Goal: Transaction & Acquisition: Purchase product/service

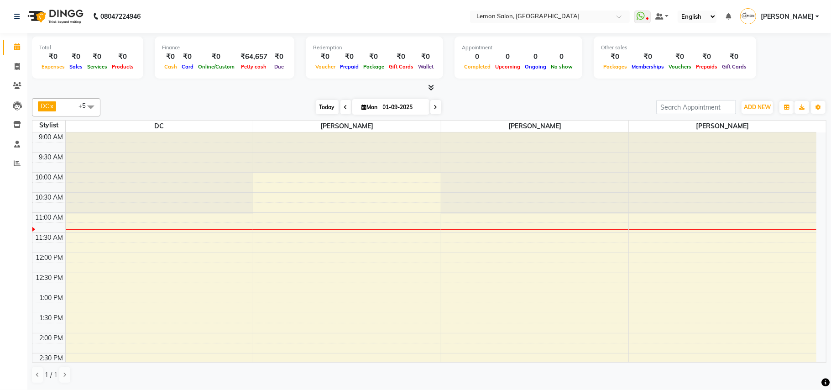
click at [321, 108] on span "Today" at bounding box center [327, 107] width 23 height 14
click at [316, 106] on span "Today" at bounding box center [327, 107] width 23 height 14
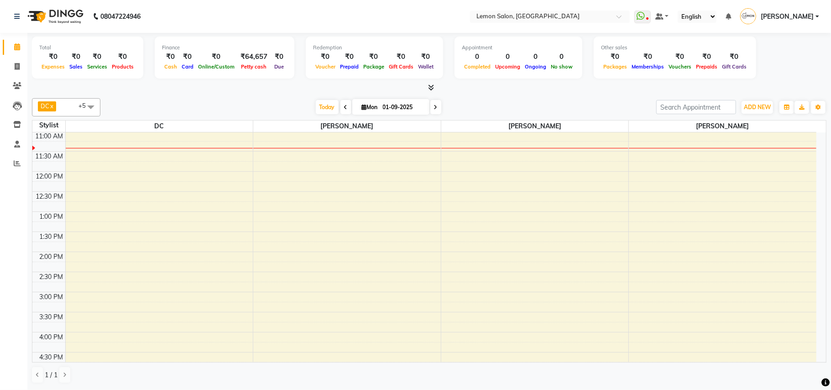
click at [484, 105] on div "Today Mon 01-09-2025" at bounding box center [378, 107] width 546 height 14
click at [15, 46] on icon at bounding box center [17, 46] width 6 height 7
click at [323, 109] on span "Today" at bounding box center [327, 107] width 23 height 14
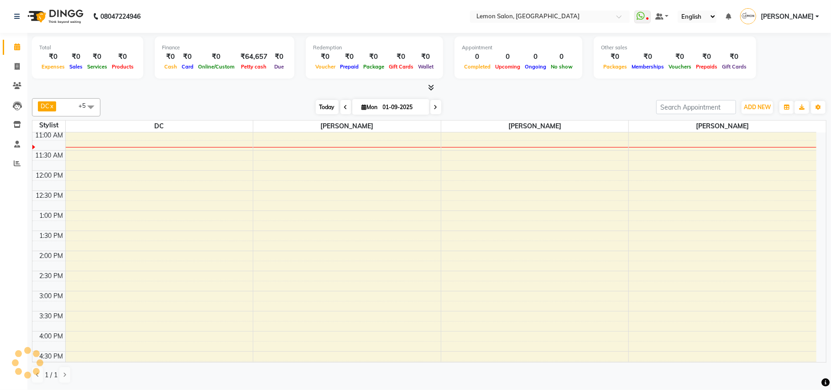
scroll to position [81, 0]
click at [203, 95] on div "DC x [PERSON_NAME] x [PERSON_NAME] x [PERSON_NAME] x [PERSON_NAME] (Talib) x [P…" at bounding box center [429, 240] width 794 height 292
click at [320, 106] on span "Today" at bounding box center [327, 107] width 23 height 14
click at [481, 101] on div "[DATE] [DATE]" at bounding box center [378, 107] width 546 height 14
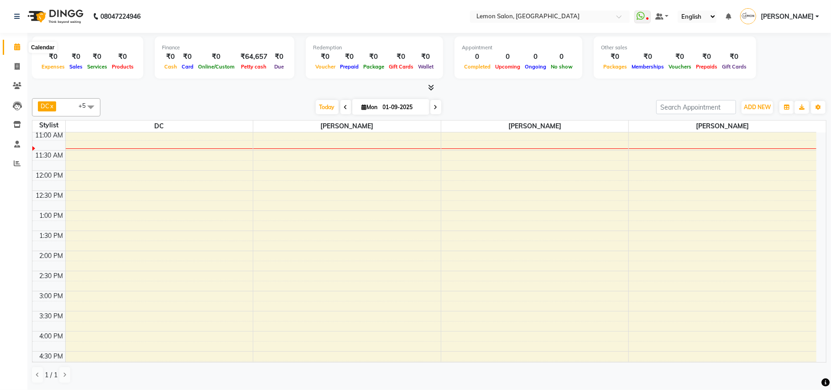
click at [17, 46] on icon at bounding box center [17, 46] width 6 height 7
click at [320, 103] on span "Today" at bounding box center [327, 107] width 23 height 14
click at [499, 101] on div "[DATE] [DATE]" at bounding box center [378, 107] width 546 height 14
click at [317, 103] on span "Today" at bounding box center [327, 107] width 23 height 14
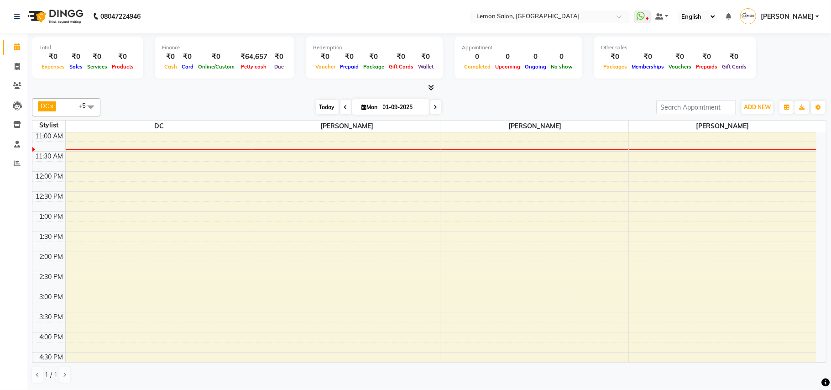
scroll to position [82, 0]
click at [317, 103] on span "Today" at bounding box center [327, 107] width 23 height 14
click at [494, 103] on div "[DATE] [DATE]" at bounding box center [378, 107] width 546 height 14
click at [323, 110] on span "Today" at bounding box center [327, 107] width 23 height 14
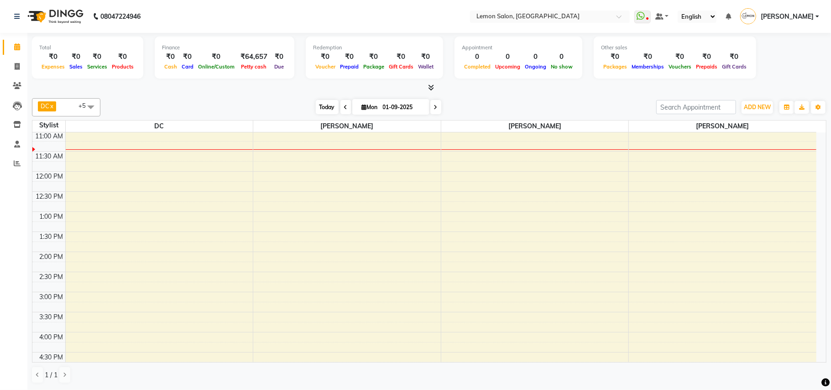
scroll to position [82, 0]
click at [323, 110] on span "Today" at bounding box center [327, 107] width 23 height 14
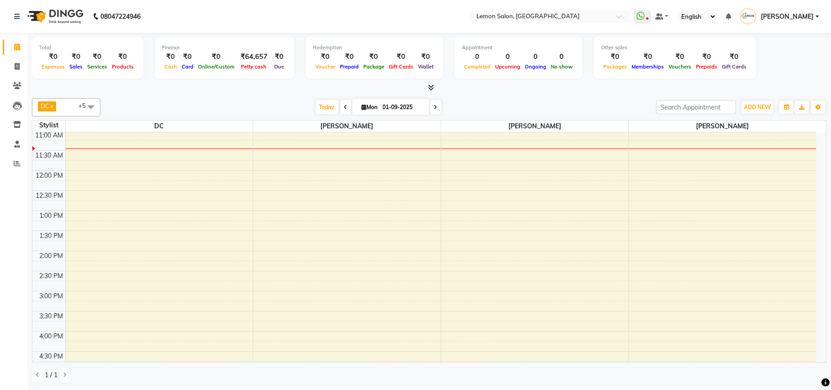
click at [170, 83] on div at bounding box center [429, 88] width 794 height 10
click at [318, 105] on span "Today" at bounding box center [327, 107] width 23 height 14
click at [238, 111] on div "[DATE] [DATE]" at bounding box center [378, 107] width 546 height 14
click at [321, 108] on span "Today" at bounding box center [327, 107] width 23 height 14
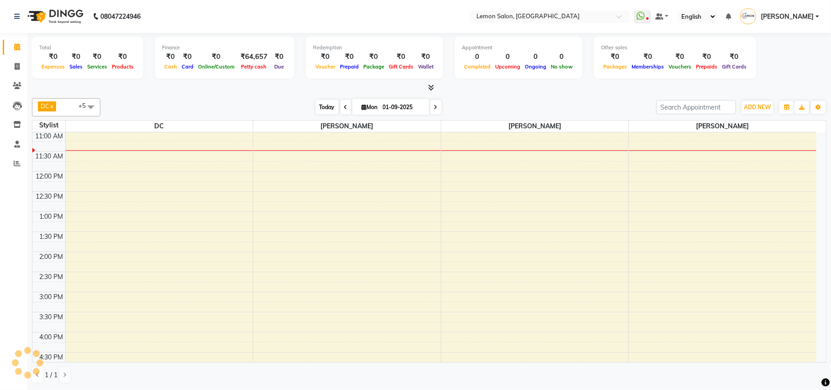
scroll to position [82, 0]
click at [321, 108] on span "Today" at bounding box center [327, 107] width 23 height 14
click at [174, 97] on div "DC x [PERSON_NAME] x [PERSON_NAME] x [PERSON_NAME] x [PERSON_NAME] (Talib) x [P…" at bounding box center [429, 240] width 794 height 292
click at [323, 105] on span "Today" at bounding box center [327, 107] width 23 height 14
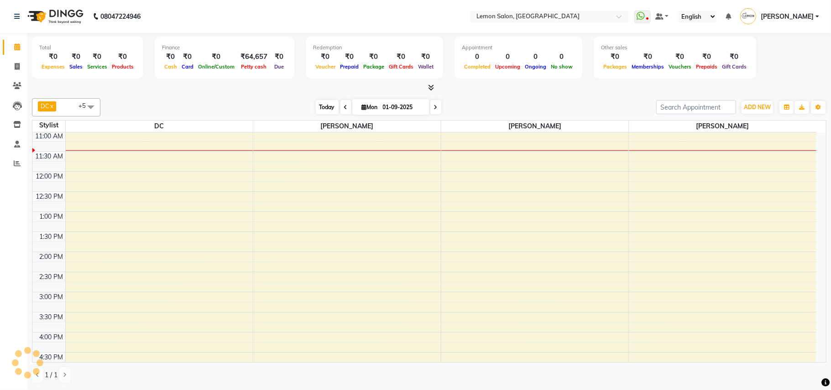
scroll to position [82, 0]
click at [135, 106] on div "[DATE] [DATE]" at bounding box center [378, 107] width 546 height 14
click at [14, 44] on span at bounding box center [17, 47] width 16 height 10
click at [320, 107] on span "Today" at bounding box center [327, 107] width 23 height 14
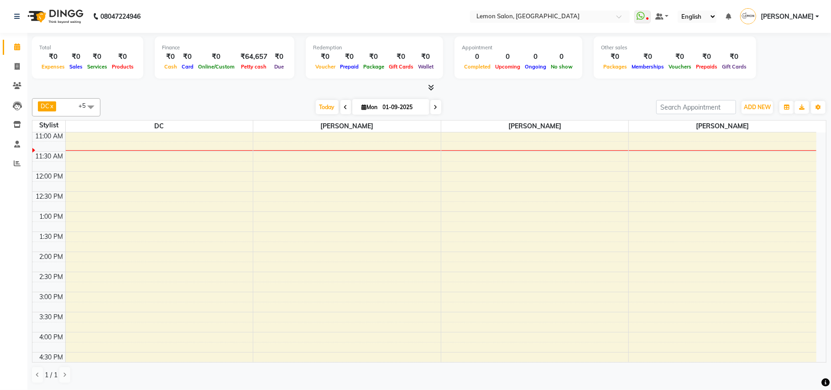
click at [519, 102] on div "[DATE] [DATE]" at bounding box center [378, 107] width 546 height 14
click at [323, 105] on span "Today" at bounding box center [327, 107] width 23 height 14
drag, startPoint x: 489, startPoint y: 105, endPoint x: 460, endPoint y: 101, distance: 29.4
click at [489, 105] on div "[DATE] [DATE]" at bounding box center [378, 107] width 546 height 14
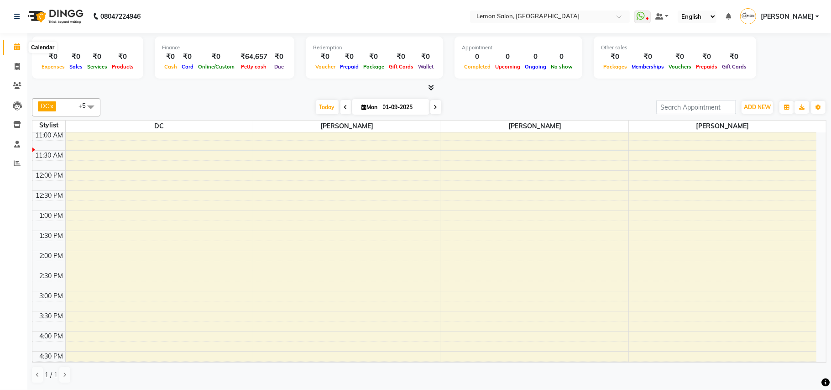
click at [20, 50] on span at bounding box center [17, 47] width 16 height 10
click at [322, 105] on span "Today" at bounding box center [327, 107] width 23 height 14
click at [533, 104] on div "[DATE] [DATE]" at bounding box center [378, 107] width 546 height 14
click at [323, 107] on span "Today" at bounding box center [327, 107] width 23 height 14
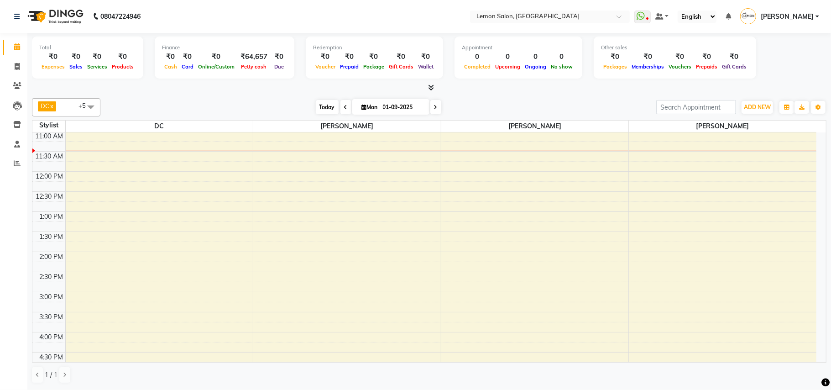
scroll to position [82, 0]
click at [499, 104] on div "[DATE] [DATE]" at bounding box center [378, 107] width 546 height 14
click at [16, 46] on icon at bounding box center [17, 46] width 6 height 7
click at [319, 108] on span "Today" at bounding box center [327, 107] width 23 height 14
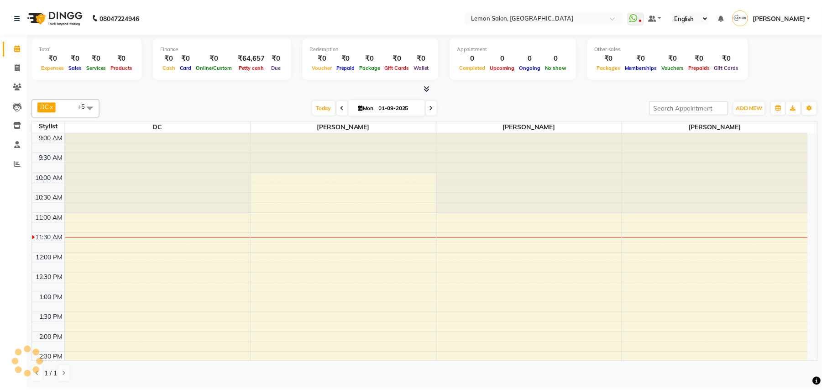
scroll to position [81, 0]
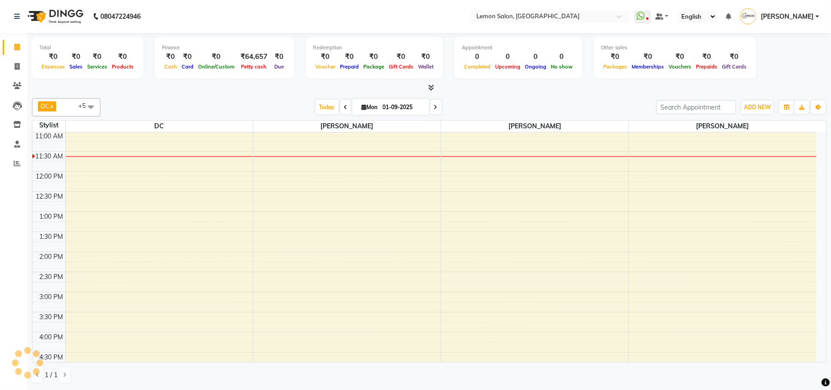
click at [475, 97] on div "DC x Faheem Malik x Manisha Malviya x Payal Maurya x Salman Shah (Talib) x Zish…" at bounding box center [429, 240] width 794 height 292
click at [20, 162] on icon at bounding box center [17, 163] width 7 height 7
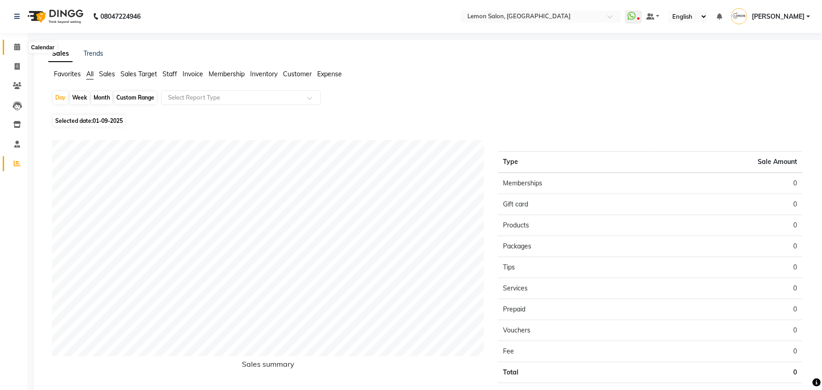
click at [14, 50] on icon at bounding box center [17, 46] width 6 height 7
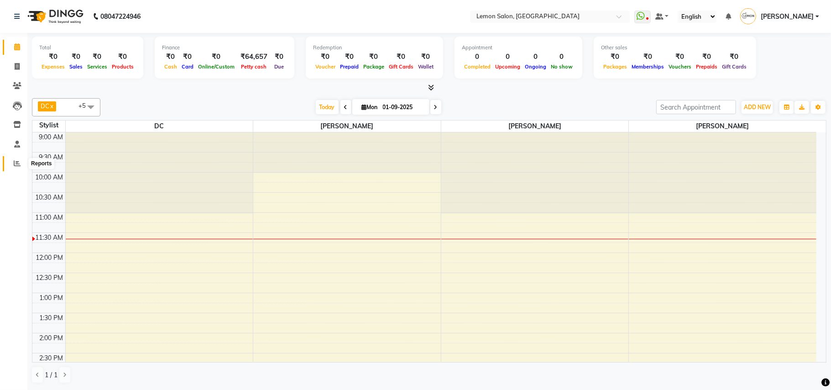
click at [15, 164] on icon at bounding box center [17, 163] width 7 height 7
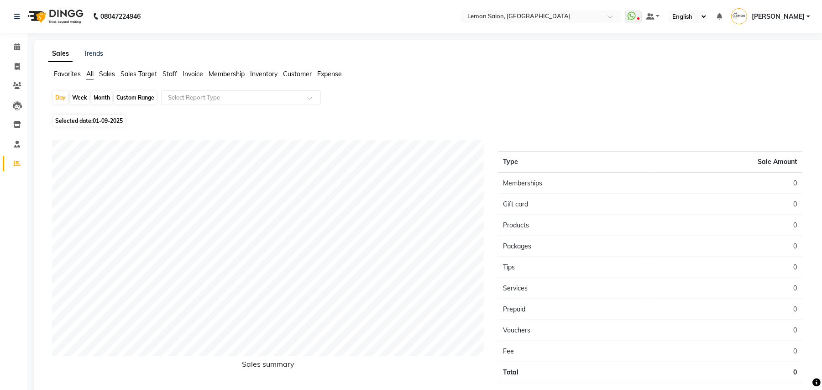
click at [108, 75] on span "Sales" at bounding box center [107, 74] width 16 height 8
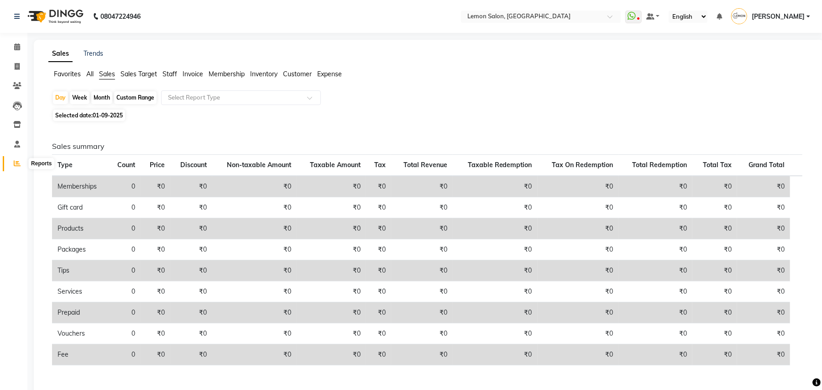
click at [20, 160] on icon at bounding box center [17, 163] width 7 height 7
click at [70, 78] on li "Favorites" at bounding box center [67, 74] width 27 height 10
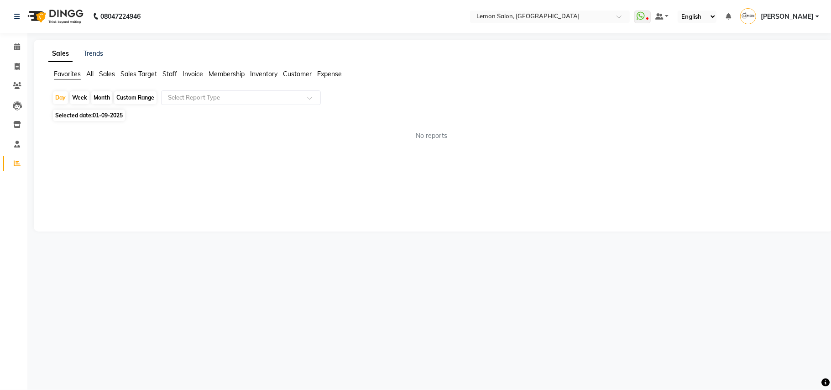
click at [70, 76] on span "Favorites" at bounding box center [67, 74] width 27 height 8
click at [74, 113] on span "Selected date: [DATE]" at bounding box center [89, 114] width 72 height 11
select select "9"
select select "2025"
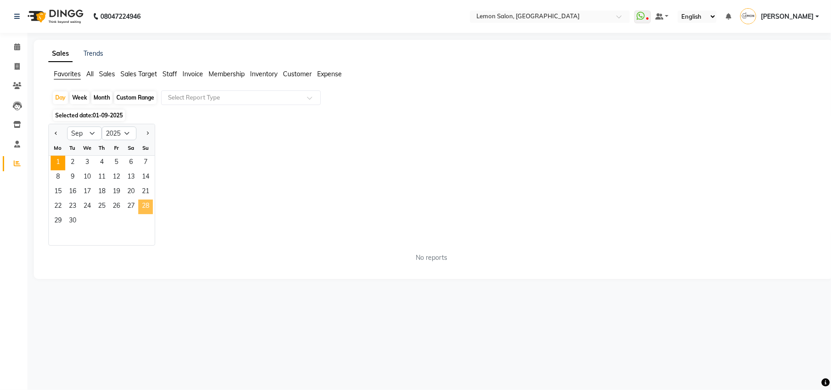
click at [144, 205] on span "28" at bounding box center [145, 206] width 15 height 15
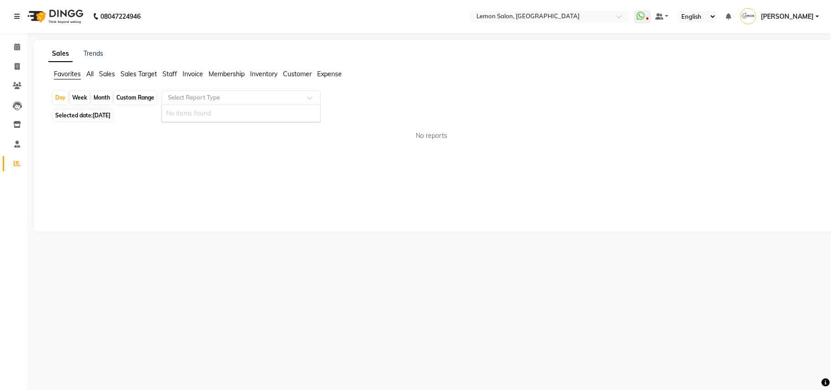
click at [258, 99] on input "text" at bounding box center [231, 97] width 131 height 9
click at [86, 113] on span "Selected date: 28-09-2025" at bounding box center [83, 114] width 60 height 11
select select "9"
select select "2025"
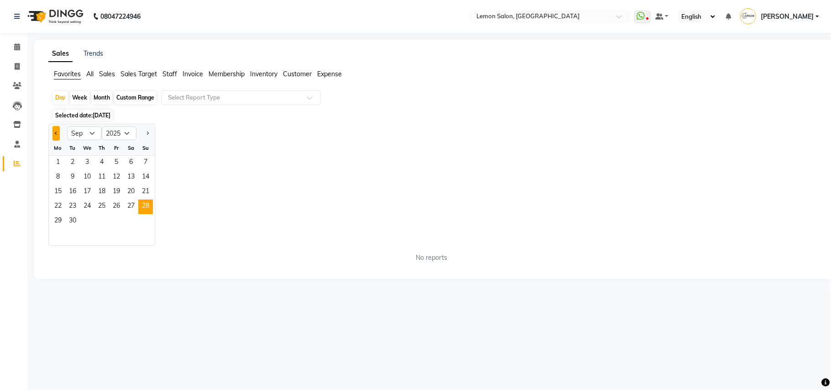
click at [56, 135] on button "Previous month" at bounding box center [55, 133] width 7 height 15
select select "8"
click at [114, 221] on span "29" at bounding box center [116, 221] width 15 height 15
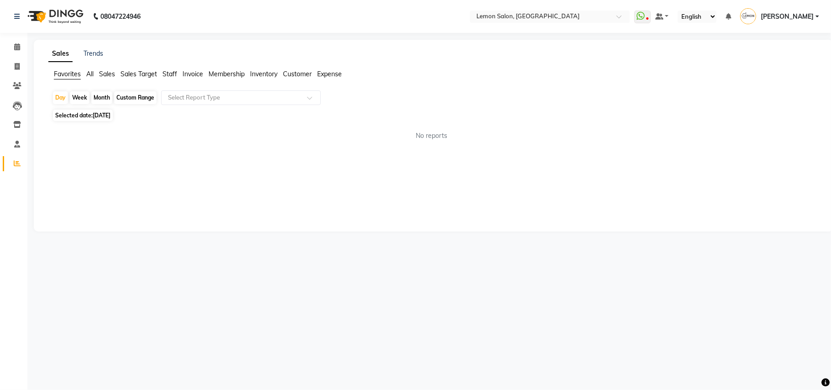
click at [92, 114] on span "Selected date: 29-08-2025" at bounding box center [83, 114] width 60 height 11
select select "8"
select select "2025"
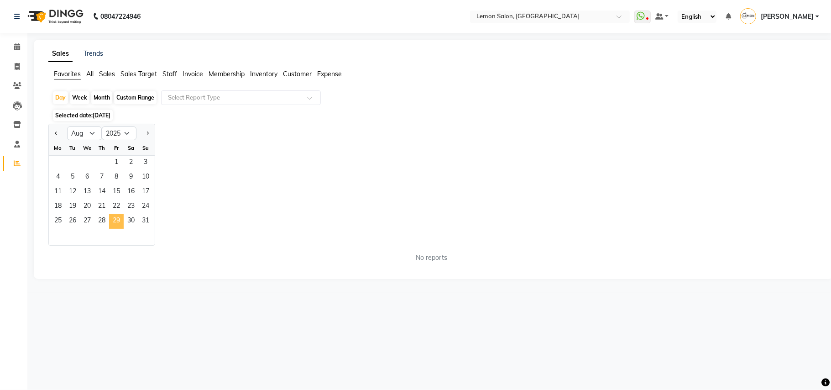
click at [114, 221] on span "29" at bounding box center [116, 221] width 15 height 15
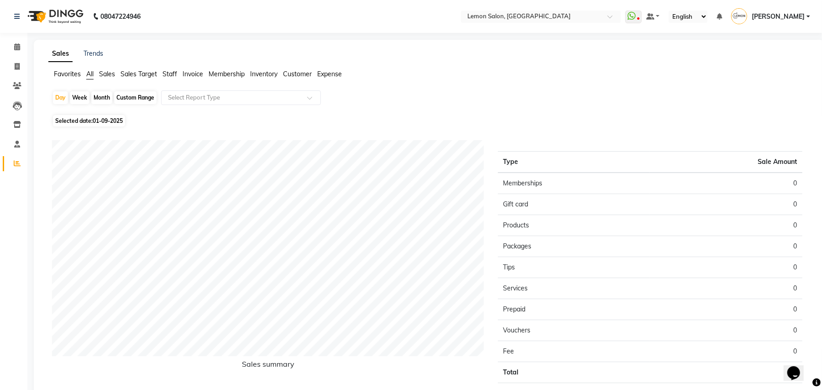
click at [82, 120] on span "Selected date: [DATE]" at bounding box center [89, 120] width 72 height 11
select select "9"
select select "2025"
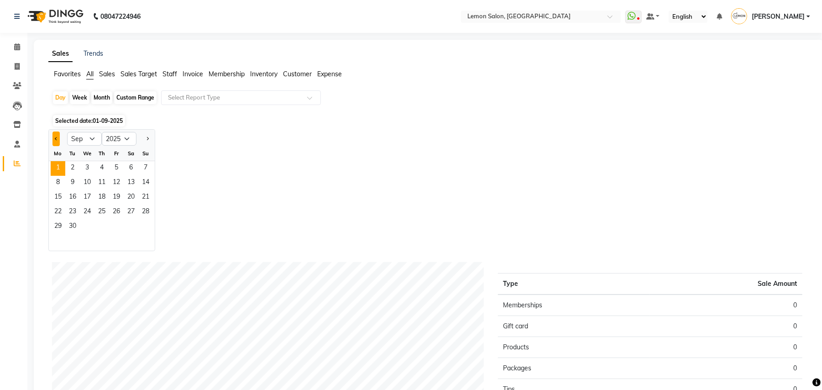
click at [57, 143] on button "Previous month" at bounding box center [55, 138] width 7 height 15
select select "8"
click at [99, 226] on span "28" at bounding box center [101, 226] width 15 height 15
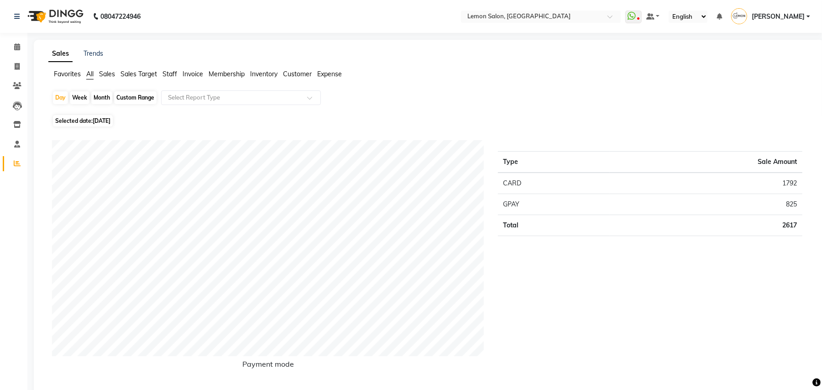
click at [88, 119] on span "Selected date: 28-08-2025" at bounding box center [83, 120] width 60 height 11
select select "8"
select select "2025"
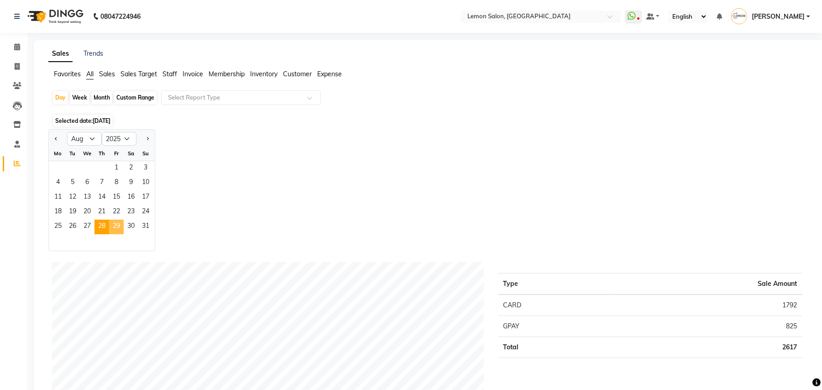
click at [119, 227] on span "29" at bounding box center [116, 226] width 15 height 15
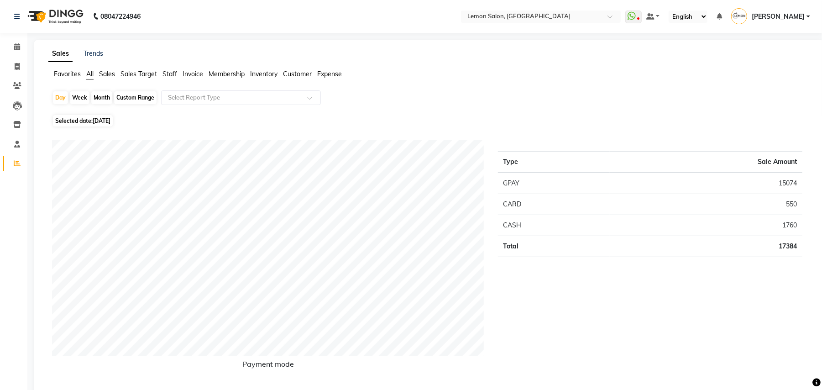
click at [87, 118] on span "Selected date: 29-08-2025" at bounding box center [83, 120] width 60 height 11
select select "8"
select select "2025"
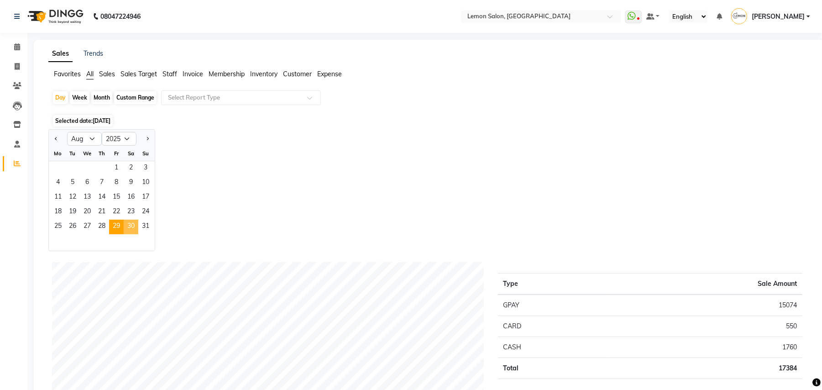
click at [128, 224] on span "30" at bounding box center [131, 226] width 15 height 15
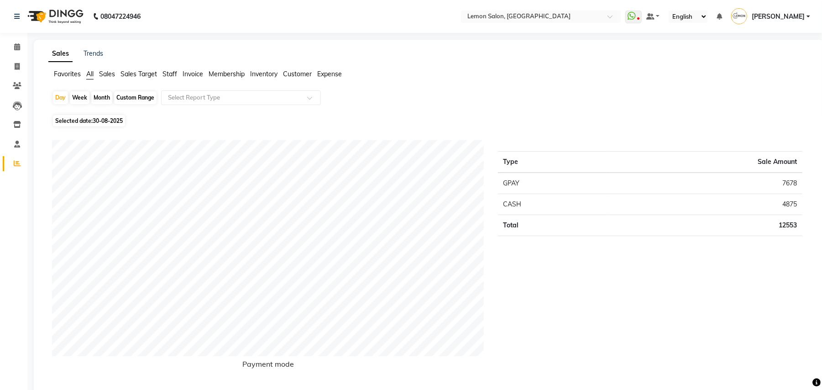
click at [110, 125] on span "Selected date: 30-08-2025" at bounding box center [89, 120] width 72 height 11
select select "8"
select select "2025"
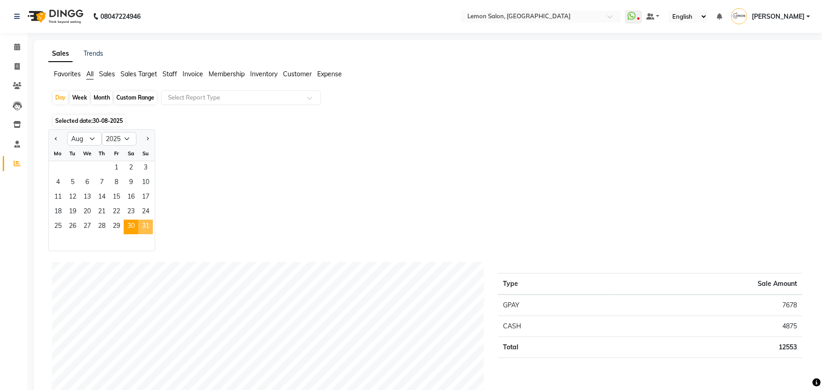
click at [145, 227] on span "31" at bounding box center [145, 226] width 15 height 15
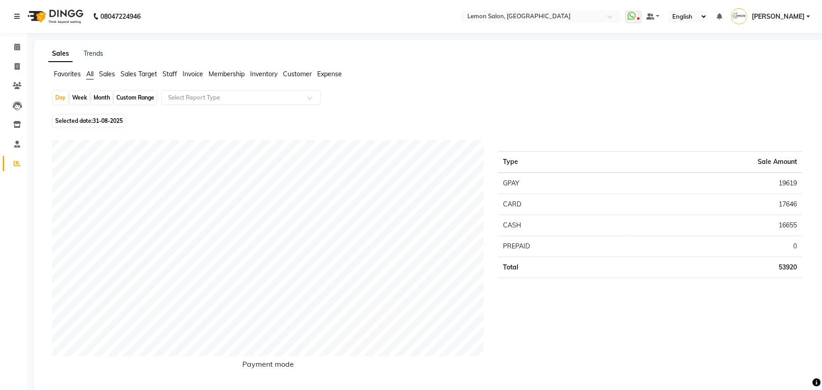
click at [473, 120] on div "Selected date: 31-08-2025" at bounding box center [430, 121] width 757 height 10
click at [99, 99] on div "Month" at bounding box center [101, 97] width 21 height 13
select select "8"
select select "2025"
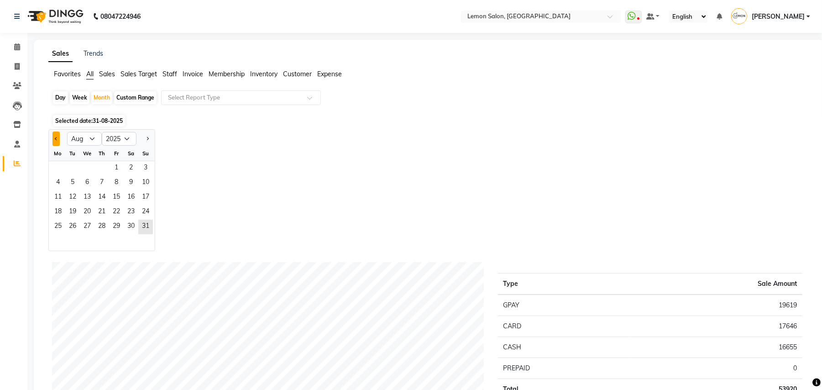
click at [55, 135] on button "Previous month" at bounding box center [55, 138] width 7 height 15
click at [150, 140] on button "Next month" at bounding box center [147, 138] width 7 height 15
select select "8"
click at [143, 225] on span "31" at bounding box center [145, 226] width 15 height 15
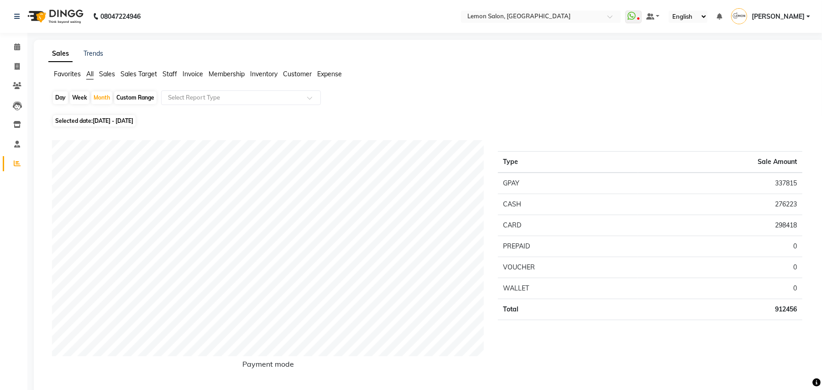
drag, startPoint x: 110, startPoint y: 71, endPoint x: 112, endPoint y: 76, distance: 4.8
click at [110, 73] on span "Sales" at bounding box center [107, 74] width 16 height 8
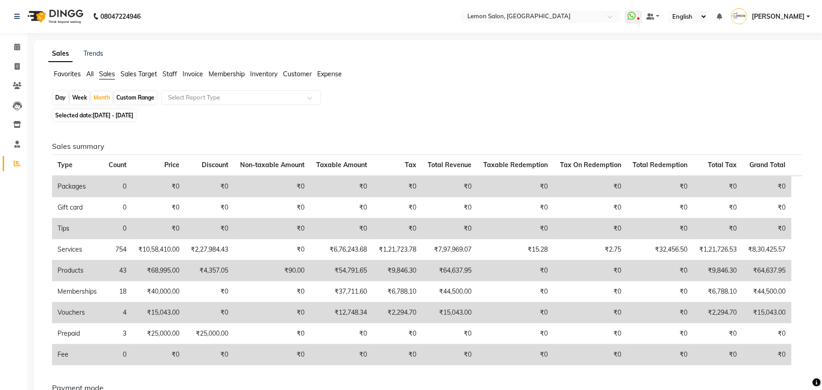
click at [133, 76] on span "Sales Target" at bounding box center [138, 74] width 36 height 8
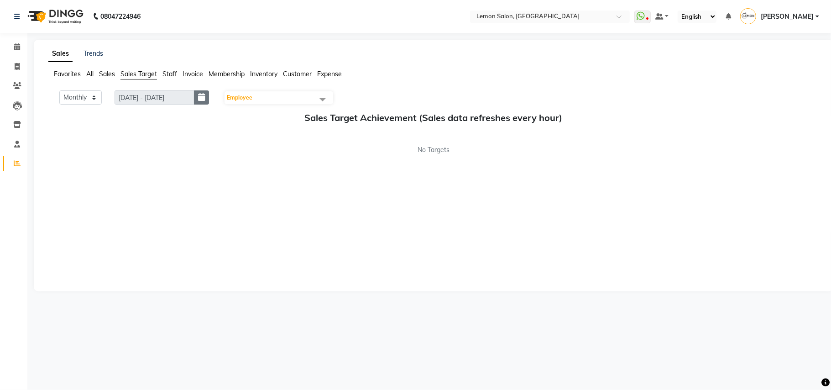
click at [205, 97] on icon "button" at bounding box center [201, 97] width 7 height 0
select select "9"
select select "2025"
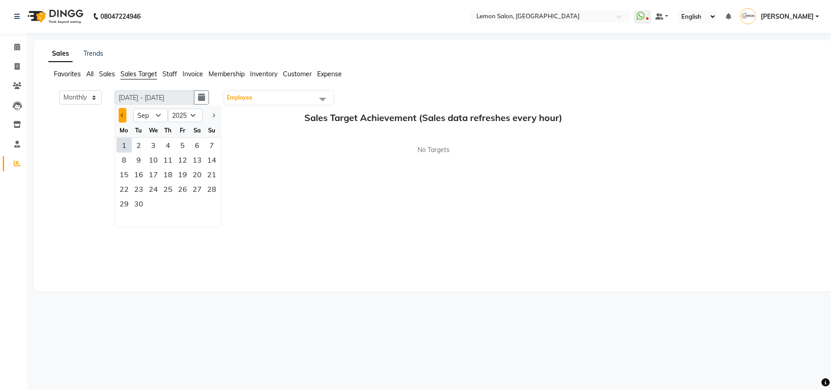
click at [121, 115] on button "Previous month" at bounding box center [123, 115] width 8 height 15
select select "8"
click at [212, 199] on div "31" at bounding box center [211, 203] width 15 height 15
type input "[DATE] - [DATE]"
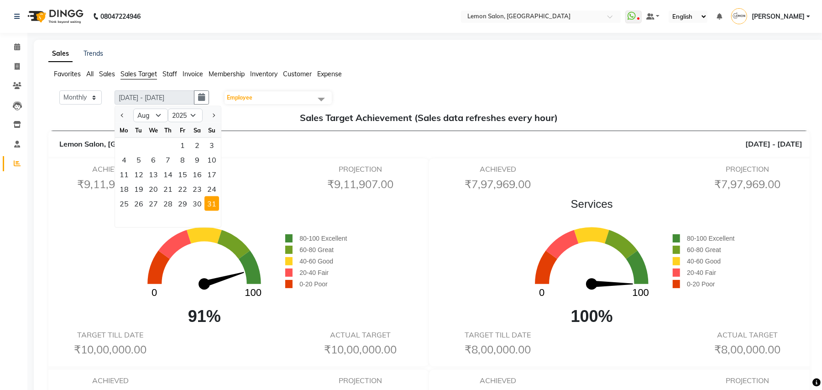
click at [95, 254] on div "Sales 0 100 91% 80-100 Excellent 60-80 Great 40-60 Good 20-40 Fair 0-20 Poor" at bounding box center [235, 262] width 378 height 133
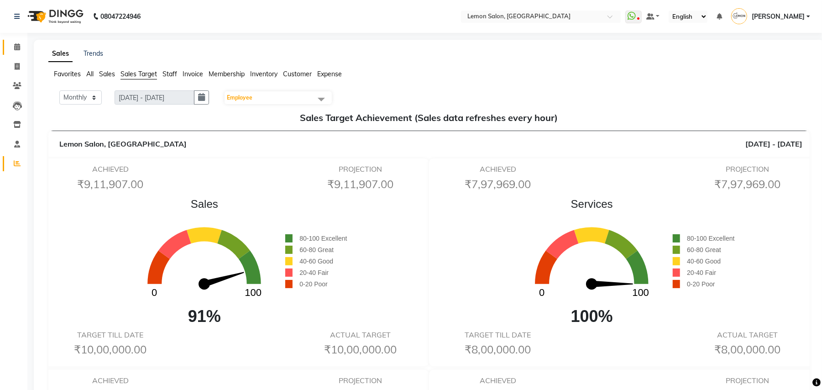
click at [15, 54] on link "Calendar" at bounding box center [14, 47] width 22 height 15
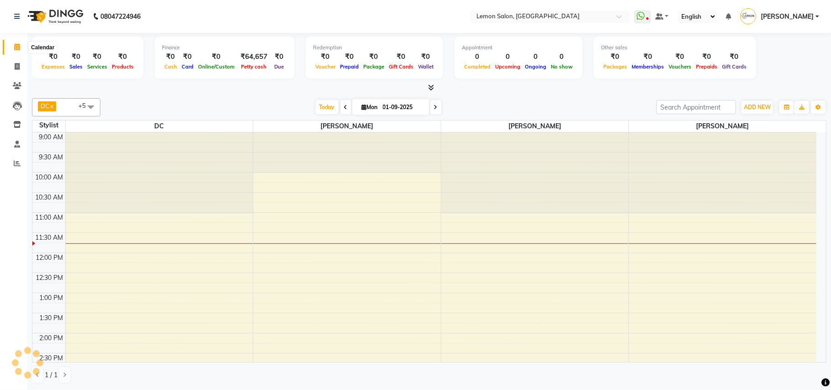
click at [17, 50] on icon at bounding box center [17, 46] width 6 height 7
click at [19, 163] on icon at bounding box center [17, 163] width 7 height 7
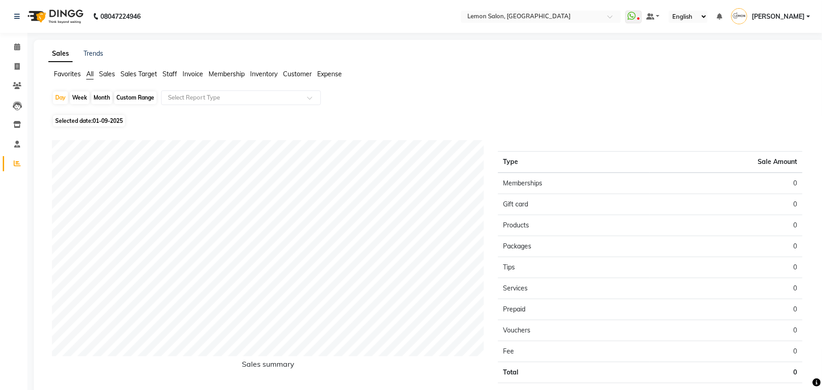
click at [171, 72] on span "Staff" at bounding box center [169, 74] width 15 height 8
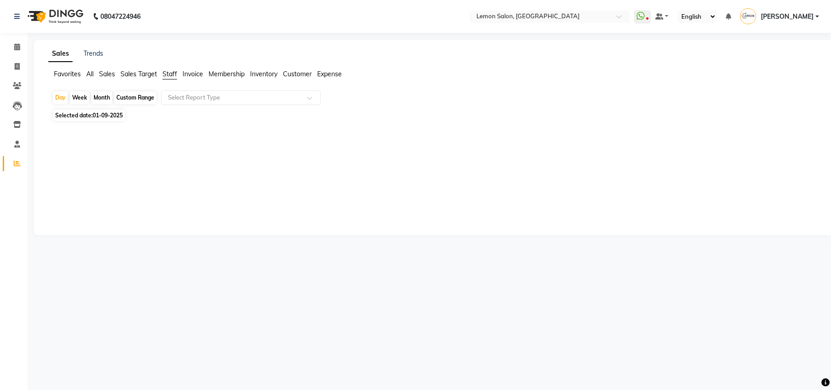
click at [98, 98] on div "Month" at bounding box center [101, 97] width 21 height 13
select select "9"
select select "2025"
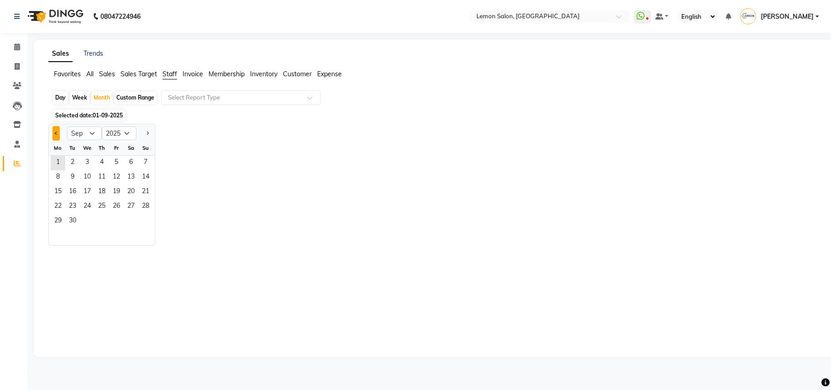
click at [53, 135] on button "Previous month" at bounding box center [55, 133] width 7 height 15
select select "8"
click at [150, 218] on span "31" at bounding box center [145, 221] width 15 height 15
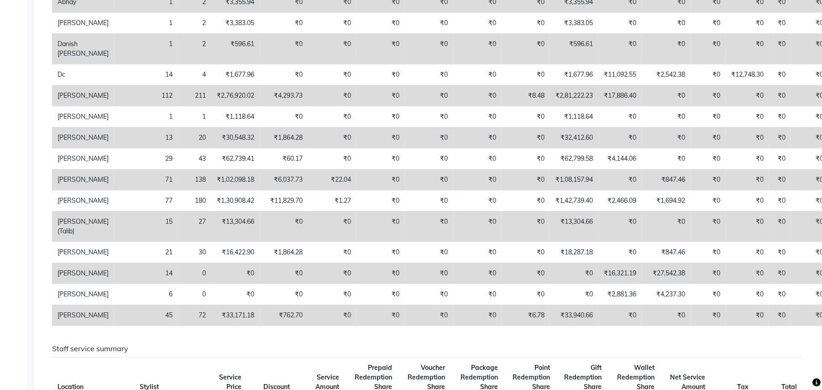
scroll to position [182, 0]
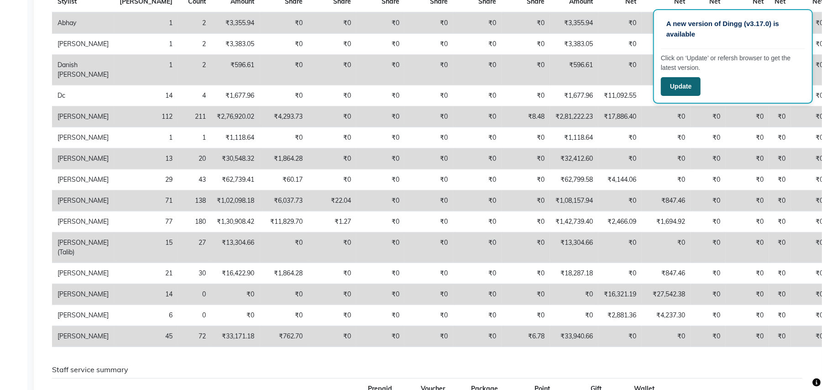
click at [665, 92] on button "Update" at bounding box center [680, 86] width 40 height 19
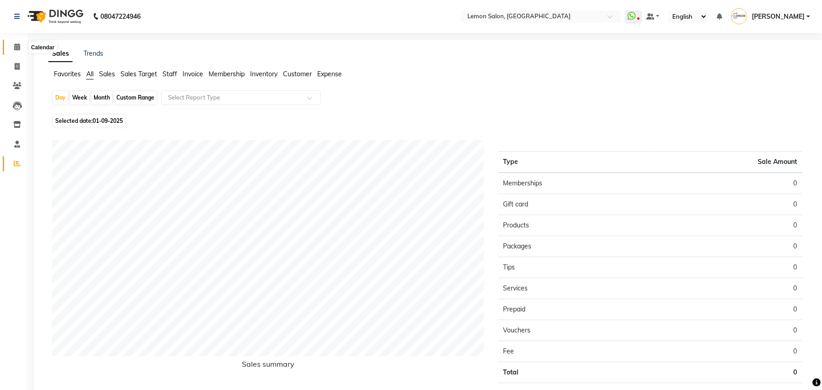
click at [9, 42] on span at bounding box center [17, 47] width 16 height 10
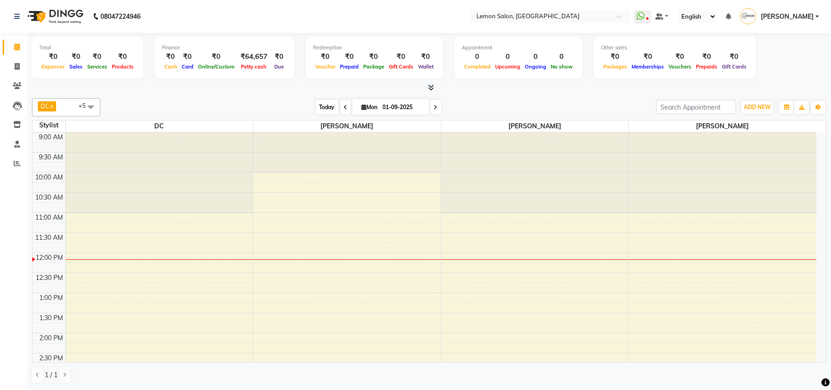
click at [318, 106] on span "Today" at bounding box center [327, 107] width 23 height 14
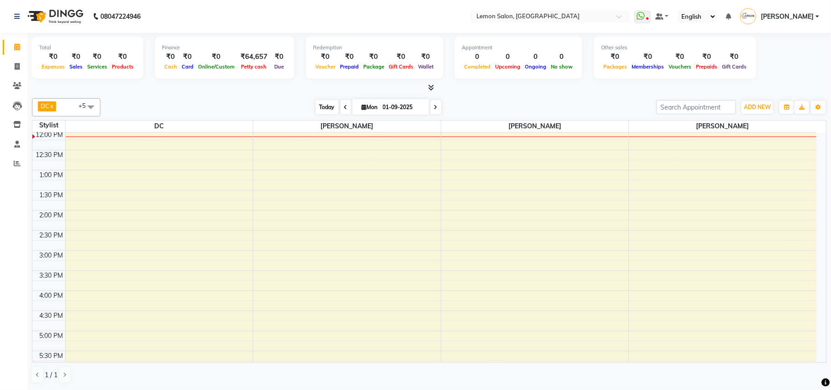
click at [320, 106] on span "Today" at bounding box center [327, 107] width 23 height 14
click at [15, 49] on icon at bounding box center [17, 46] width 6 height 7
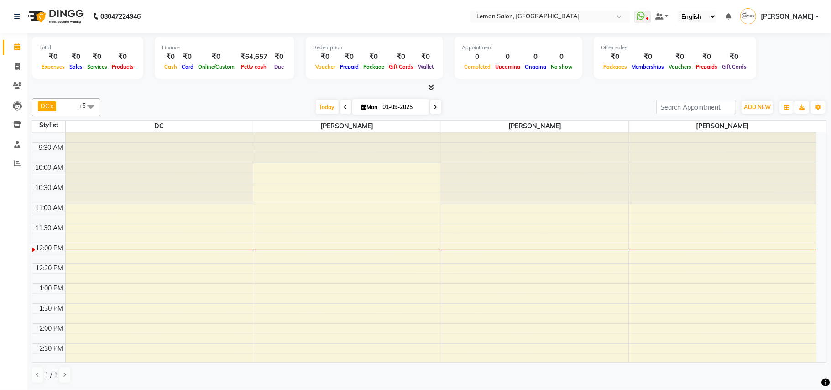
scroll to position [0, 0]
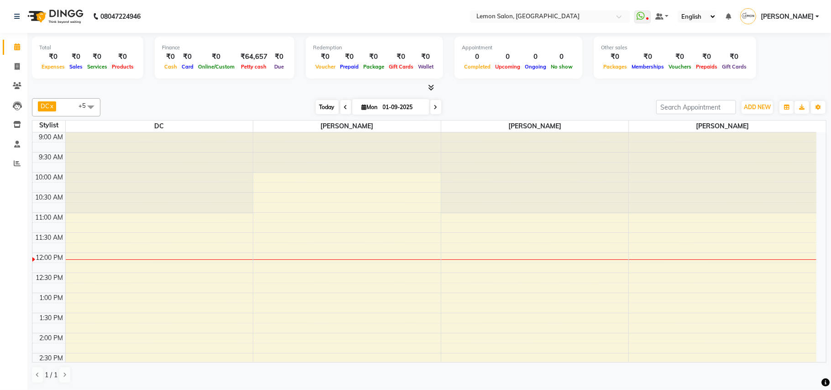
click at [323, 109] on span "Today" at bounding box center [327, 107] width 23 height 14
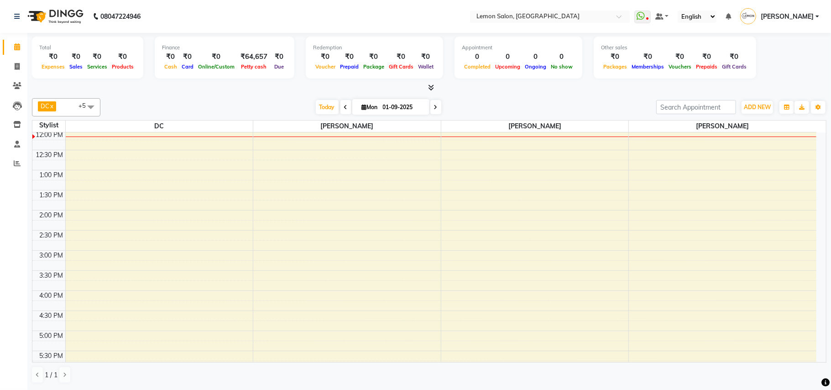
click at [92, 104] on span at bounding box center [91, 106] width 18 height 17
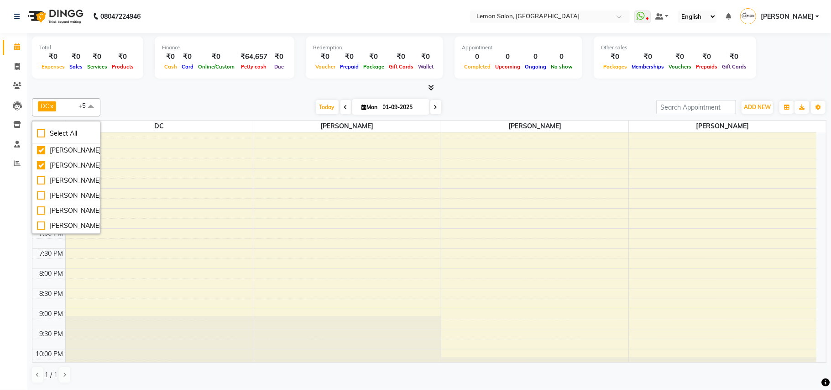
scroll to position [132, 0]
click at [149, 98] on div "DC x [PERSON_NAME] x [PERSON_NAME] x [PERSON_NAME] x [PERSON_NAME] (Talib) x [P…" at bounding box center [429, 107] width 794 height 18
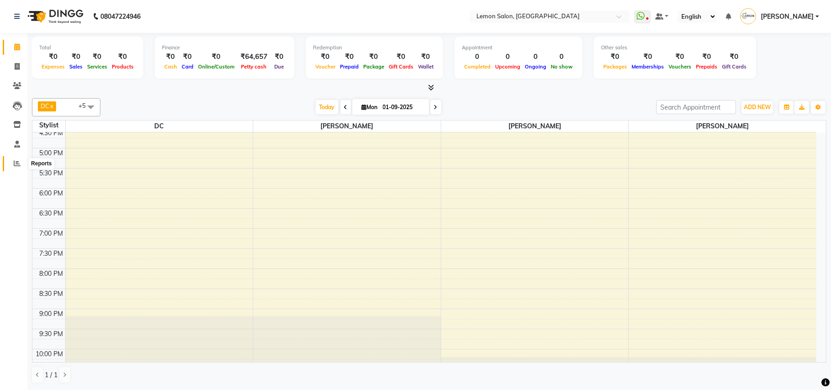
click at [18, 160] on icon at bounding box center [17, 163] width 7 height 7
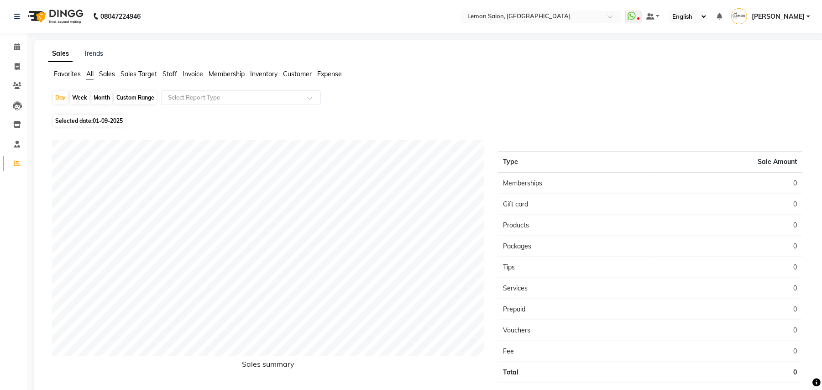
click at [108, 68] on div "Sales Trends Favorites All Sales Sales Target Staff Invoice Membership Inventor…" at bounding box center [429, 231] width 790 height 382
click at [106, 72] on span "Sales" at bounding box center [107, 74] width 16 height 8
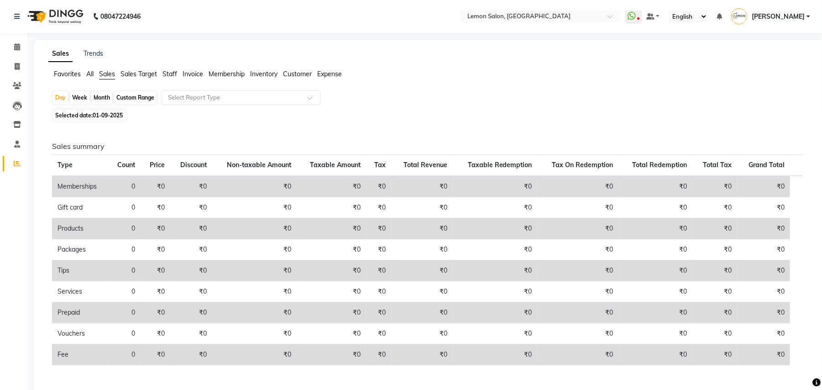
click at [85, 73] on ul "Favorites All Sales Sales Target Staff Invoice Membership Inventory Customer Ex…" at bounding box center [428, 74] width 761 height 10
click at [88, 73] on span "All" at bounding box center [89, 74] width 7 height 8
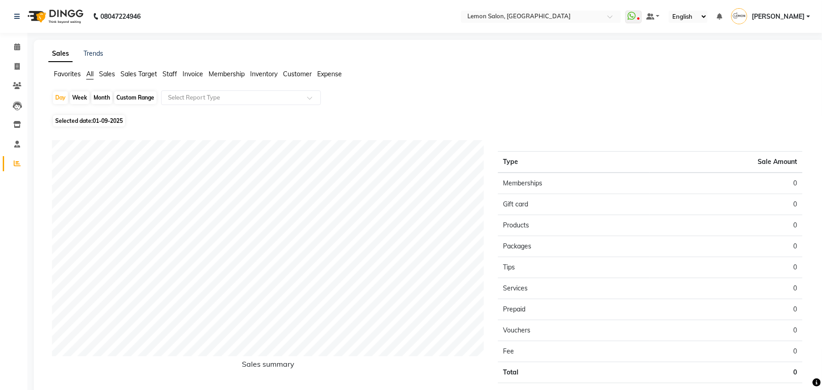
click at [61, 73] on span "Favorites" at bounding box center [67, 74] width 27 height 8
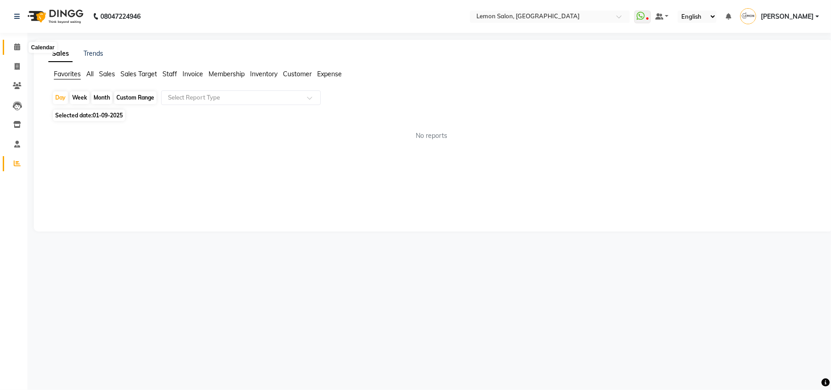
click at [18, 45] on icon at bounding box center [17, 46] width 6 height 7
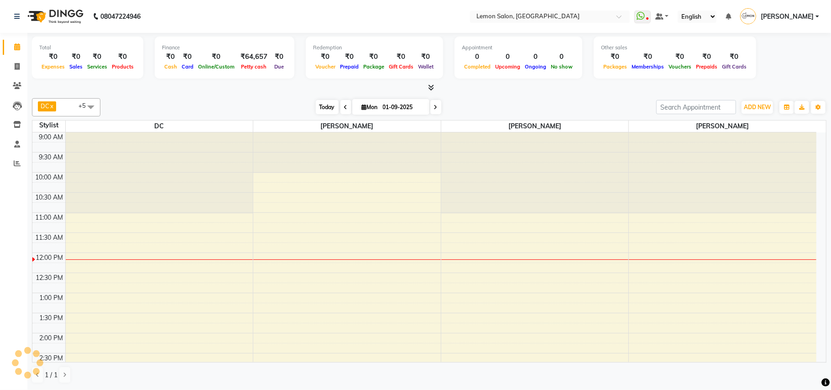
click at [316, 103] on span "Today" at bounding box center [327, 107] width 23 height 14
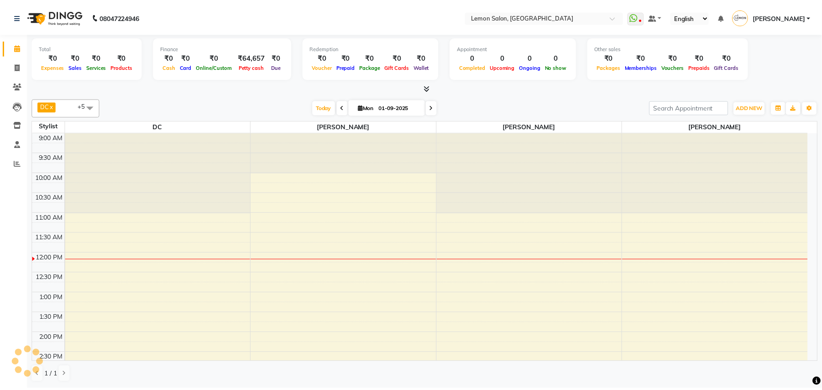
scroll to position [123, 0]
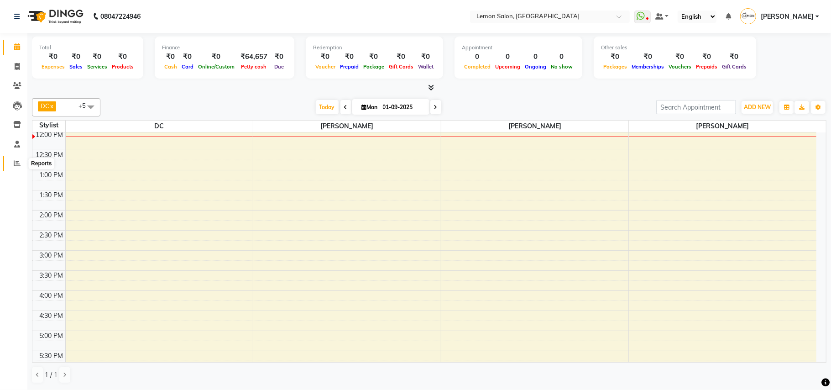
click at [17, 161] on icon at bounding box center [17, 163] width 7 height 7
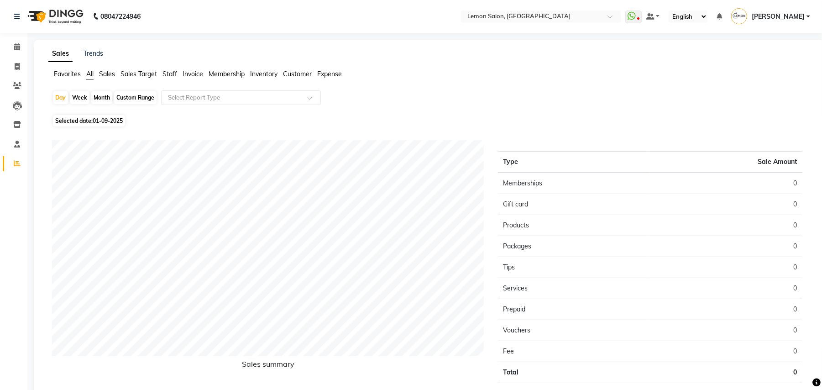
click at [170, 73] on span "Staff" at bounding box center [169, 74] width 15 height 8
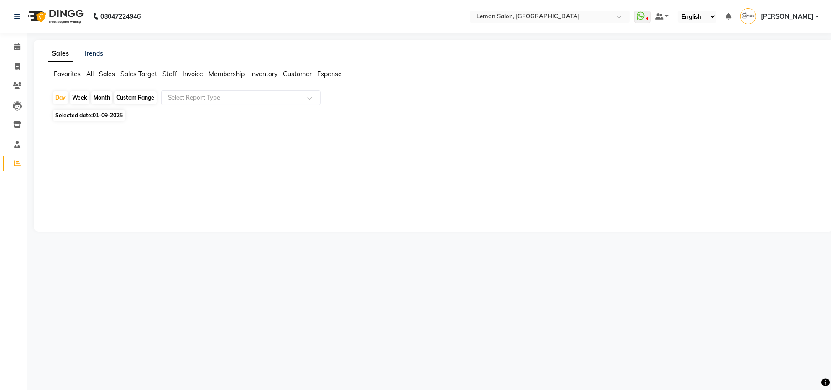
click at [99, 114] on span "01-09-2025" at bounding box center [108, 115] width 30 height 7
select select "9"
select select "2025"
click at [98, 95] on div "Month" at bounding box center [101, 97] width 21 height 13
select select "9"
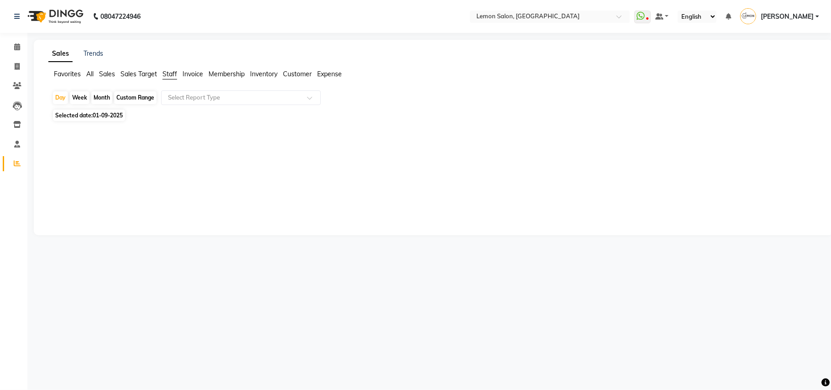
select select "2025"
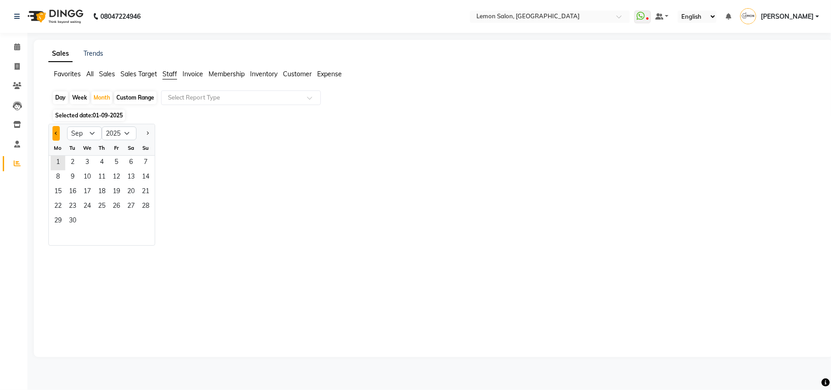
click at [57, 130] on button "Previous month" at bounding box center [55, 133] width 7 height 15
select select "8"
click at [147, 218] on span "31" at bounding box center [145, 221] width 15 height 15
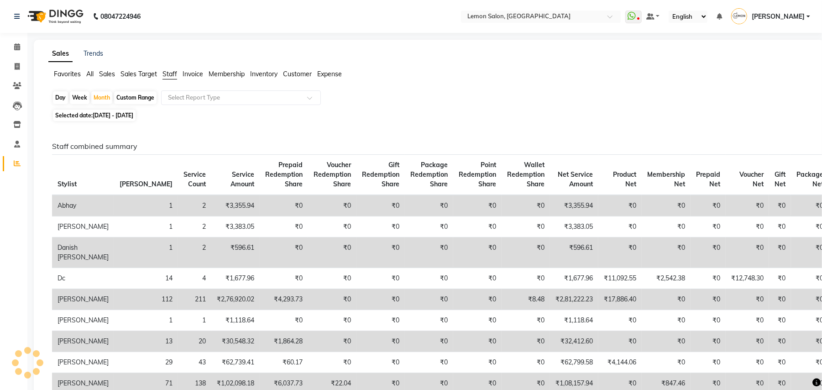
click at [120, 115] on span "01-08-2025 - 31-08-2025" at bounding box center [113, 115] width 41 height 7
select select "8"
select select "2025"
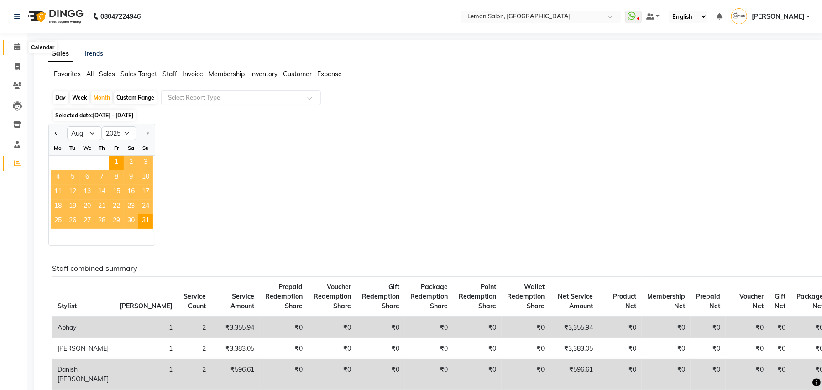
click at [15, 46] on icon at bounding box center [17, 46] width 6 height 7
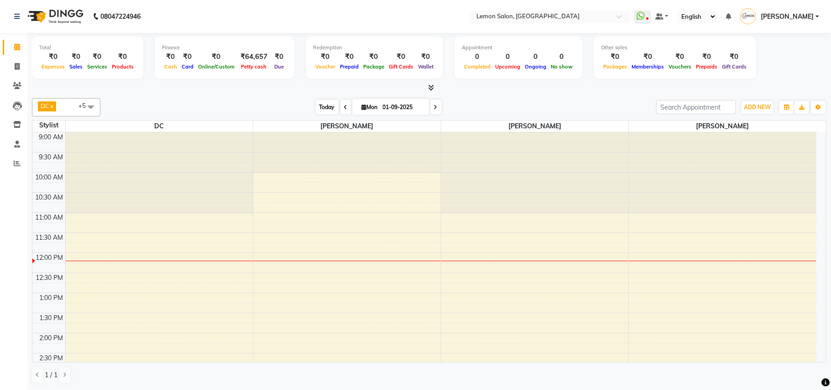
click at [328, 104] on span "Today" at bounding box center [327, 107] width 23 height 14
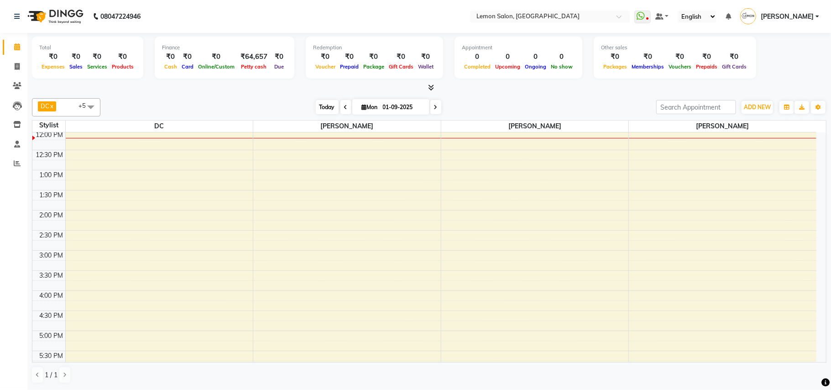
click at [328, 104] on span "Today" at bounding box center [327, 107] width 23 height 14
click at [258, 102] on div "[DATE] [DATE]" at bounding box center [378, 107] width 546 height 14
click at [15, 44] on icon at bounding box center [17, 46] width 6 height 7
click at [317, 110] on span "Today" at bounding box center [327, 107] width 23 height 14
click at [256, 103] on div "[DATE] [DATE]" at bounding box center [378, 107] width 546 height 14
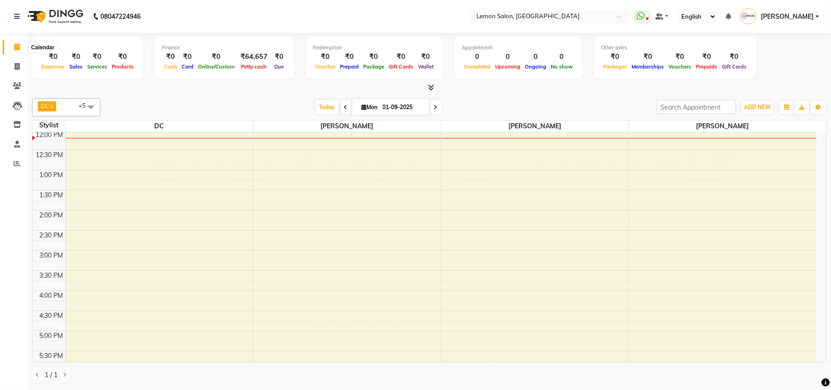
click at [11, 49] on span at bounding box center [17, 47] width 16 height 10
click at [316, 103] on span "Today" at bounding box center [327, 107] width 23 height 14
click at [227, 92] on div at bounding box center [429, 88] width 794 height 10
click at [322, 112] on span "Today" at bounding box center [327, 107] width 23 height 14
click at [201, 101] on div "[DATE] [DATE]" at bounding box center [378, 107] width 546 height 14
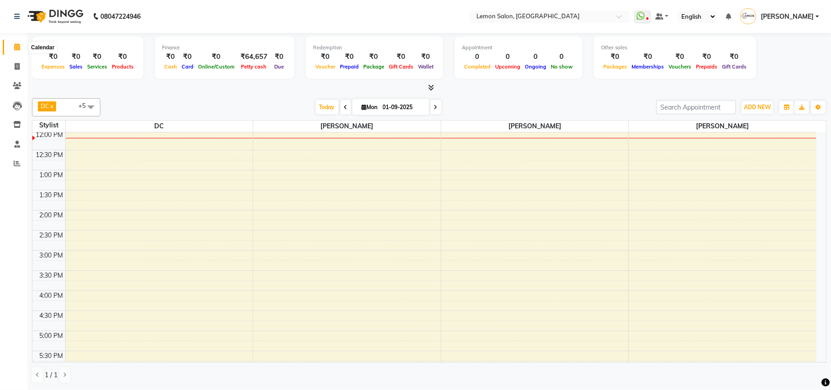
click at [21, 47] on span at bounding box center [17, 47] width 16 height 10
click at [323, 105] on span "Today" at bounding box center [327, 107] width 23 height 14
click at [478, 104] on div "[DATE] [DATE]" at bounding box center [378, 107] width 546 height 14
click at [320, 104] on span "Today" at bounding box center [327, 107] width 23 height 14
click at [195, 105] on div "[DATE] [DATE]" at bounding box center [378, 107] width 546 height 14
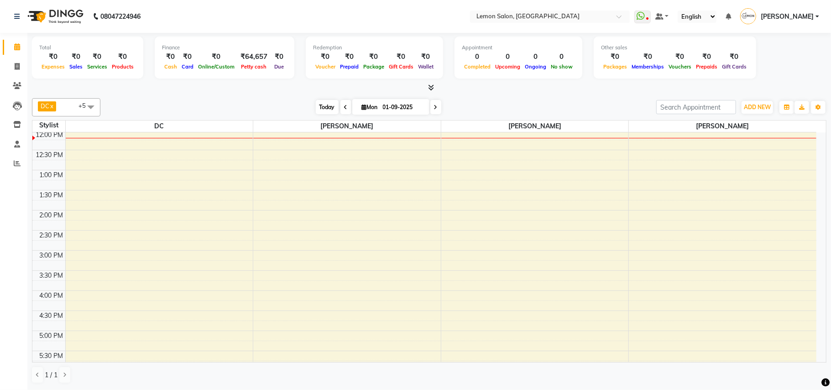
click at [323, 106] on span "Today" at bounding box center [327, 107] width 23 height 14
click at [221, 91] on div at bounding box center [429, 88] width 794 height 10
click at [321, 106] on span "Today" at bounding box center [327, 107] width 23 height 14
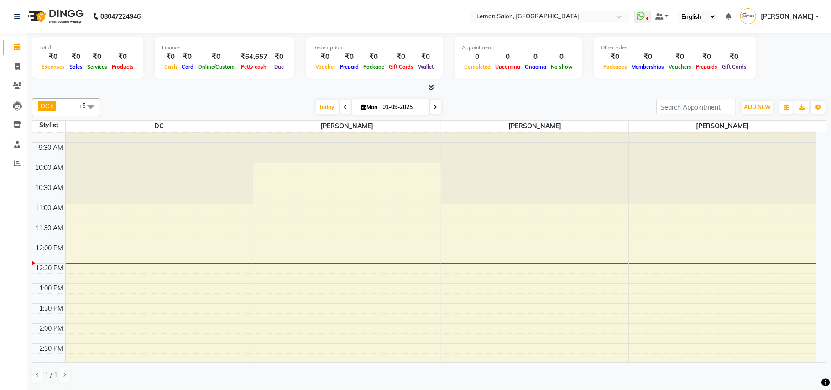
scroll to position [0, 0]
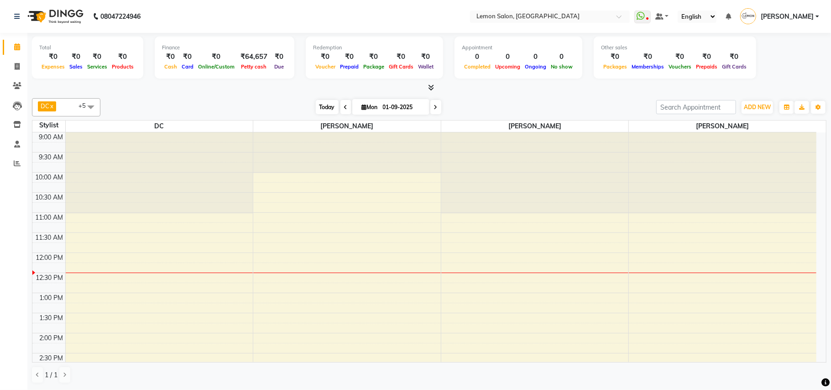
click at [325, 110] on span "Today" at bounding box center [327, 107] width 23 height 14
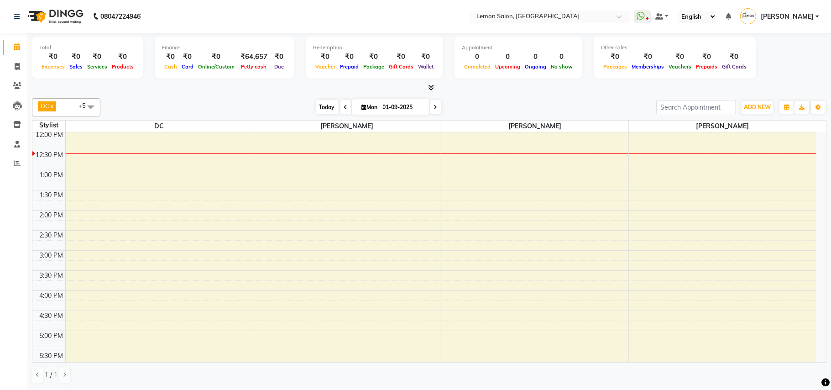
click at [323, 104] on span "Today" at bounding box center [327, 107] width 23 height 14
click at [494, 110] on div "[DATE] [DATE]" at bounding box center [378, 107] width 546 height 14
click at [322, 104] on span "Today" at bounding box center [327, 107] width 23 height 14
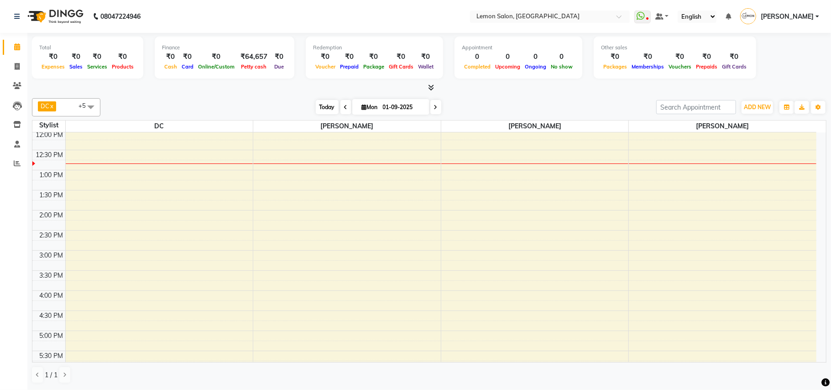
click at [327, 110] on span "Today" at bounding box center [327, 107] width 23 height 14
click at [499, 91] on div at bounding box center [429, 88] width 794 height 10
click at [319, 109] on span "Today" at bounding box center [327, 107] width 23 height 14
click at [259, 109] on div "[DATE] [DATE]" at bounding box center [378, 107] width 546 height 14
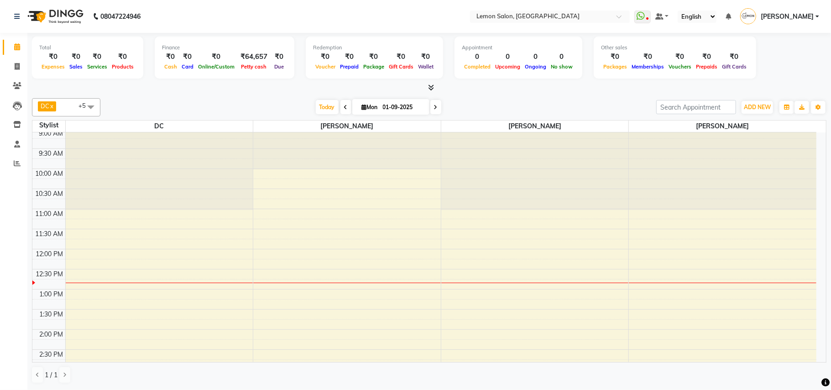
scroll to position [0, 0]
click at [317, 106] on span "Today" at bounding box center [327, 107] width 23 height 14
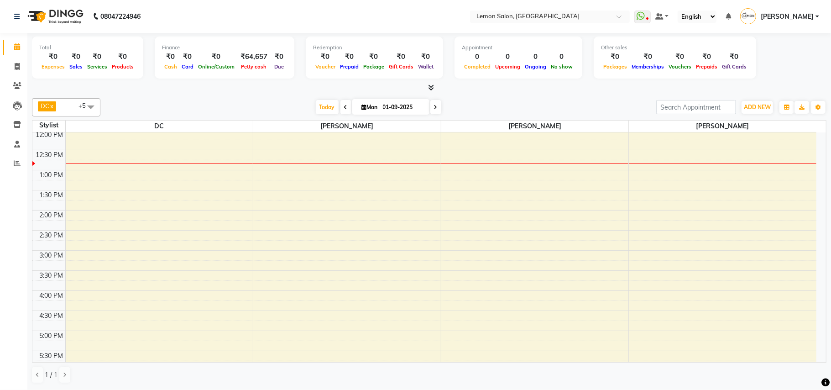
click at [223, 106] on div "[DATE] [DATE]" at bounding box center [378, 107] width 546 height 14
click at [318, 108] on span "Today" at bounding box center [327, 107] width 23 height 14
click at [327, 103] on span "Today" at bounding box center [327, 107] width 23 height 14
click at [521, 72] on div "Appointment 0 Completed 0 Upcoming 0 Ongoing 0 No show" at bounding box center [518, 57] width 128 height 42
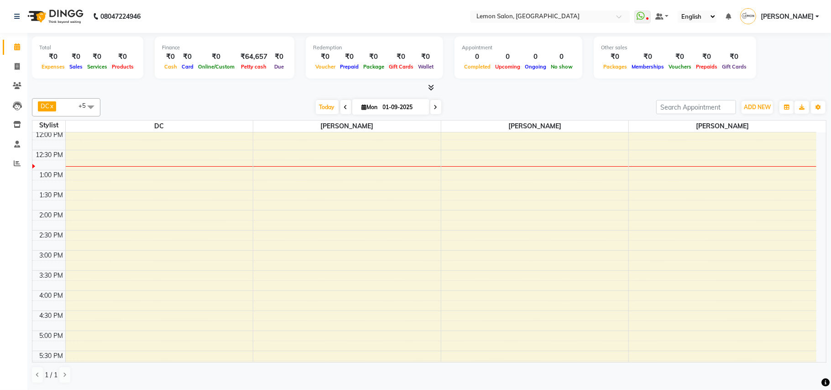
click at [506, 96] on div "DC x Faheem Malik x Manisha Malviya x Payal Maurya x Salman Shah (Talib) x Zish…" at bounding box center [429, 240] width 794 height 292
click at [316, 104] on span "Today" at bounding box center [327, 107] width 23 height 14
click at [515, 116] on div "DC x [PERSON_NAME] x [PERSON_NAME] x [PERSON_NAME] x [PERSON_NAME] (Talib) x [P…" at bounding box center [429, 107] width 794 height 18
click at [320, 103] on span "Today" at bounding box center [327, 107] width 23 height 14
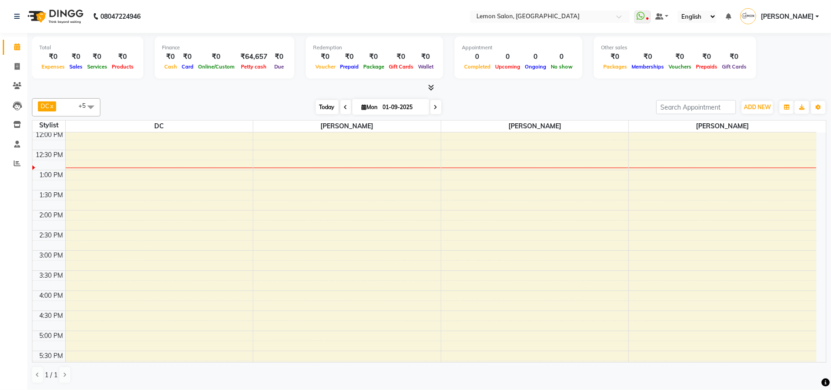
click at [316, 103] on span "Today" at bounding box center [327, 107] width 23 height 14
click at [487, 106] on div "[DATE] [DATE]" at bounding box center [378, 107] width 546 height 14
click at [16, 64] on icon at bounding box center [17, 66] width 5 height 7
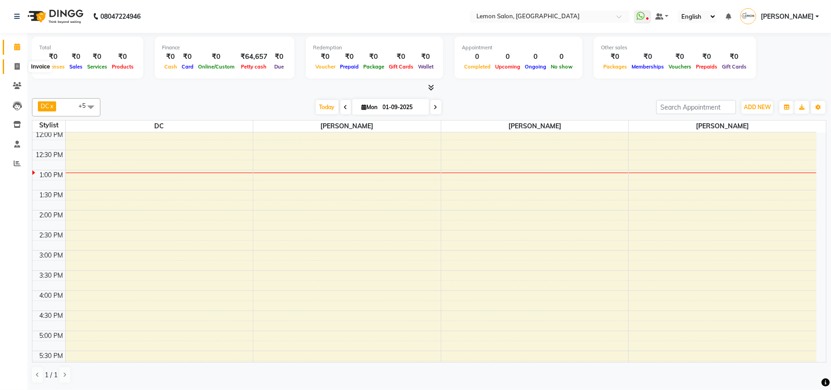
select select "569"
select select "service"
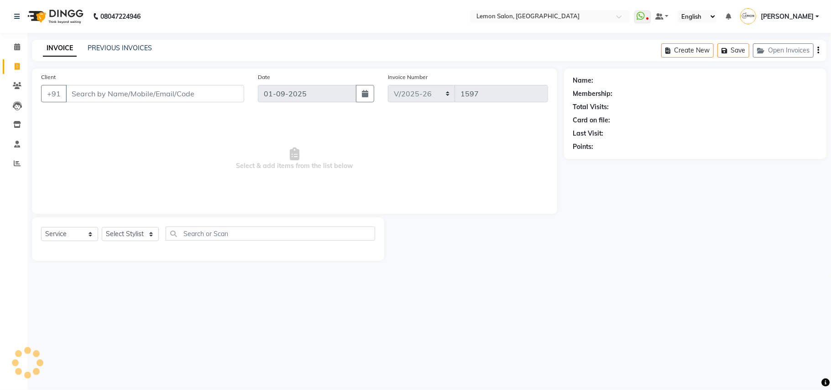
click at [91, 94] on input "Client" at bounding box center [155, 93] width 178 height 17
type input "MASTER"
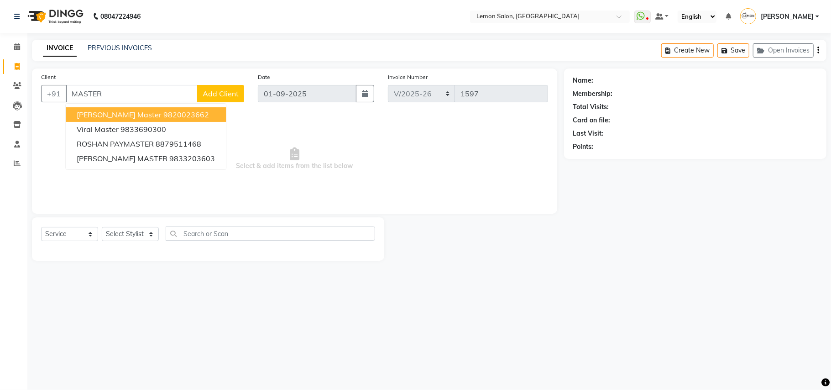
click at [100, 86] on input "MASTER" at bounding box center [132, 93] width 132 height 17
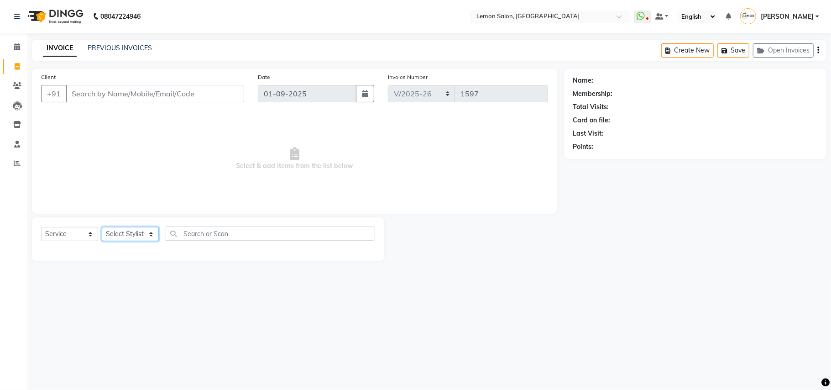
click at [116, 234] on select "Select Stylist Arun Arndive DC [PERSON_NAME] [PERSON_NAME] [PERSON_NAME] [PERSO…" at bounding box center [130, 234] width 57 height 14
select select "7880"
click at [102, 227] on select "Select Stylist Arun Arndive DC [PERSON_NAME] [PERSON_NAME] [PERSON_NAME] [PERSO…" at bounding box center [130, 234] width 57 height 14
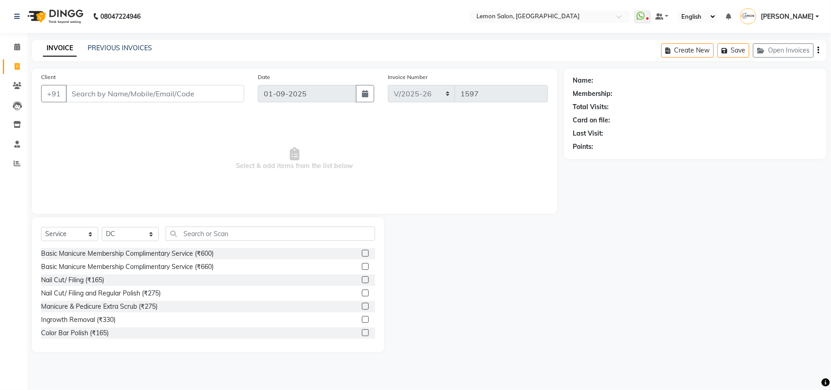
click at [201, 202] on span "Select & add items from the list below" at bounding box center [294, 158] width 507 height 91
click at [209, 234] on input "text" at bounding box center [270, 233] width 209 height 14
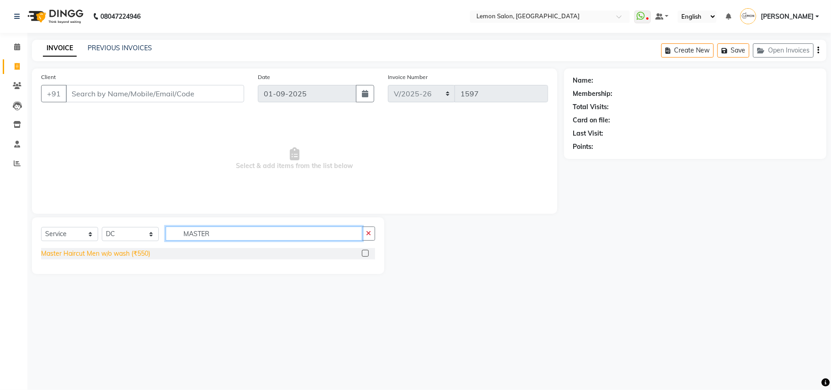
type input "MASTER"
click at [130, 256] on div "Master Haircut Men w/o wash (₹550)" at bounding box center [95, 254] width 109 height 10
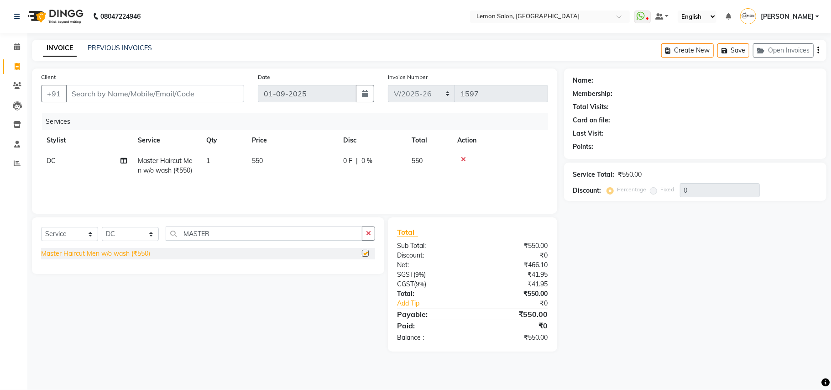
checkbox input "false"
click at [136, 95] on input "Client" at bounding box center [155, 93] width 178 height 17
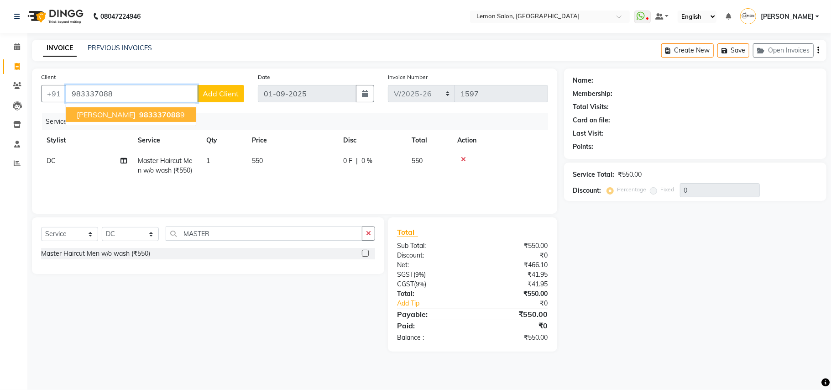
click at [139, 117] on span "983337088" at bounding box center [159, 114] width 41 height 9
type input "9833370889"
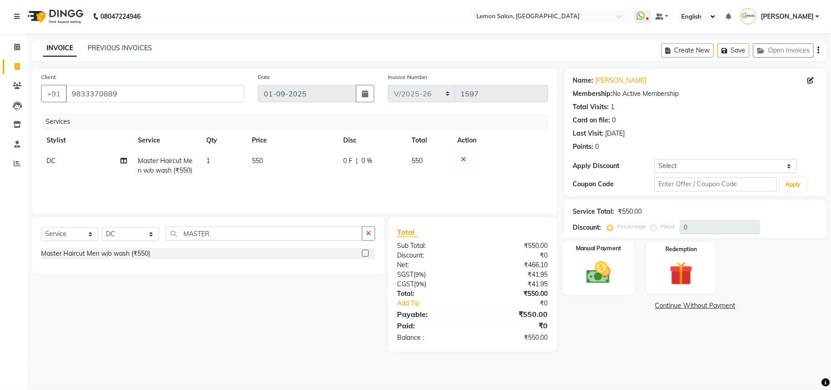
click at [619, 279] on div "Manual Payment" at bounding box center [598, 267] width 72 height 54
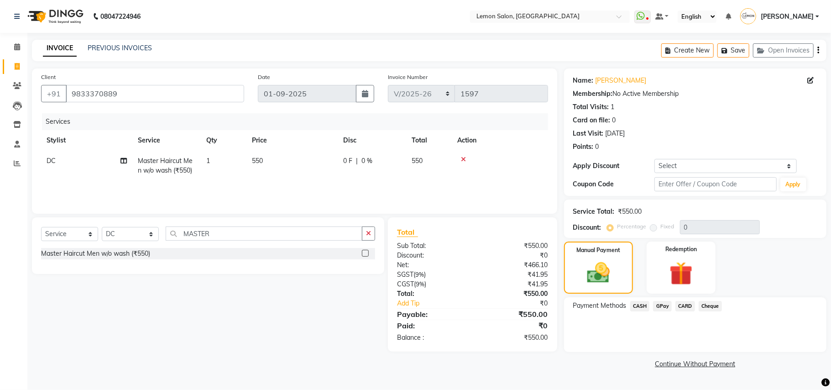
click at [643, 305] on span "CASH" at bounding box center [640, 306] width 20 height 10
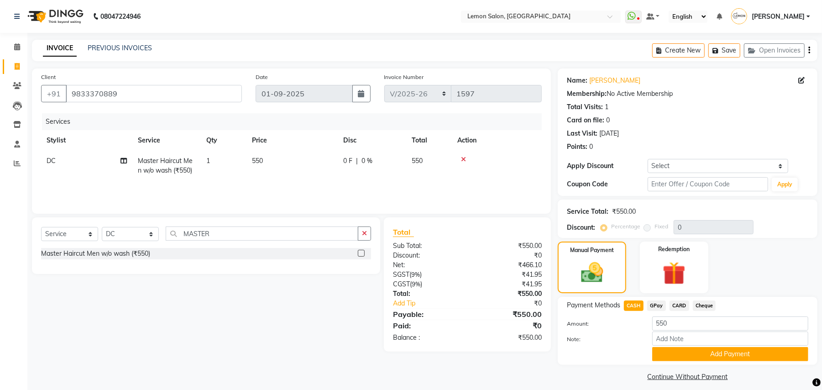
click at [55, 163] on span "DC" at bounding box center [51, 160] width 9 height 8
select select "7880"
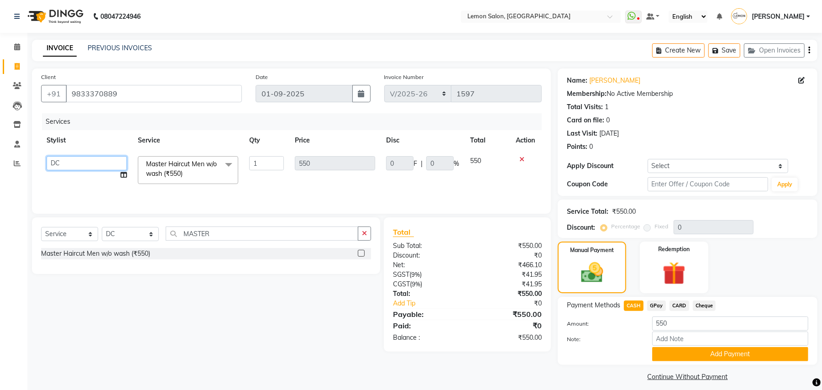
click at [54, 163] on select "Arun Arndive DC Faheem Malik Kajal Pawar Manisha Malviya Payal Maurya Riya Adaw…" at bounding box center [87, 163] width 80 height 14
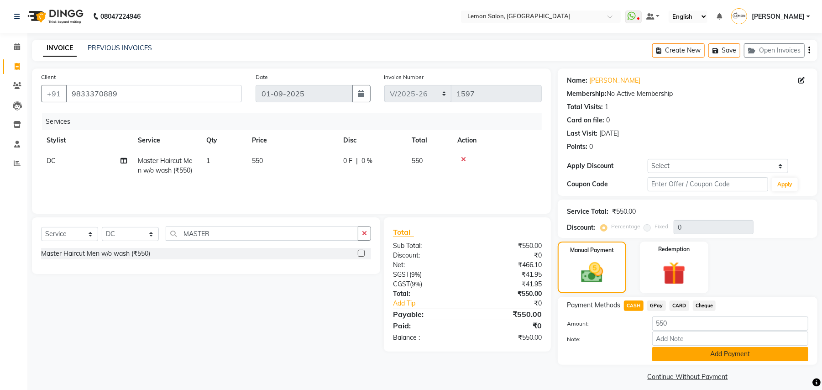
click at [665, 355] on button "Add Payment" at bounding box center [730, 354] width 156 height 14
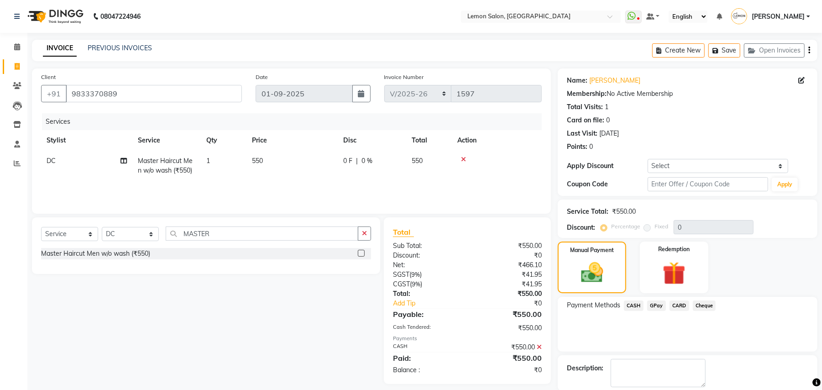
scroll to position [46, 0]
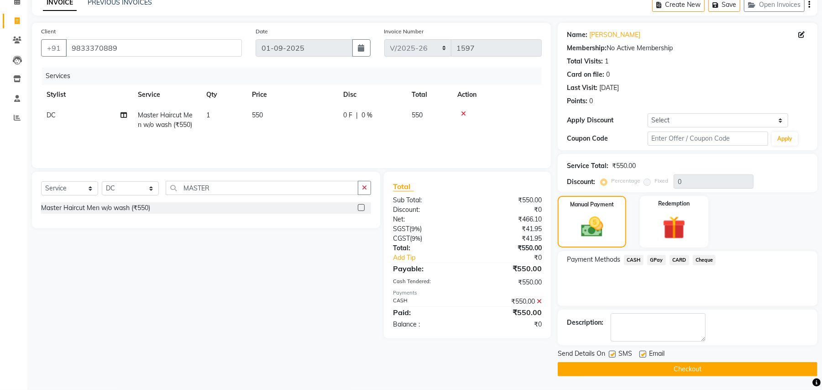
click at [614, 351] on label at bounding box center [611, 353] width 7 height 7
click at [614, 351] on input "checkbox" at bounding box center [611, 354] width 6 height 6
checkbox input "false"
click at [643, 354] on label at bounding box center [642, 353] width 7 height 7
click at [643, 354] on input "checkbox" at bounding box center [642, 354] width 6 height 6
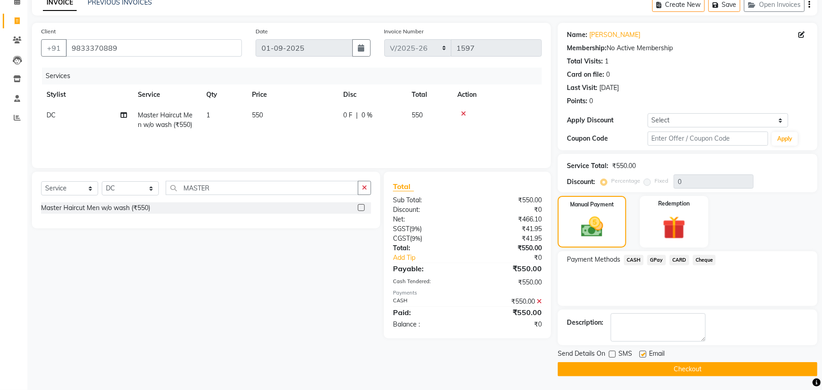
checkbox input "false"
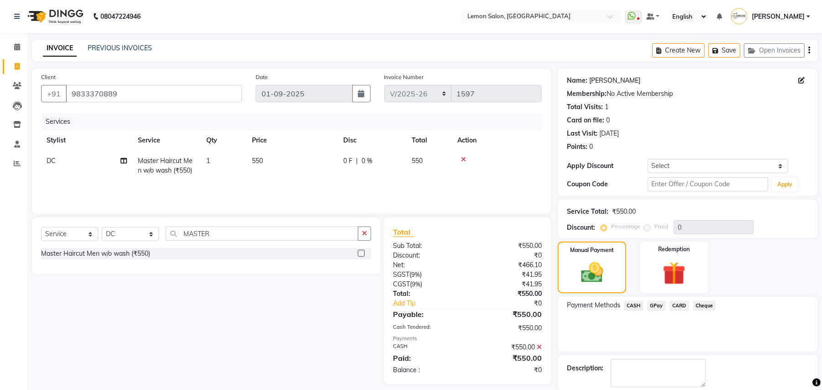
click at [592, 83] on link "[PERSON_NAME]" at bounding box center [614, 81] width 51 height 10
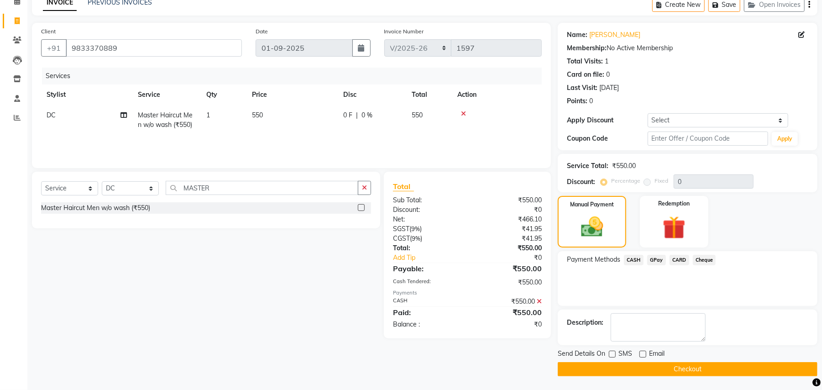
click at [641, 372] on button "Checkout" at bounding box center [687, 369] width 260 height 14
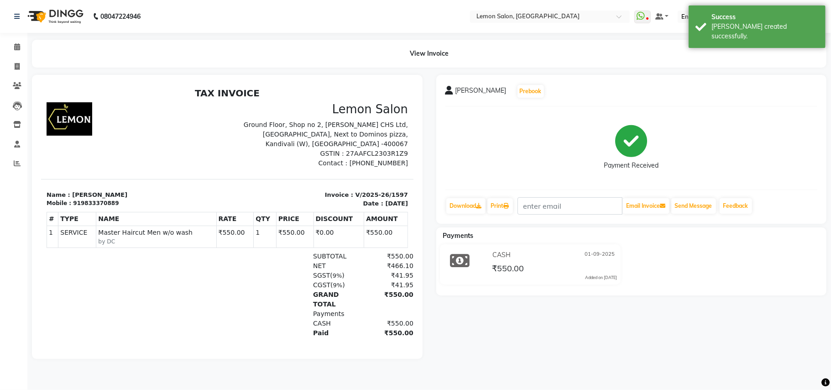
click at [339, 190] on p "Invoice : V/2025-26/1597" at bounding box center [319, 194] width 175 height 9
click at [345, 190] on p "Invoice : V/2025-26/1597" at bounding box center [319, 194] width 175 height 9
copy div "Invoice : V/2025-26/1597"
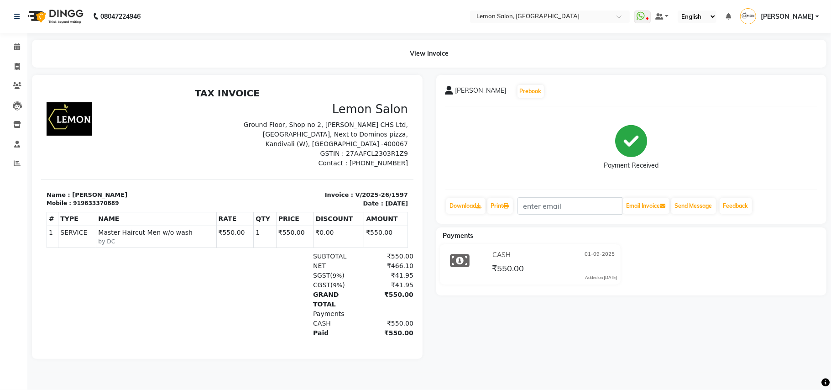
click at [248, 289] on div "GRAND TOTAL ₹550.00" at bounding box center [287, 298] width 252 height 19
click at [559, 353] on div "Binu Prebook Payment Received Download Print Email Invoice Send Message Feedbac…" at bounding box center [631, 217] width 404 height 284
click at [13, 41] on link "Calendar" at bounding box center [14, 47] width 22 height 15
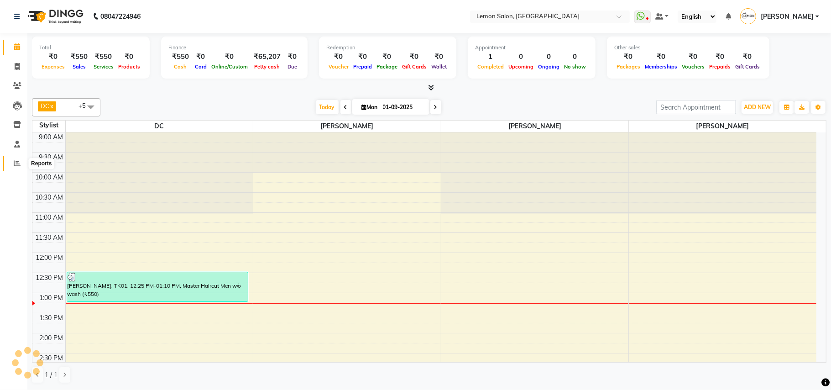
click at [19, 160] on icon at bounding box center [17, 163] width 7 height 7
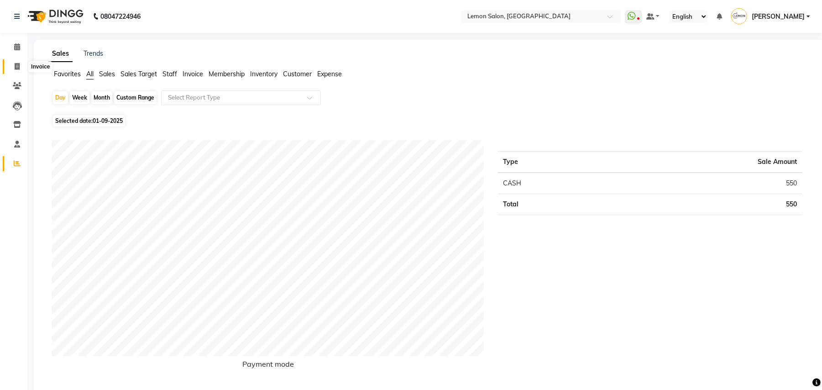
click at [19, 64] on icon at bounding box center [17, 66] width 5 height 7
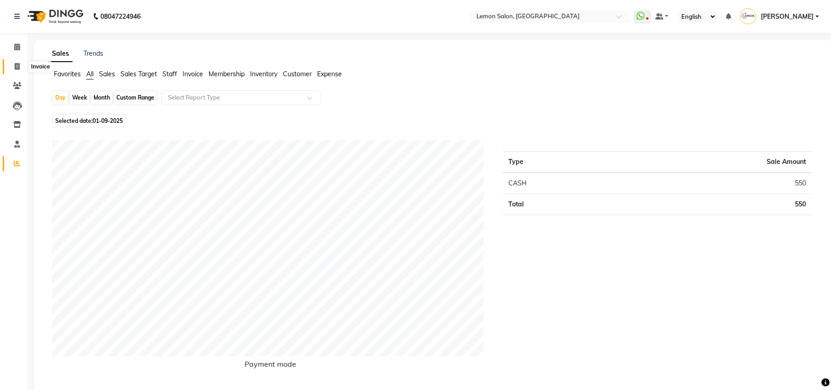
select select "569"
select select "service"
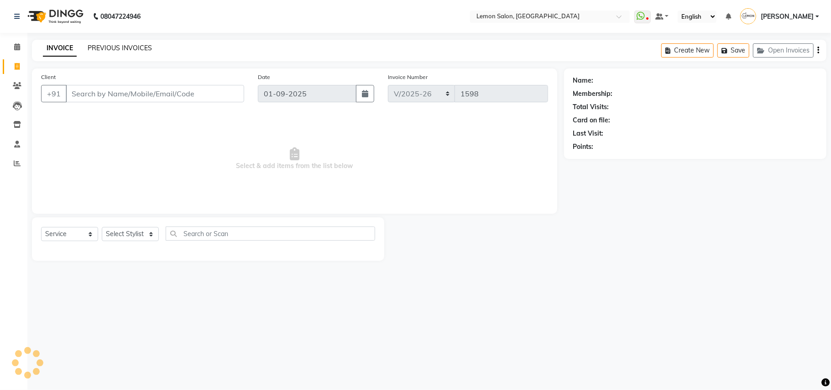
click at [108, 46] on link "PREVIOUS INVOICES" at bounding box center [120, 48] width 64 height 8
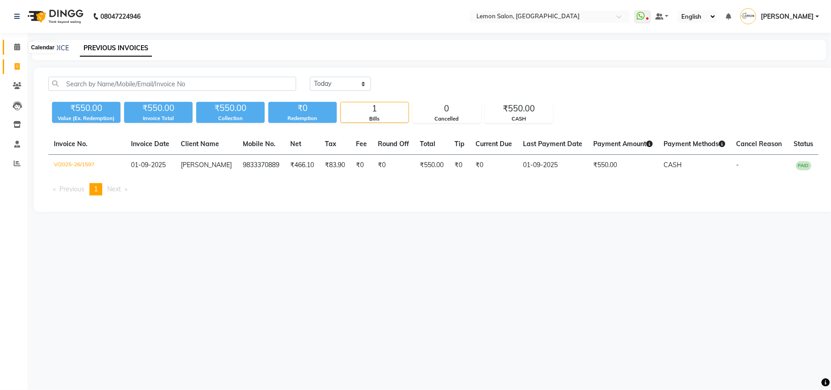
click at [12, 48] on span at bounding box center [17, 47] width 16 height 10
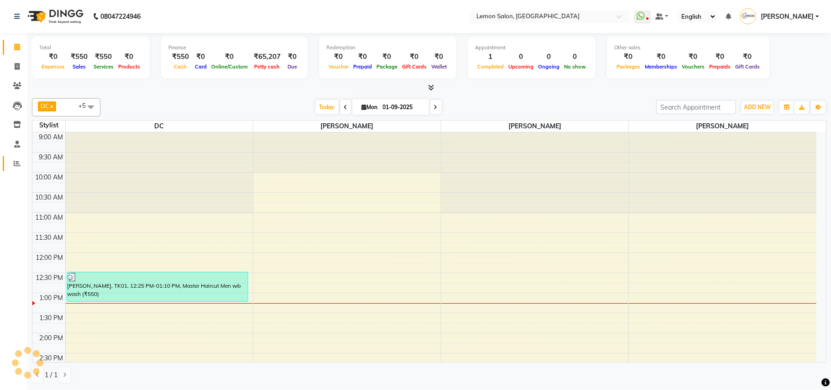
click at [12, 165] on span at bounding box center [17, 163] width 16 height 10
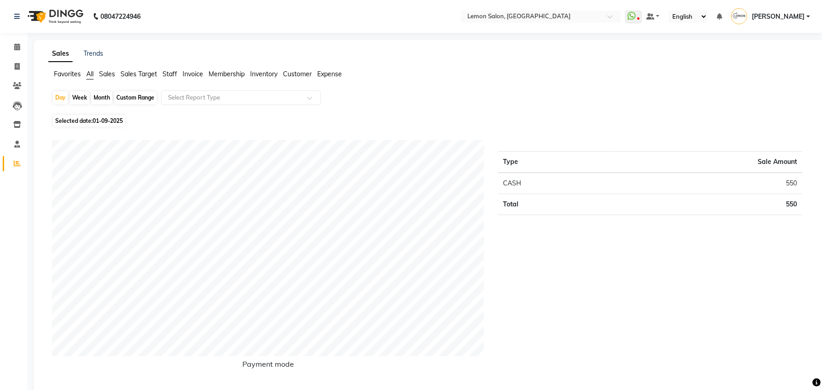
click at [169, 73] on span "Staff" at bounding box center [169, 74] width 15 height 8
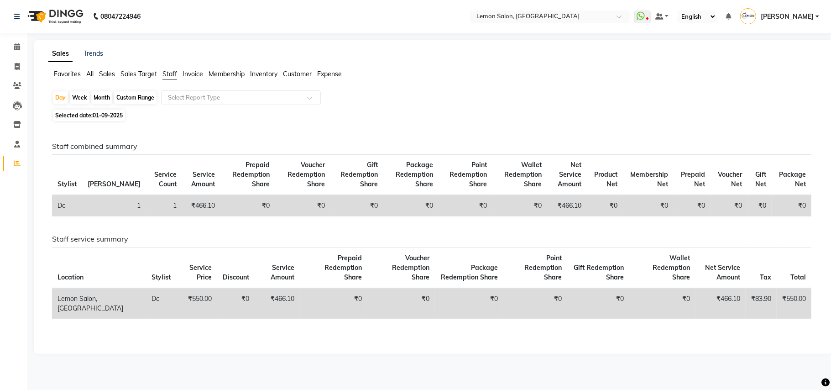
click at [100, 95] on div "Month" at bounding box center [101, 97] width 21 height 13
select select "9"
select select "2025"
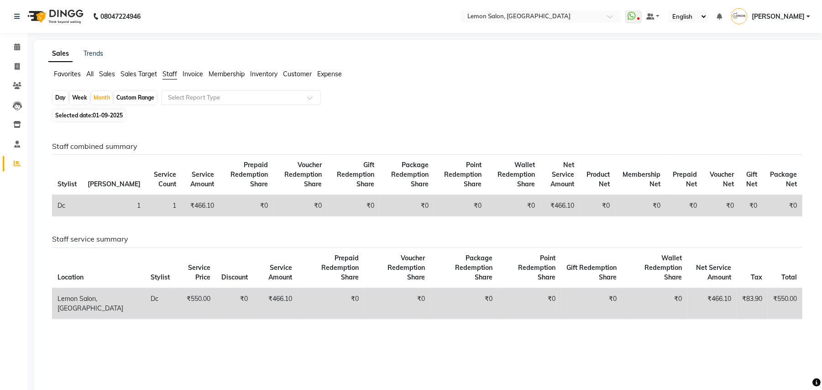
click at [83, 110] on span "Selected date: 01-09-2025" at bounding box center [89, 114] width 72 height 11
select select "9"
select select "2025"
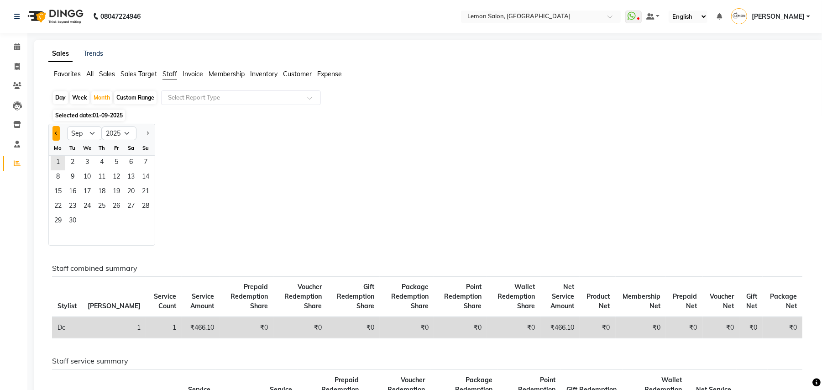
click at [54, 134] on button "Previous month" at bounding box center [55, 133] width 7 height 15
select select "8"
click at [149, 221] on span "31" at bounding box center [145, 221] width 15 height 15
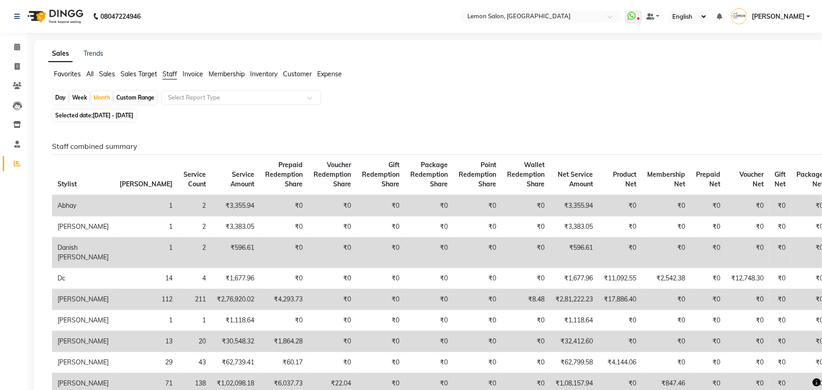
click at [59, 97] on div "Day" at bounding box center [60, 97] width 15 height 13
select select "8"
select select "2025"
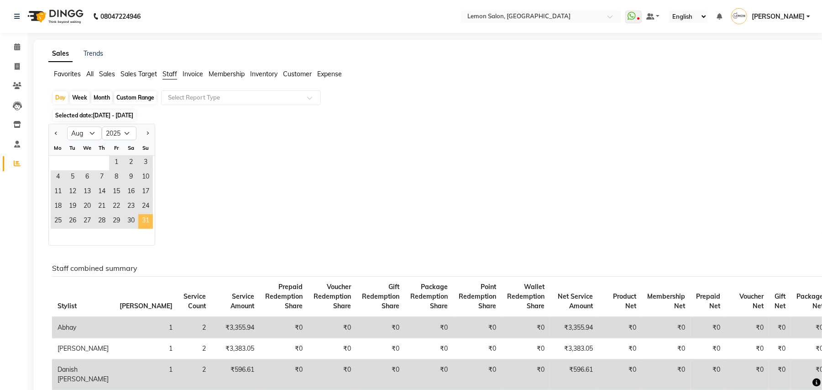
click at [143, 221] on span "31" at bounding box center [145, 221] width 15 height 15
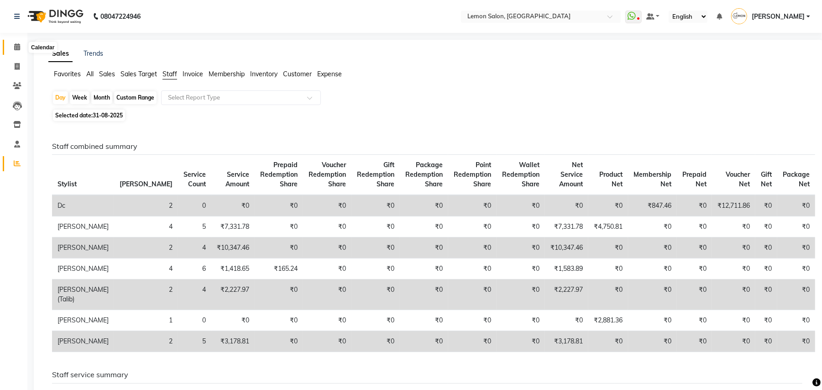
click at [22, 50] on span at bounding box center [17, 47] width 16 height 10
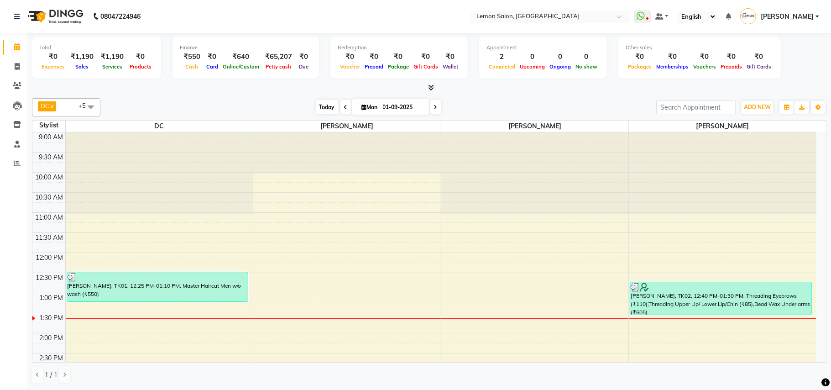
click at [322, 111] on span "Today" at bounding box center [327, 107] width 23 height 14
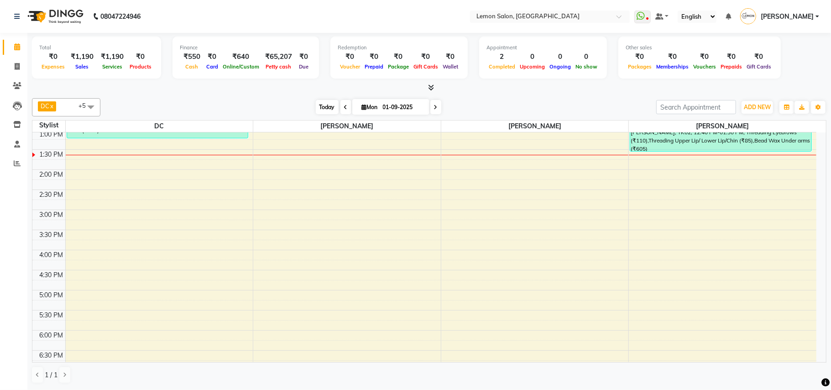
click at [322, 111] on span "Today" at bounding box center [327, 107] width 23 height 14
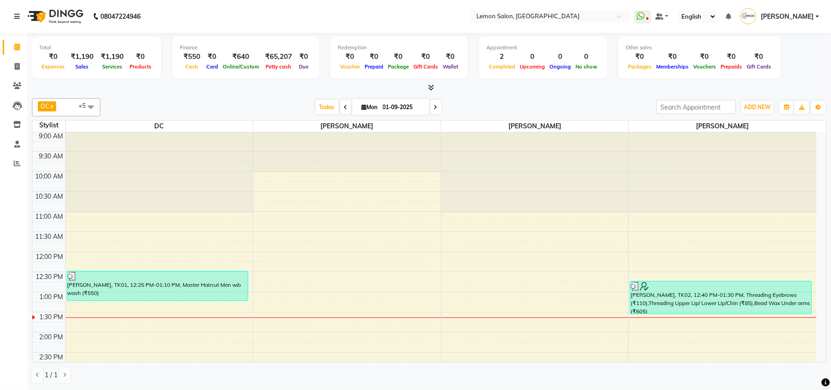
scroll to position [0, 0]
click at [322, 102] on span "Today" at bounding box center [327, 107] width 23 height 14
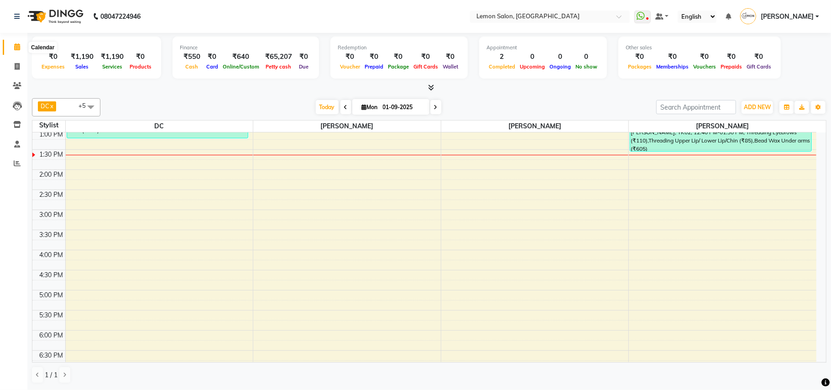
click at [17, 45] on icon at bounding box center [17, 46] width 6 height 7
click at [316, 106] on span "Today" at bounding box center [327, 107] width 23 height 14
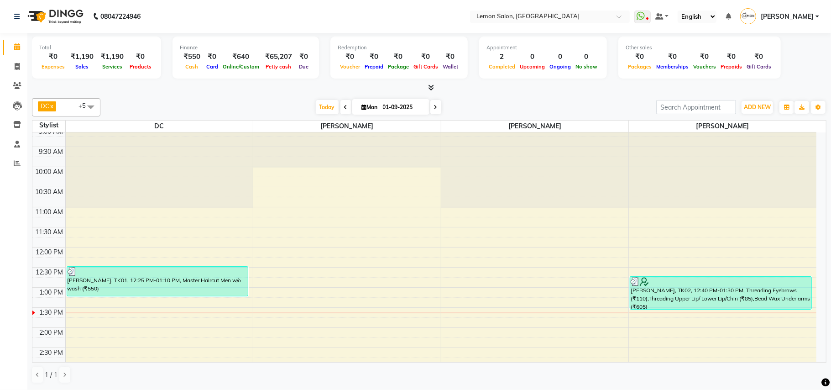
scroll to position [0, 0]
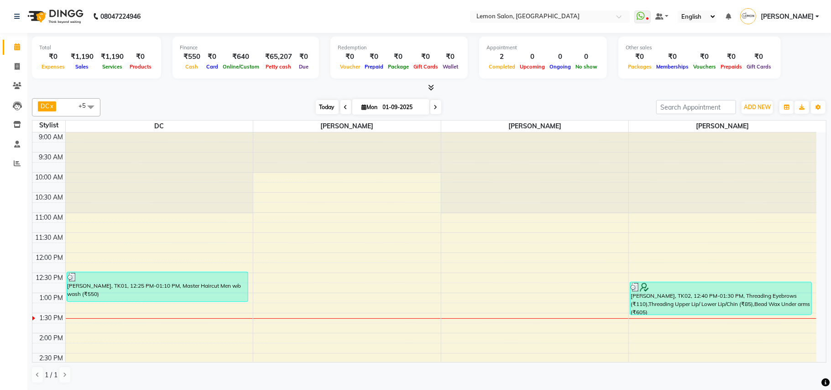
click at [323, 106] on span "Today" at bounding box center [327, 107] width 23 height 14
click at [14, 44] on icon at bounding box center [17, 46] width 6 height 7
click at [320, 100] on span "Today" at bounding box center [327, 107] width 23 height 14
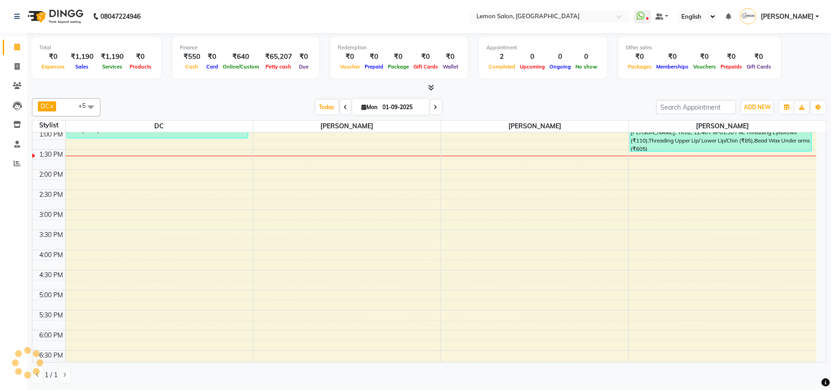
click at [268, 94] on div "Total ₹0 Expenses ₹1,190 Sales ₹1,190 Services ₹0 Products Finance ₹550 Cash ₹0…" at bounding box center [428, 211] width 803 height 356
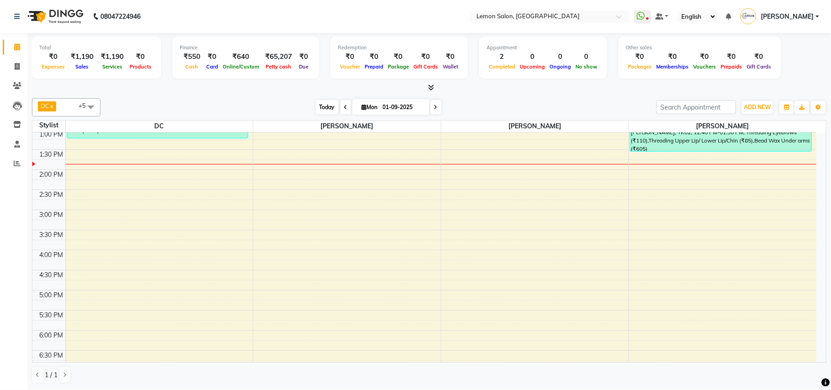
click at [317, 108] on span "Today" at bounding box center [327, 107] width 23 height 14
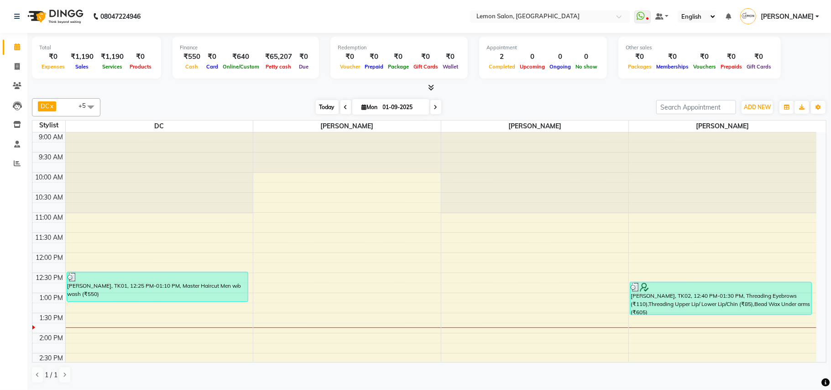
click at [316, 101] on span "Today" at bounding box center [327, 107] width 23 height 14
click at [320, 101] on span "Today" at bounding box center [327, 107] width 23 height 14
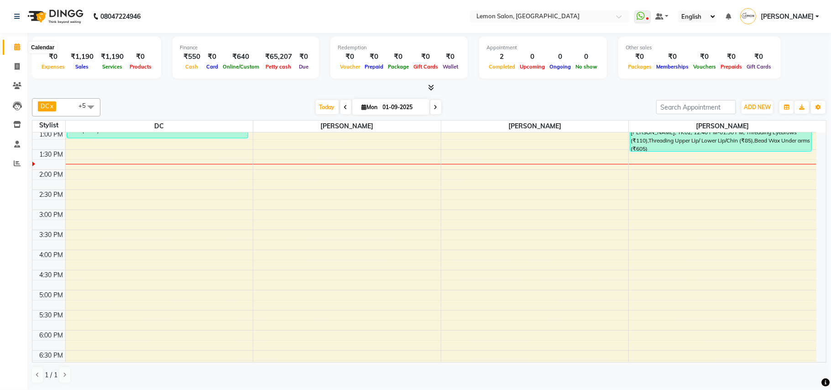
click at [11, 46] on span at bounding box center [17, 47] width 16 height 10
click at [316, 103] on span "Today" at bounding box center [327, 107] width 23 height 14
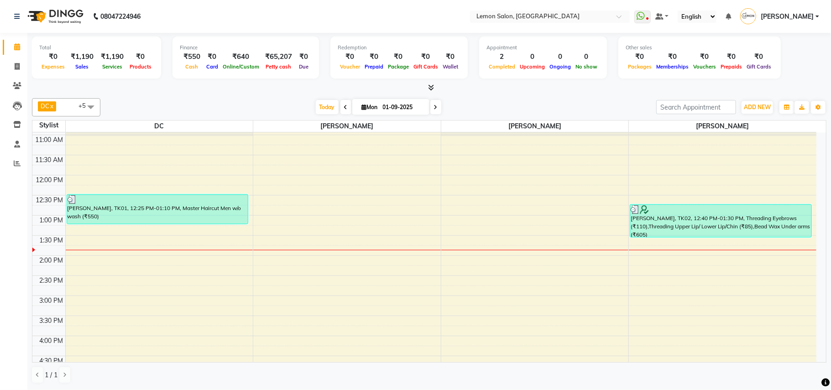
scroll to position [0, 0]
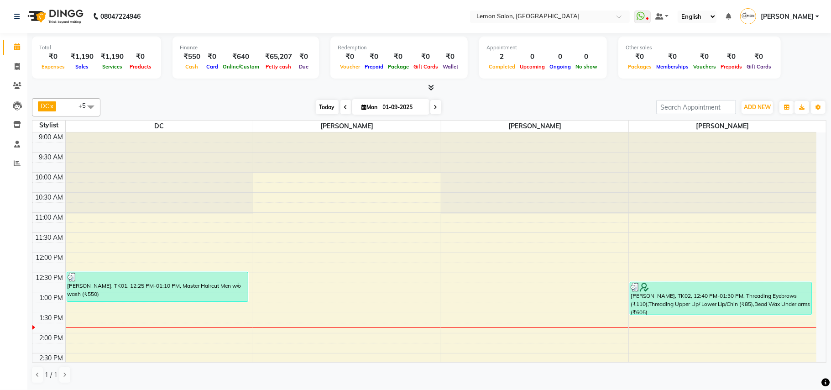
click at [318, 108] on span "Today" at bounding box center [327, 107] width 23 height 14
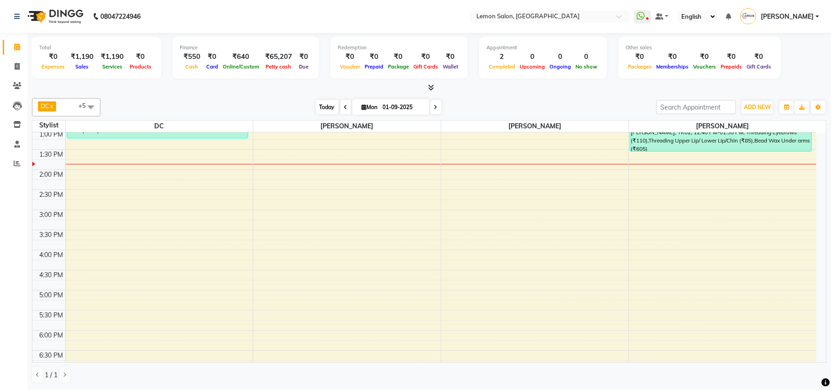
click at [320, 112] on span "Today" at bounding box center [327, 107] width 23 height 14
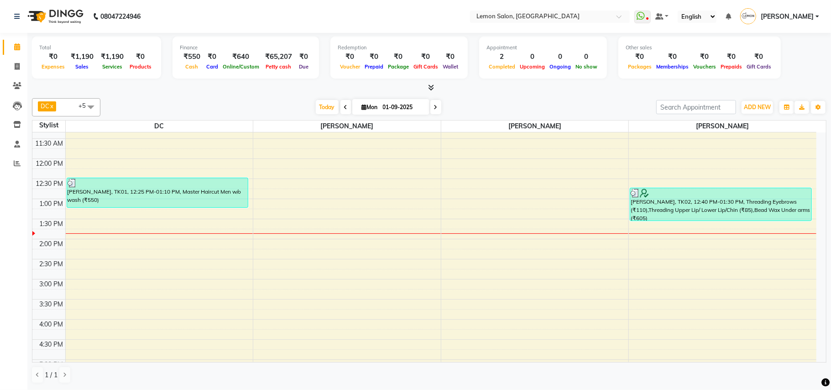
scroll to position [0, 0]
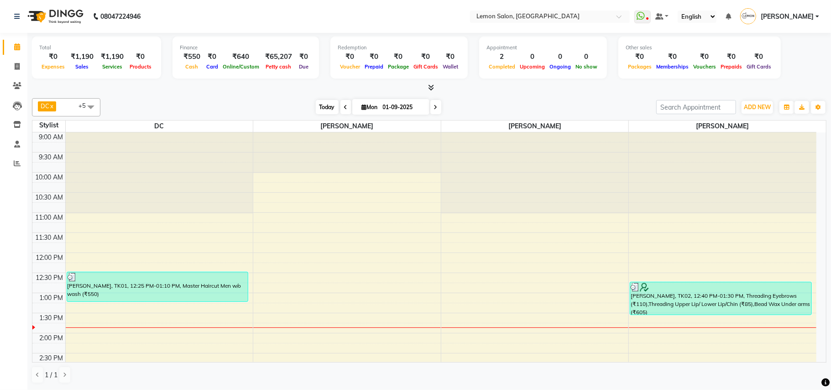
click at [326, 106] on span "Today" at bounding box center [327, 107] width 23 height 14
click at [320, 110] on span "Today" at bounding box center [327, 107] width 23 height 14
click at [15, 46] on icon at bounding box center [17, 46] width 6 height 7
click at [323, 109] on span "Today" at bounding box center [327, 107] width 23 height 14
click at [322, 104] on span "Today" at bounding box center [327, 107] width 23 height 14
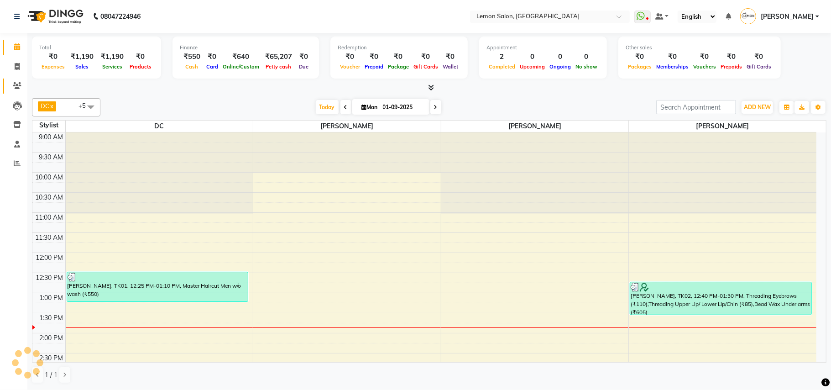
scroll to position [163, 0]
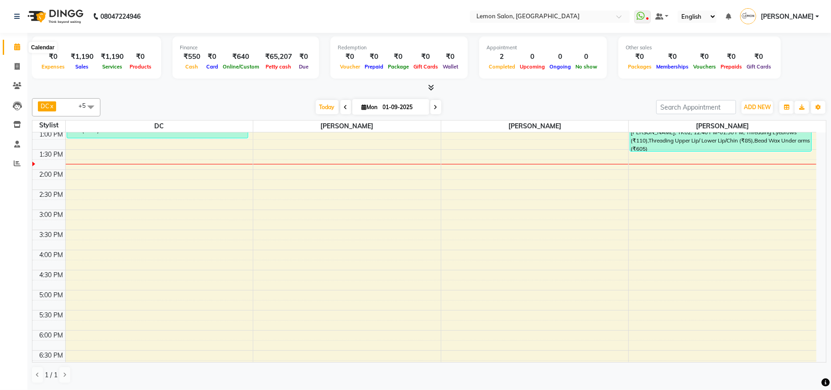
click at [19, 45] on icon at bounding box center [17, 46] width 6 height 7
click at [324, 103] on span "Today" at bounding box center [327, 107] width 23 height 14
click at [19, 48] on icon at bounding box center [17, 46] width 6 height 7
click at [318, 104] on span "Today" at bounding box center [327, 107] width 23 height 14
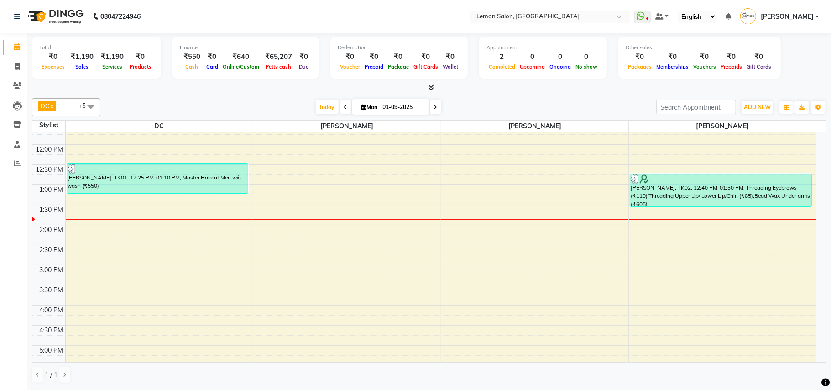
scroll to position [0, 0]
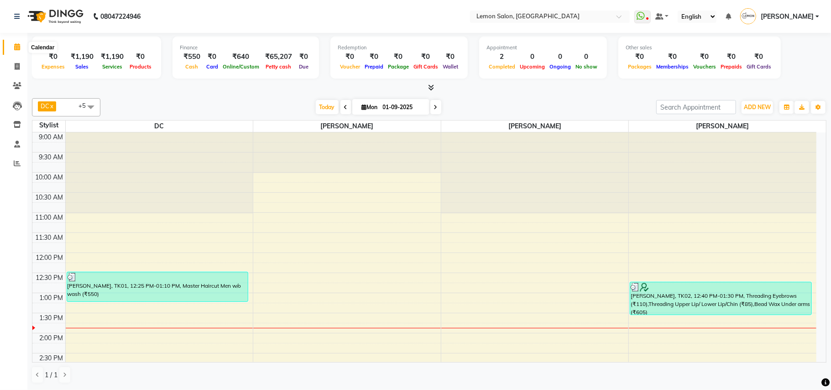
click at [19, 46] on icon at bounding box center [17, 46] width 6 height 7
click at [321, 106] on span "Today" at bounding box center [327, 107] width 23 height 14
click at [15, 43] on icon at bounding box center [17, 46] width 6 height 7
click at [316, 102] on span "Today" at bounding box center [327, 107] width 23 height 14
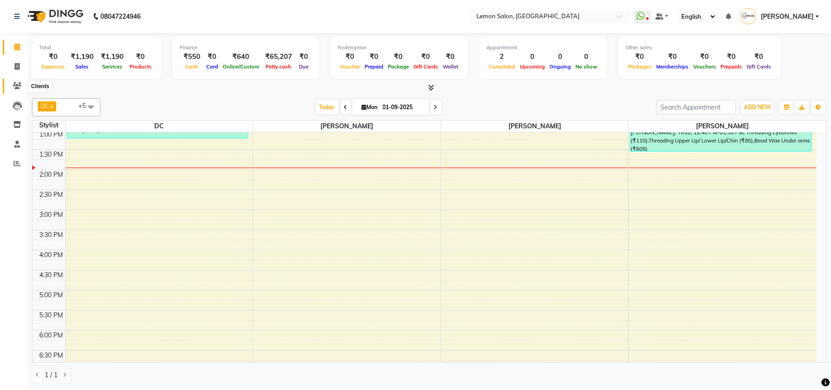
click at [16, 85] on icon at bounding box center [17, 85] width 9 height 7
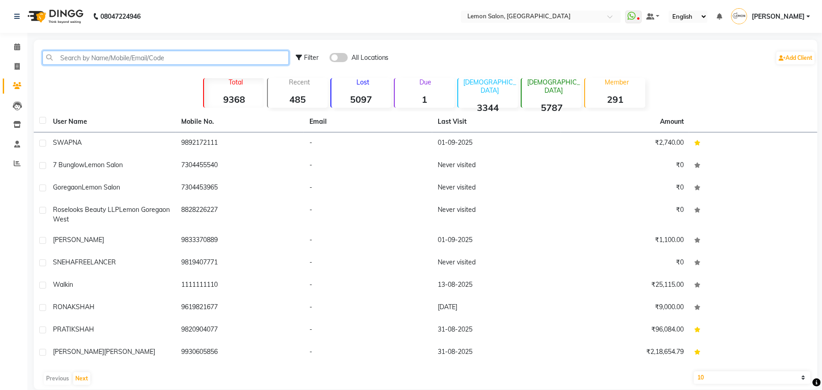
click at [115, 62] on input "text" at bounding box center [165, 58] width 246 height 14
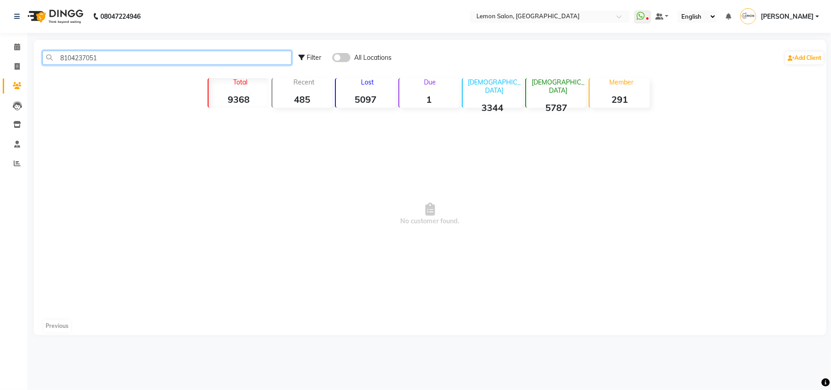
type input "8104237051"
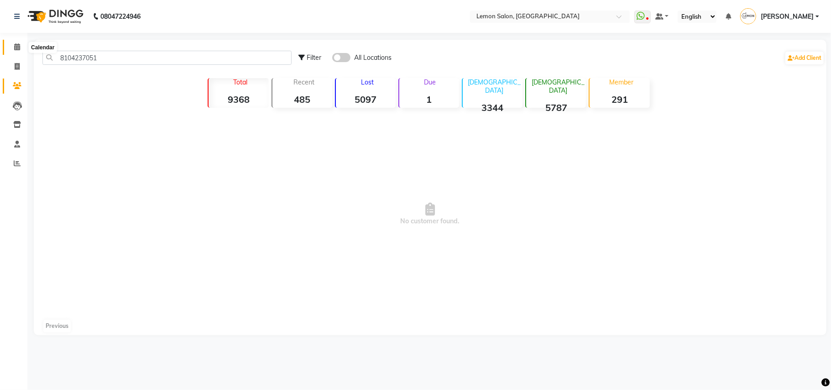
click at [18, 45] on icon at bounding box center [17, 46] width 6 height 7
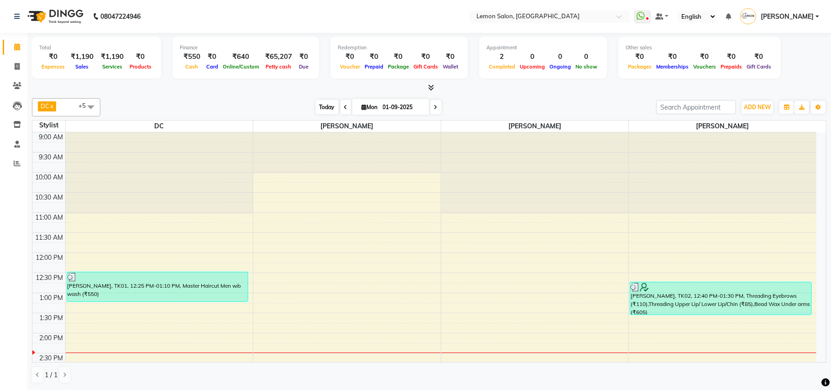
click at [327, 109] on span "Today" at bounding box center [327, 107] width 23 height 14
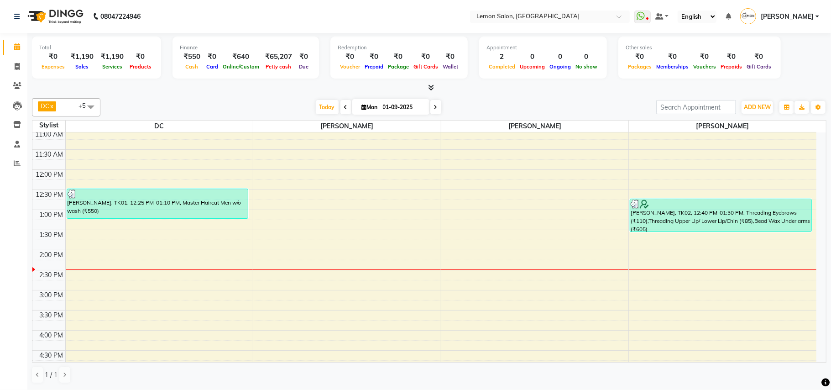
scroll to position [82, 0]
click at [325, 110] on span "Today" at bounding box center [327, 107] width 23 height 14
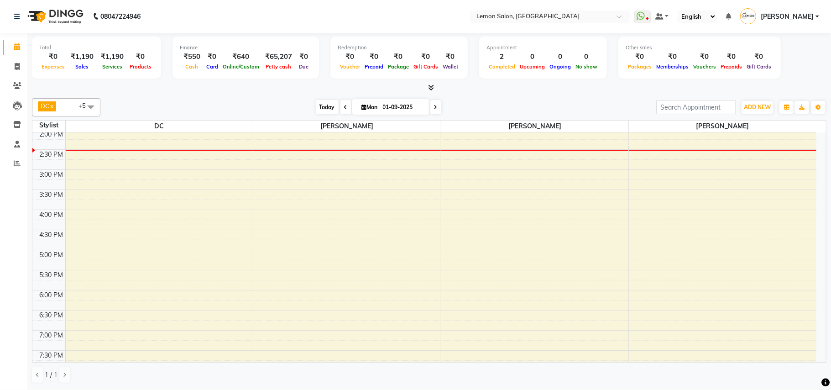
click at [325, 110] on span "Today" at bounding box center [327, 107] width 23 height 14
click at [13, 63] on span at bounding box center [17, 67] width 16 height 10
select select "569"
select select "service"
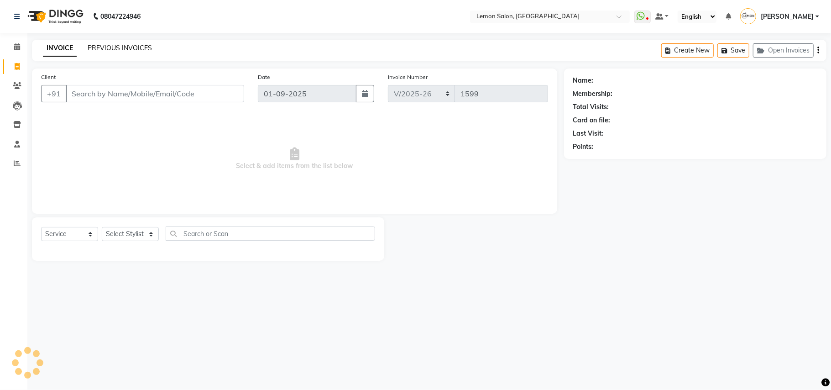
click at [130, 48] on link "PREVIOUS INVOICES" at bounding box center [120, 48] width 64 height 8
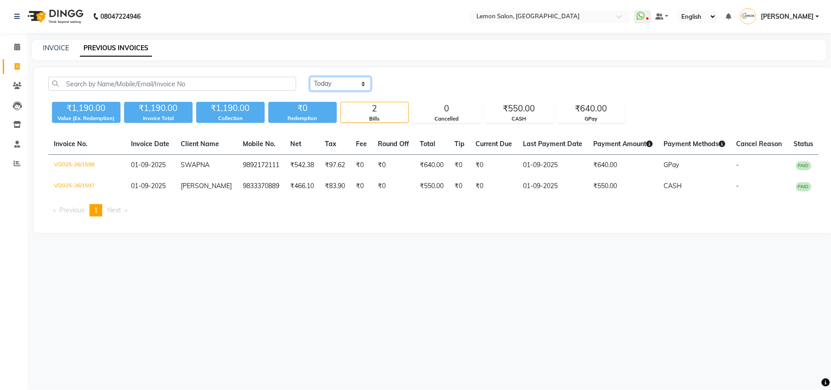
click at [333, 86] on select "Today Yesterday Custom Range" at bounding box center [340, 84] width 61 height 14
select select "yesterday"
click at [310, 77] on select "Today Yesterday Custom Range" at bounding box center [340, 84] width 61 height 14
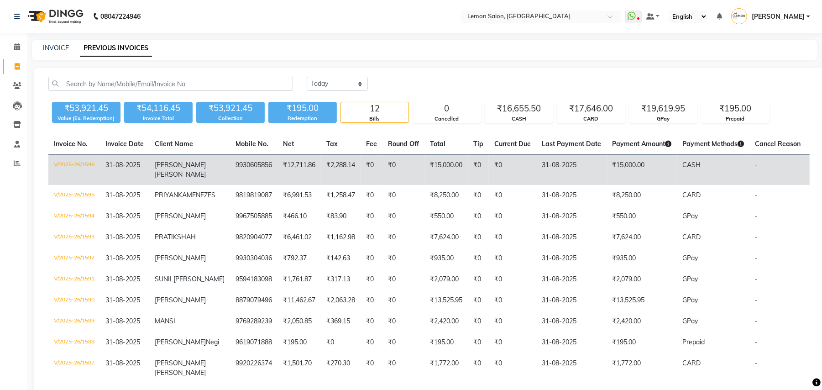
click at [77, 166] on td "V/2025-26/1596" at bounding box center [74, 170] width 52 height 31
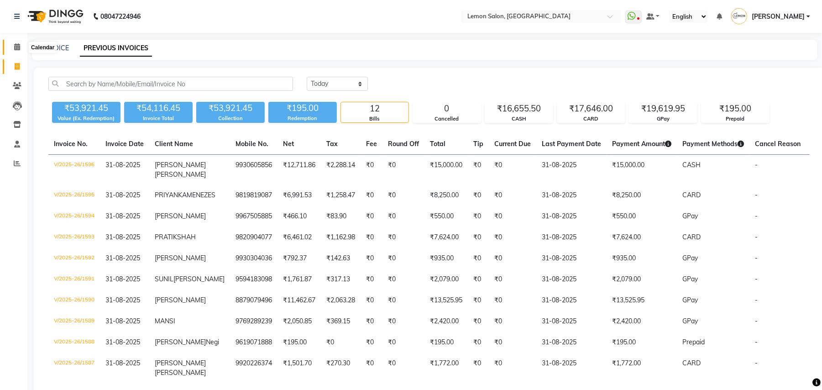
click at [20, 46] on span at bounding box center [17, 47] width 16 height 10
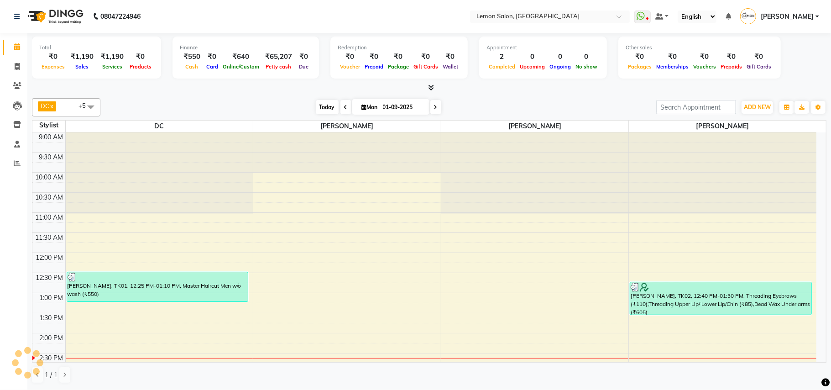
click at [325, 109] on span "Today" at bounding box center [327, 107] width 23 height 14
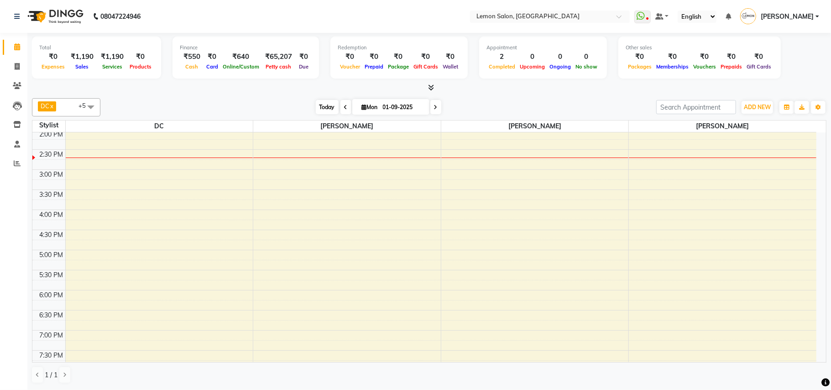
click at [322, 104] on span "Today" at bounding box center [327, 107] width 23 height 14
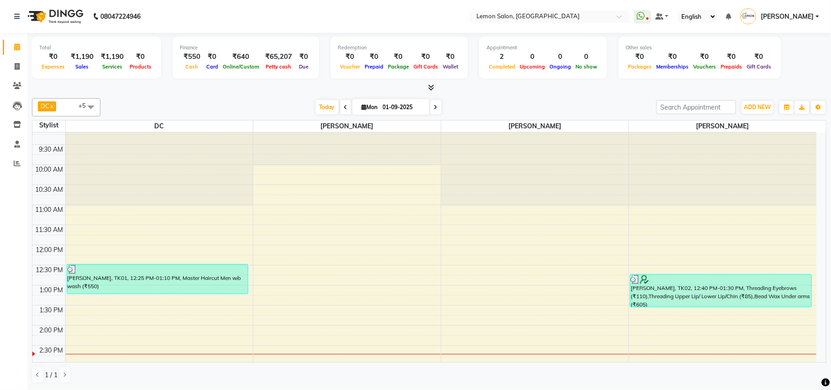
scroll to position [0, 0]
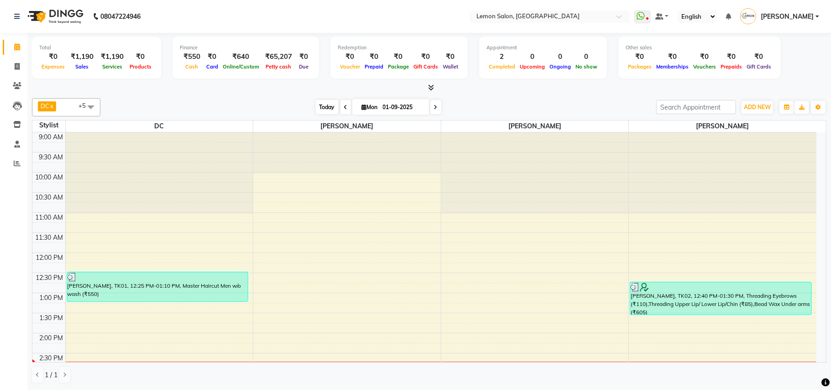
click at [320, 102] on span "Today" at bounding box center [327, 107] width 23 height 14
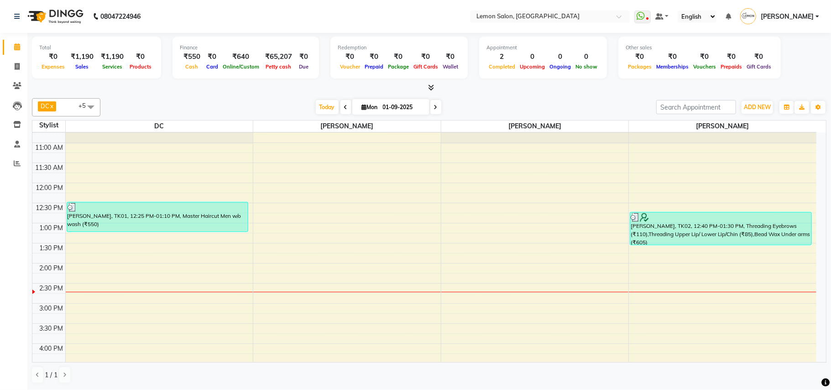
scroll to position [21, 0]
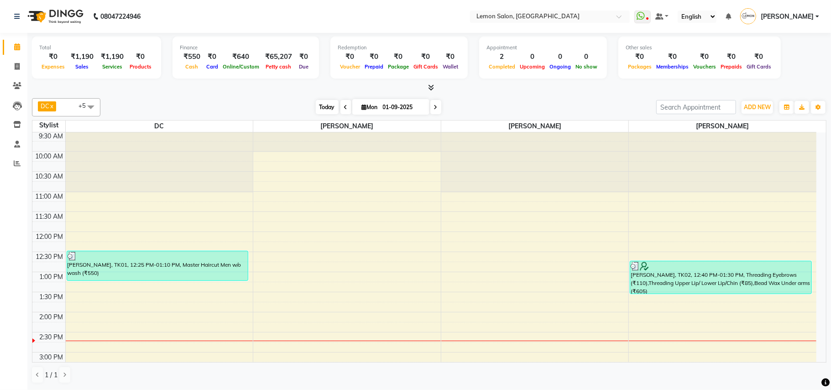
click at [331, 106] on span "Today" at bounding box center [327, 107] width 23 height 14
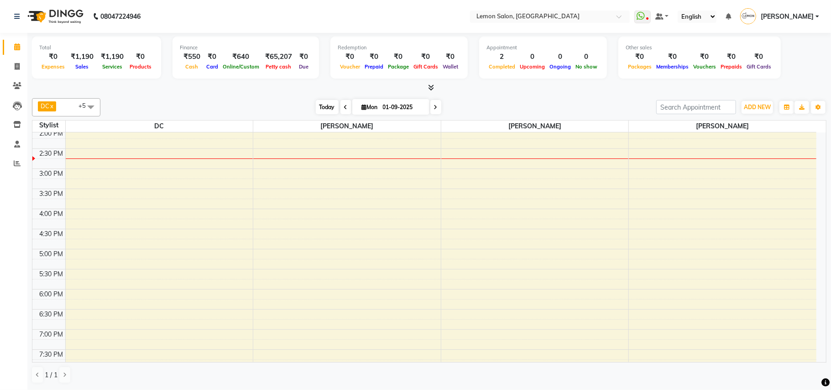
click at [326, 107] on span "Today" at bounding box center [327, 107] width 23 height 14
click at [343, 108] on span at bounding box center [345, 107] width 11 height 14
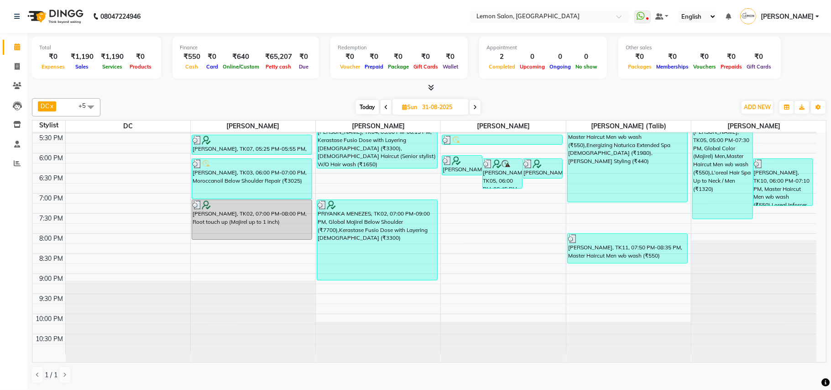
scroll to position [280, 0]
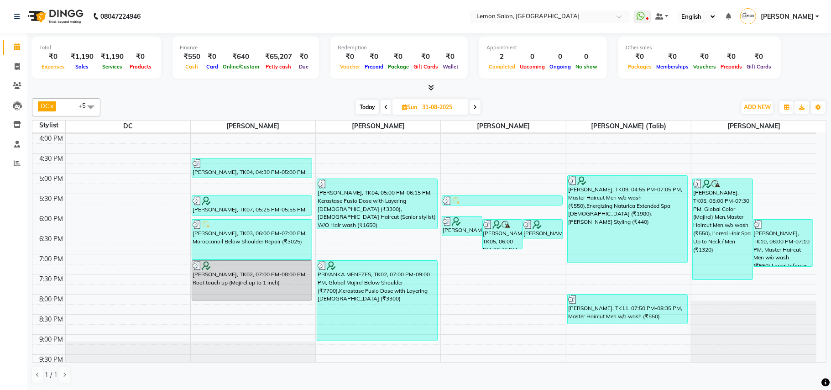
click at [374, 104] on span "Today" at bounding box center [367, 107] width 23 height 14
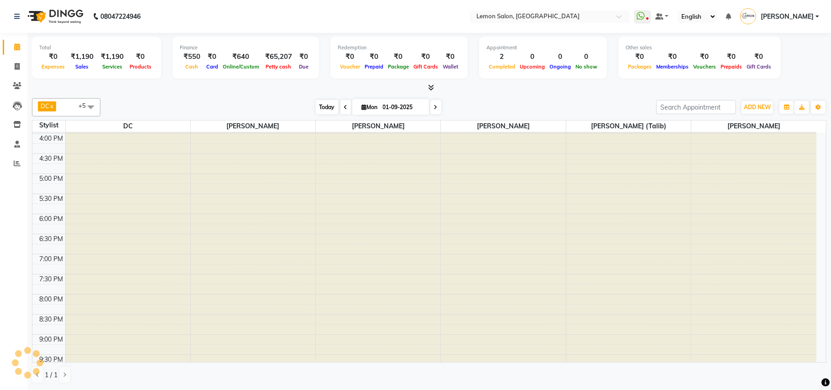
scroll to position [204, 0]
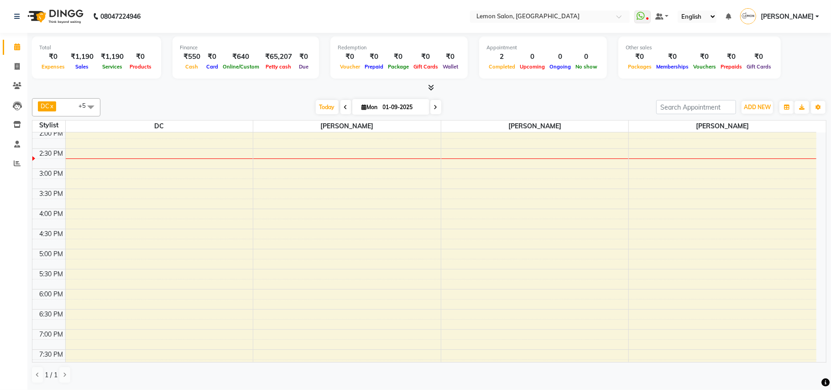
click at [319, 99] on div "DC x [PERSON_NAME] x [PERSON_NAME] x [PERSON_NAME] x [PERSON_NAME] (Talib) x [P…" at bounding box center [429, 107] width 794 height 18
click at [320, 110] on span "Today" at bounding box center [327, 107] width 23 height 14
drag, startPoint x: 320, startPoint y: 110, endPoint x: 320, endPoint y: 115, distance: 5.0
click at [320, 110] on span "Today" at bounding box center [327, 107] width 23 height 14
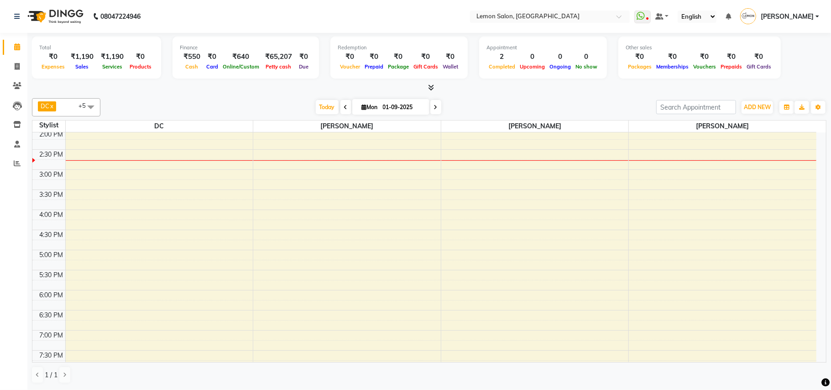
scroll to position [204, 0]
click at [344, 104] on icon at bounding box center [346, 106] width 4 height 5
type input "31-08-2025"
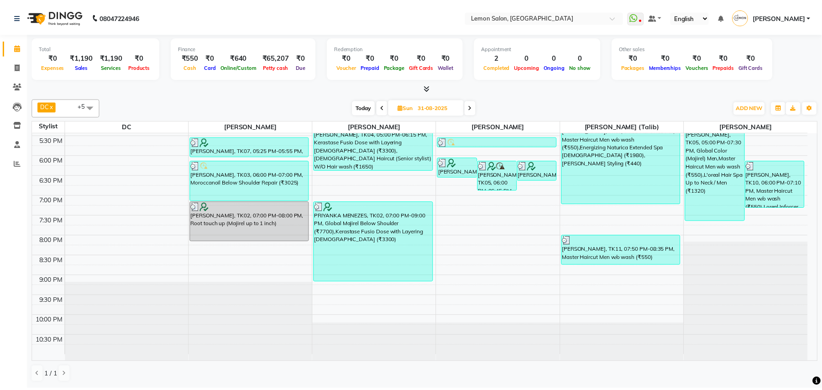
scroll to position [340, 0]
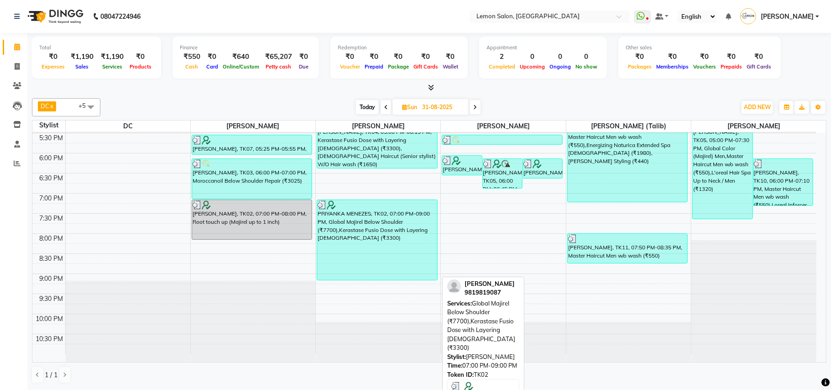
click at [360, 250] on div "PRIYANKA MENEZES, TK02, 07:00 PM-09:00 PM, Global Majirel Below Shoulder (₹7700…" at bounding box center [377, 240] width 120 height 80
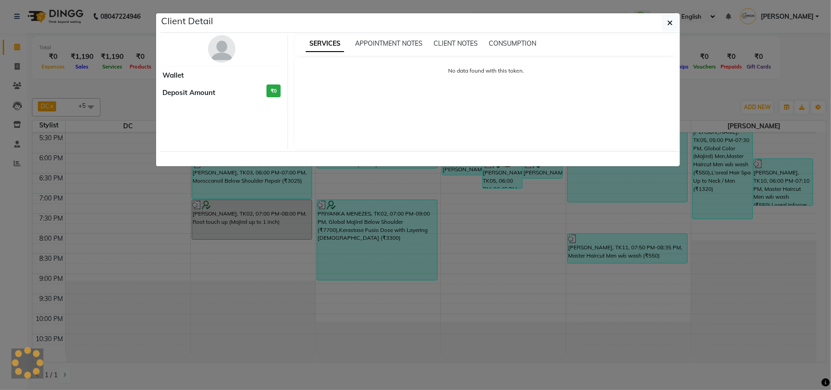
select select "3"
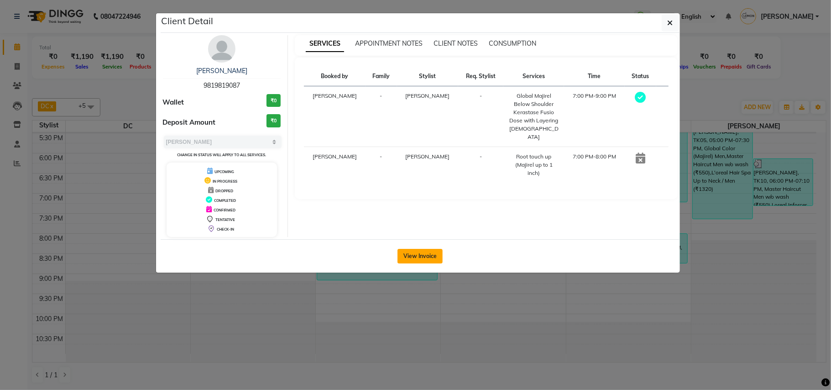
click at [414, 260] on button "View Invoice" at bounding box center [419, 256] width 45 height 15
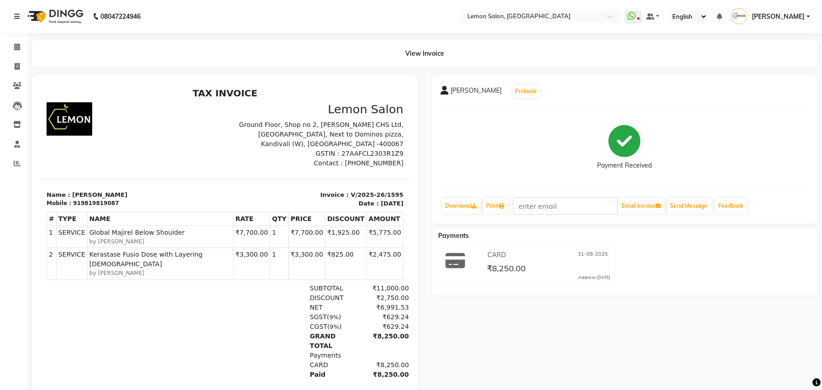
click at [141, 310] on div at bounding box center [105, 331] width 119 height 96
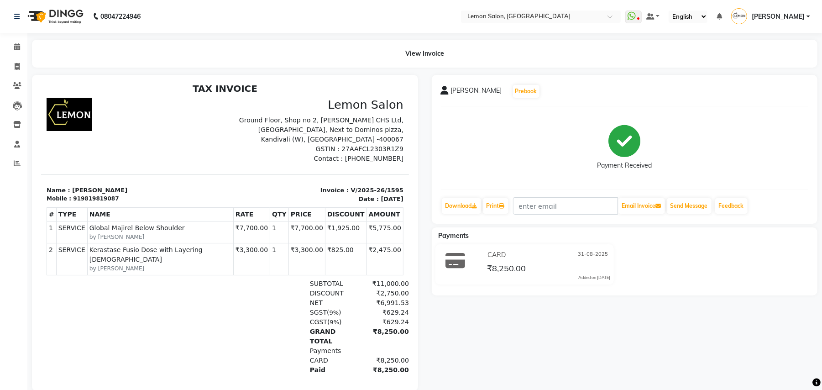
scroll to position [6, 0]
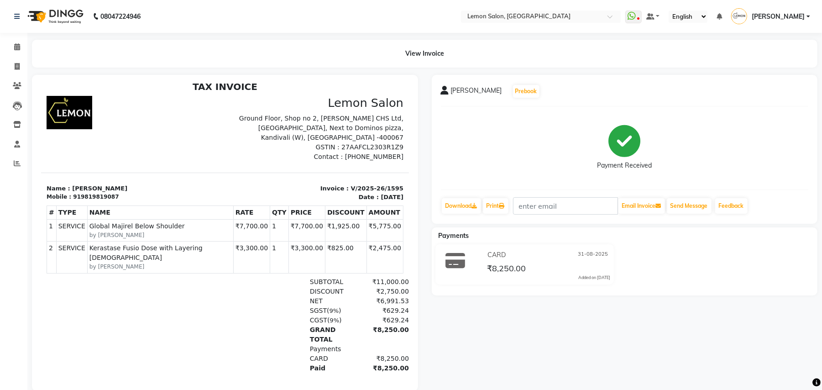
click at [450, 357] on div "PRIYANKA MENEZES Prebook Payment Received Download Print Email Invoice Send Mes…" at bounding box center [625, 233] width 400 height 316
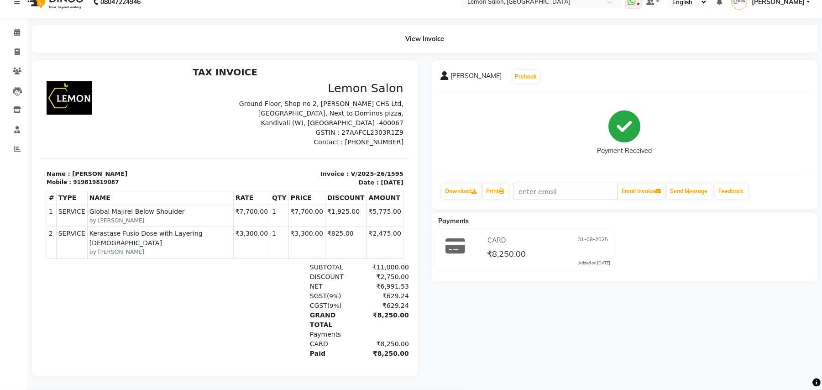
scroll to position [0, 0]
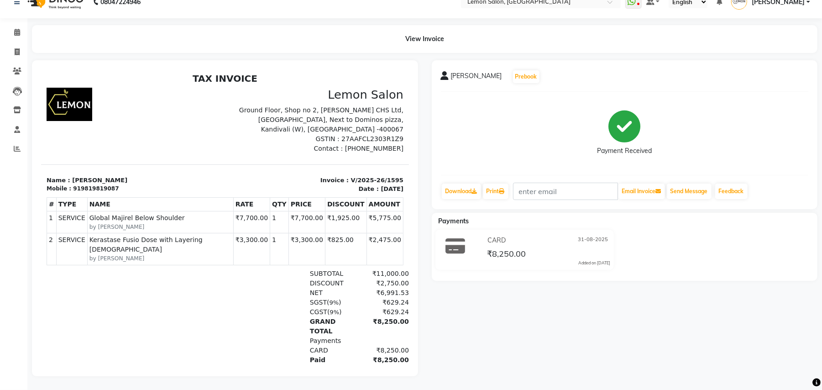
click at [270, 354] on div "Paid ₹8,250.00" at bounding box center [284, 359] width 249 height 10
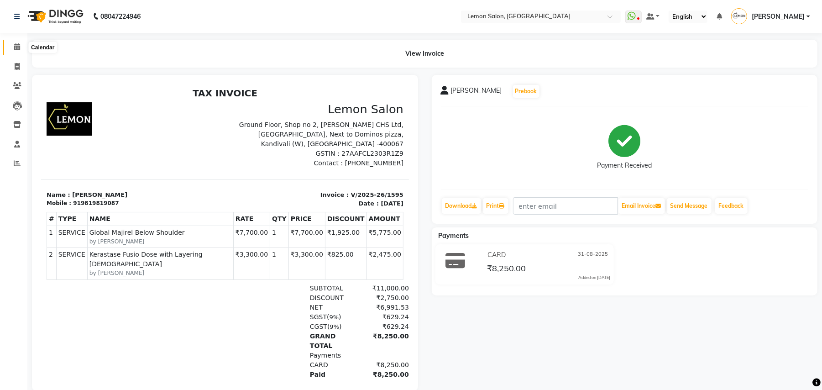
click at [15, 52] on span at bounding box center [17, 47] width 16 height 10
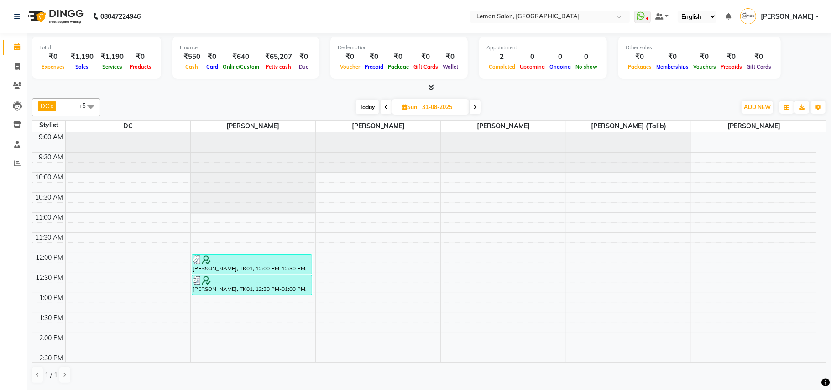
click at [359, 108] on span "Today" at bounding box center [367, 107] width 23 height 14
type input "01-09-2025"
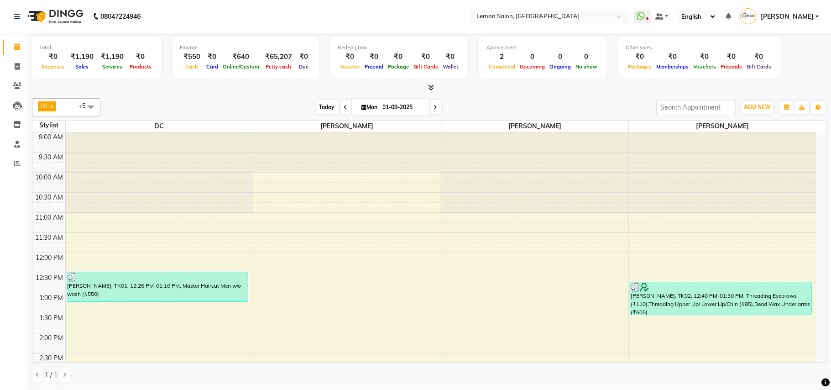
click at [323, 104] on span "Today" at bounding box center [327, 107] width 23 height 14
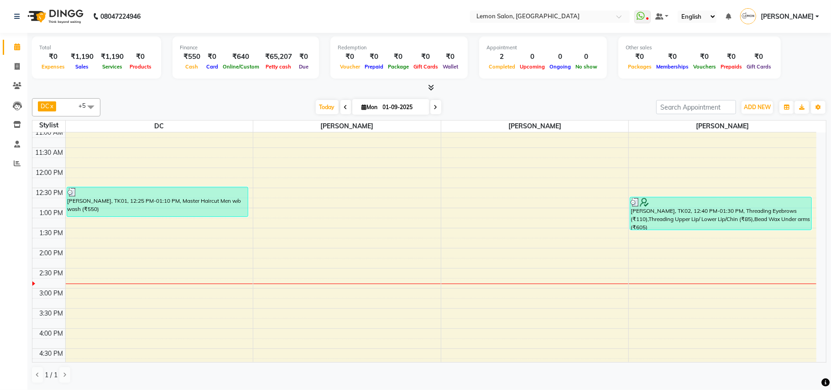
scroll to position [82, 0]
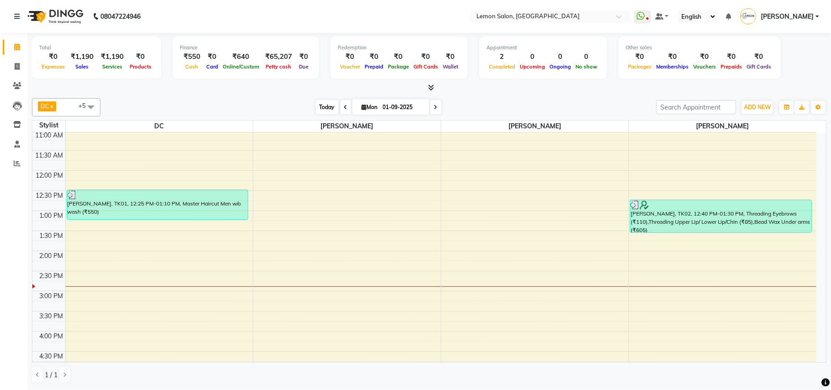
click at [324, 110] on span "Today" at bounding box center [327, 107] width 23 height 14
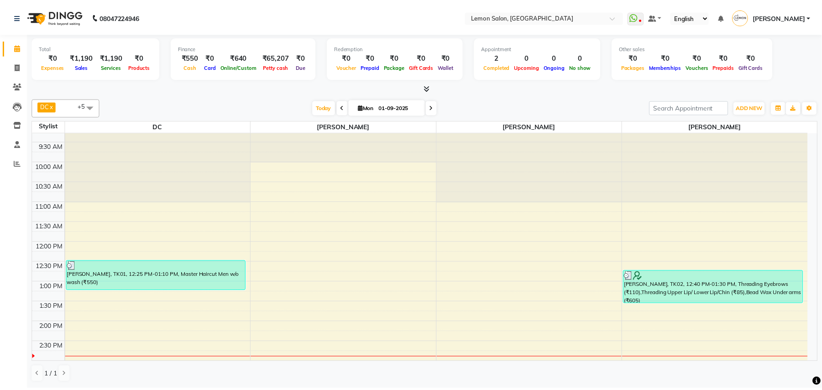
scroll to position [0, 0]
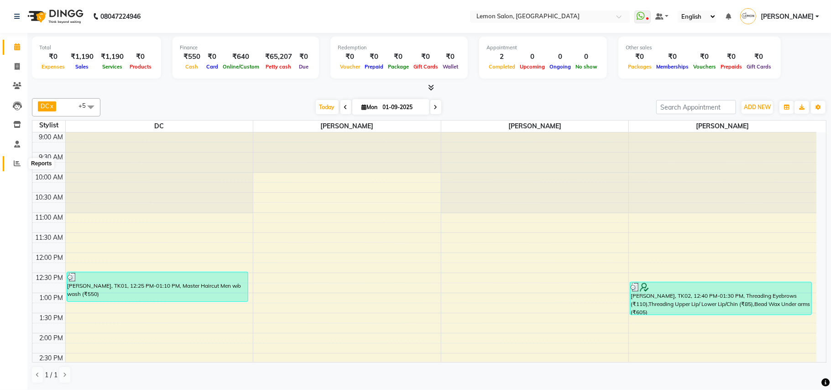
click at [17, 160] on icon at bounding box center [17, 163] width 7 height 7
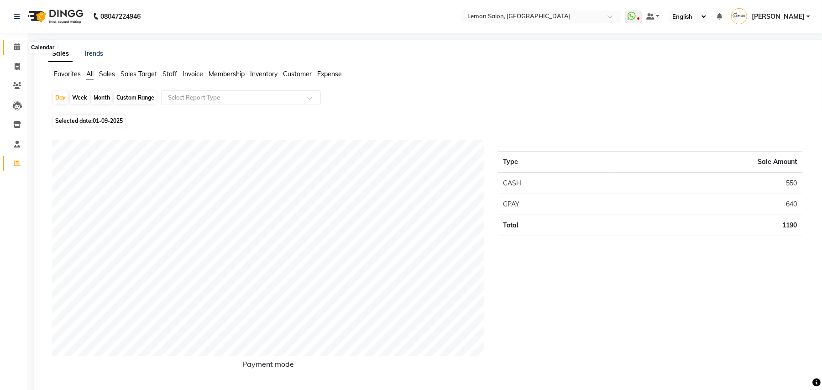
click at [18, 50] on icon at bounding box center [17, 46] width 6 height 7
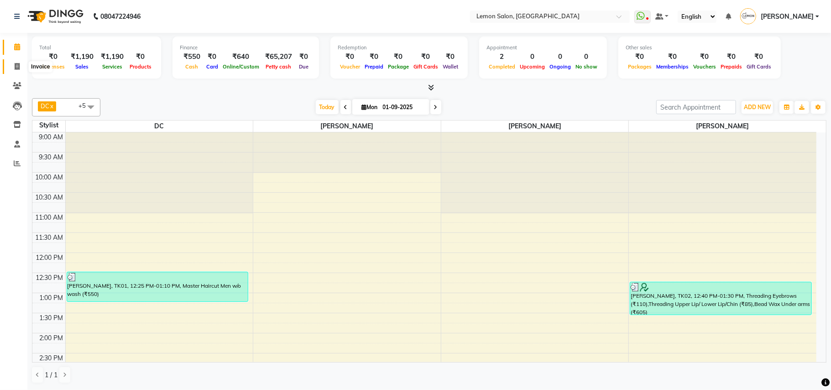
click at [17, 68] on icon at bounding box center [17, 66] width 5 height 7
select select "service"
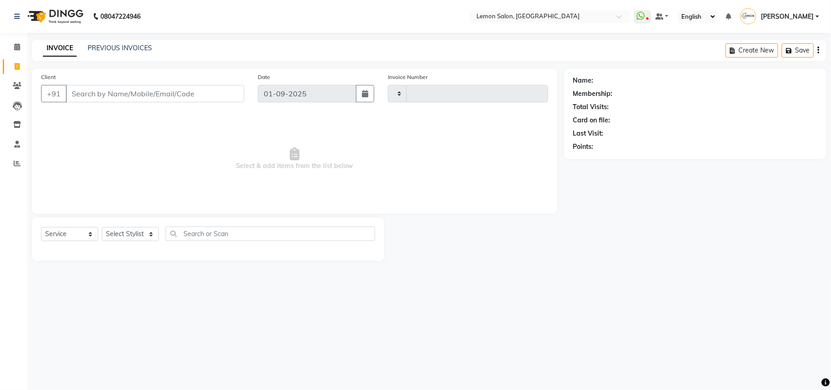
type input "1599"
select select "569"
click at [119, 42] on div "INVOICE PREVIOUS INVOICES Create New Save Open Invoices" at bounding box center [429, 50] width 794 height 21
click at [118, 46] on link "PREVIOUS INVOICES" at bounding box center [120, 48] width 64 height 8
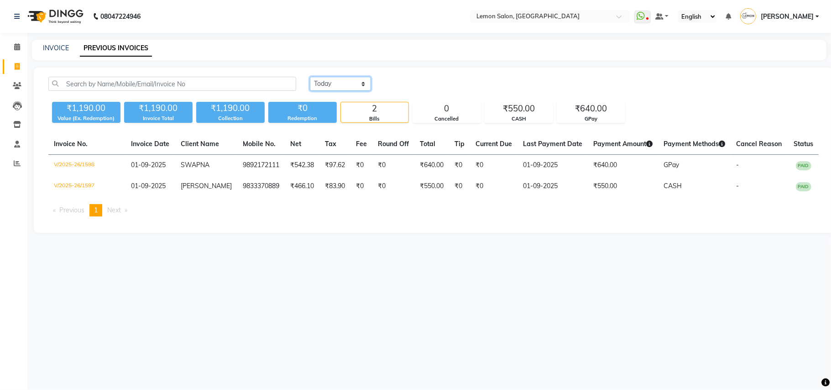
click at [331, 83] on select "Today Yesterday Custom Range" at bounding box center [340, 84] width 61 height 14
select select "yesterday"
click at [310, 77] on select "Today Yesterday Custom Range" at bounding box center [340, 84] width 61 height 14
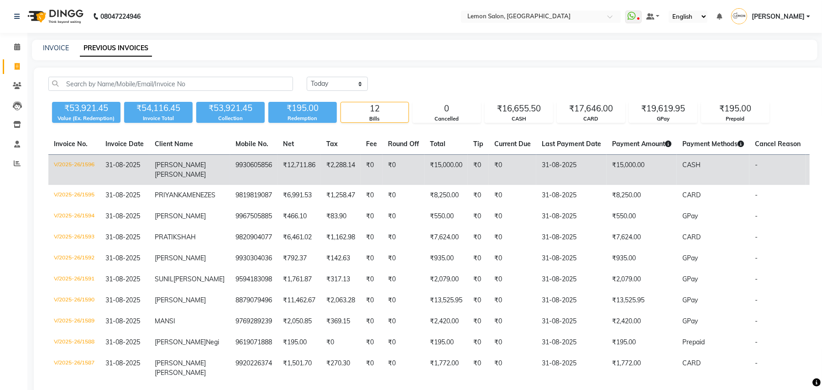
click at [57, 164] on td "V/2025-26/1596" at bounding box center [74, 170] width 52 height 31
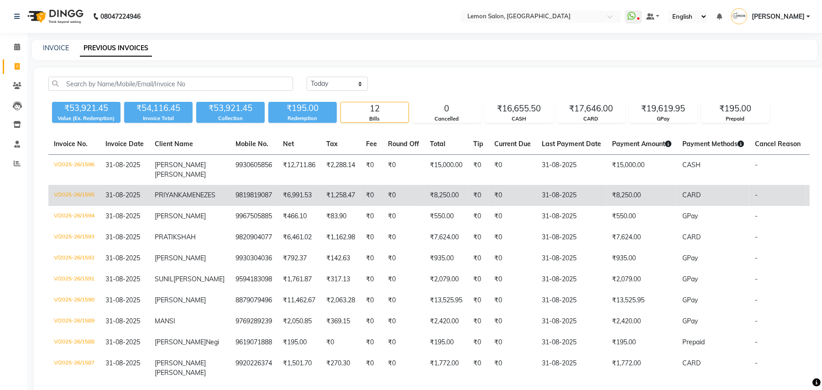
click at [70, 194] on td "V/2025-26/1595" at bounding box center [74, 195] width 52 height 21
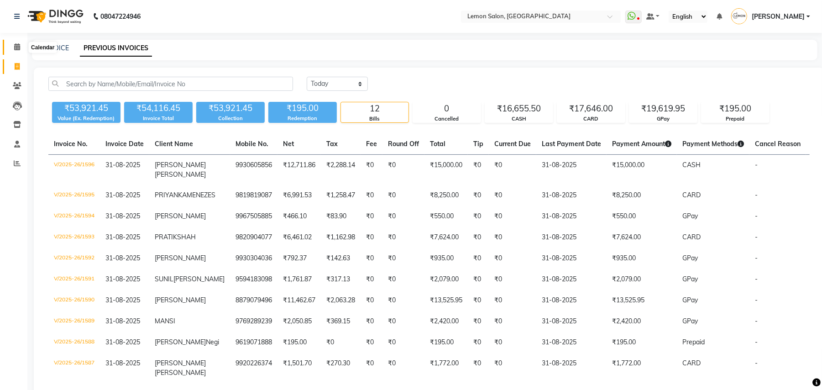
click at [19, 48] on icon at bounding box center [17, 46] width 6 height 7
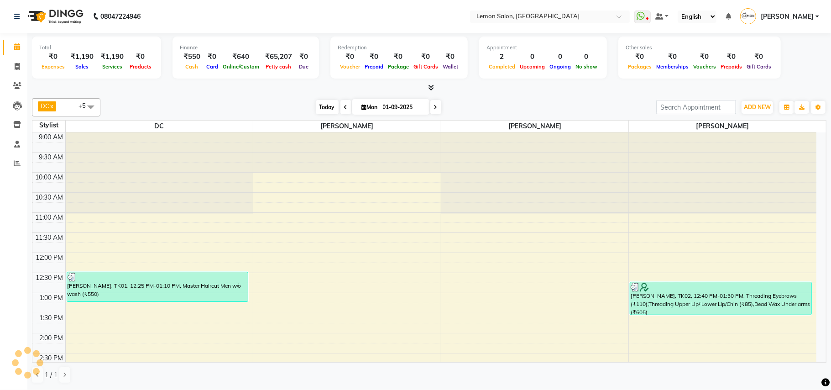
click at [316, 101] on span "Today" at bounding box center [327, 107] width 23 height 14
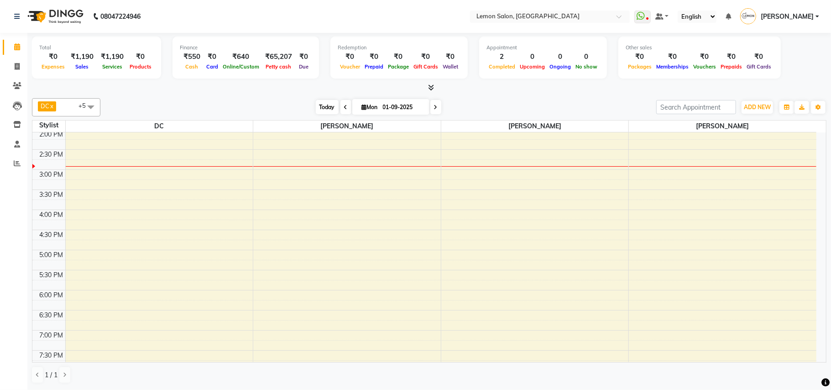
click at [316, 105] on span "Today" at bounding box center [327, 107] width 23 height 14
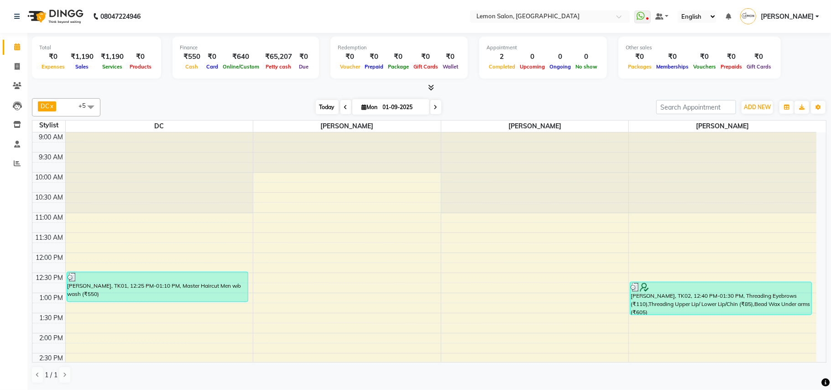
click at [316, 107] on span "Today" at bounding box center [327, 107] width 23 height 14
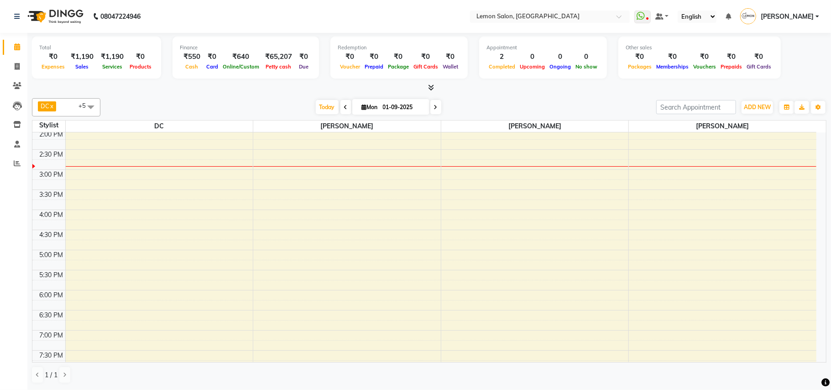
click at [510, 112] on div "[DATE] [DATE]" at bounding box center [378, 107] width 546 height 14
click at [325, 106] on span "Today" at bounding box center [327, 107] width 23 height 14
click at [499, 106] on div "[DATE] [DATE]" at bounding box center [378, 107] width 546 height 14
click at [20, 43] on span at bounding box center [17, 47] width 16 height 10
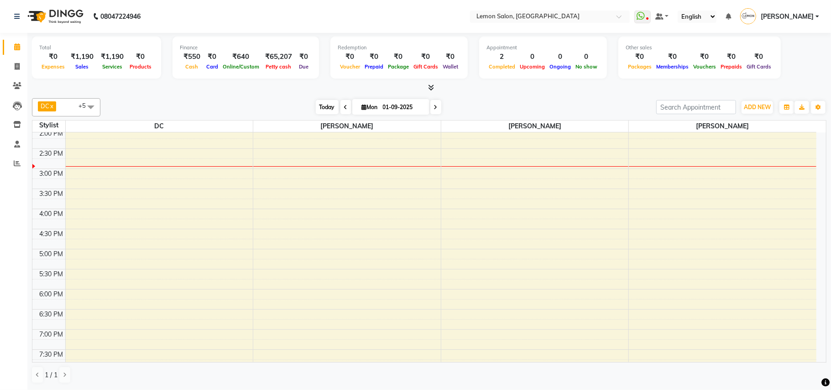
click at [322, 108] on span "Today" at bounding box center [327, 107] width 23 height 14
click at [327, 104] on span "Today" at bounding box center [327, 107] width 23 height 14
click at [535, 97] on div "DC x Faheem Malik x Manisha Malviya x Payal Maurya x Salman Shah (Talib) x Zish…" at bounding box center [429, 240] width 794 height 292
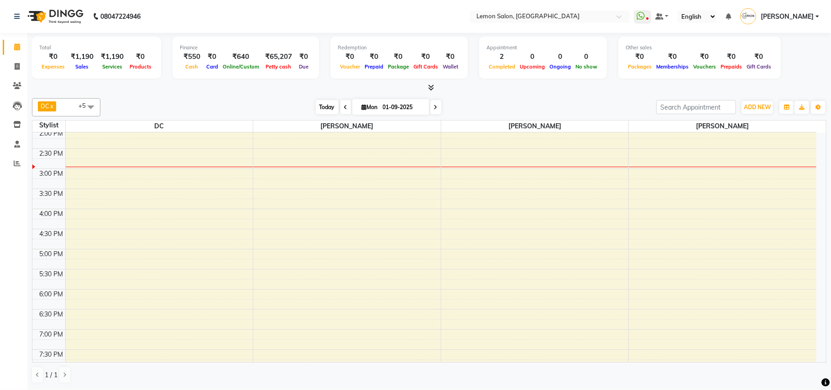
click at [318, 106] on span "Today" at bounding box center [327, 107] width 23 height 14
click at [561, 97] on div "DC x Faheem Malik x Manisha Malviya x Payal Maurya x Salman Shah (Talib) x Zish…" at bounding box center [429, 240] width 794 height 292
click at [327, 109] on span "Today" at bounding box center [327, 107] width 23 height 14
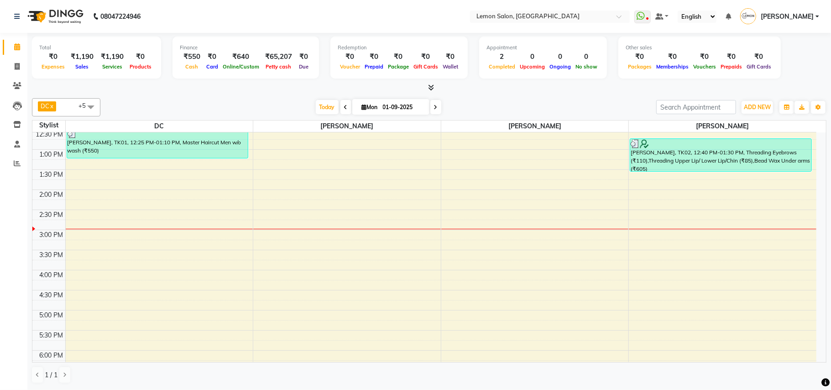
click at [213, 96] on div "DC x Faheem Malik x Manisha Malviya x Payal Maurya x Salman Shah (Talib) x Zish…" at bounding box center [429, 240] width 794 height 292
click at [323, 106] on span "Today" at bounding box center [327, 107] width 23 height 14
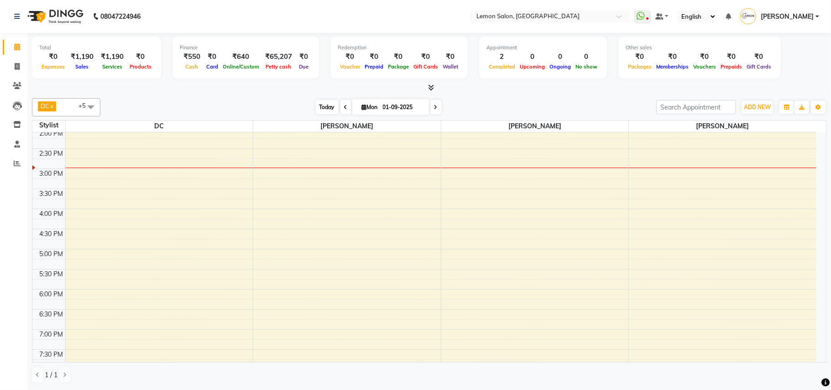
click at [323, 106] on span "Today" at bounding box center [327, 107] width 23 height 14
click at [561, 106] on div "[DATE] [DATE]" at bounding box center [378, 107] width 546 height 14
click at [19, 45] on icon at bounding box center [17, 46] width 6 height 7
click at [321, 110] on span "Today" at bounding box center [327, 107] width 23 height 14
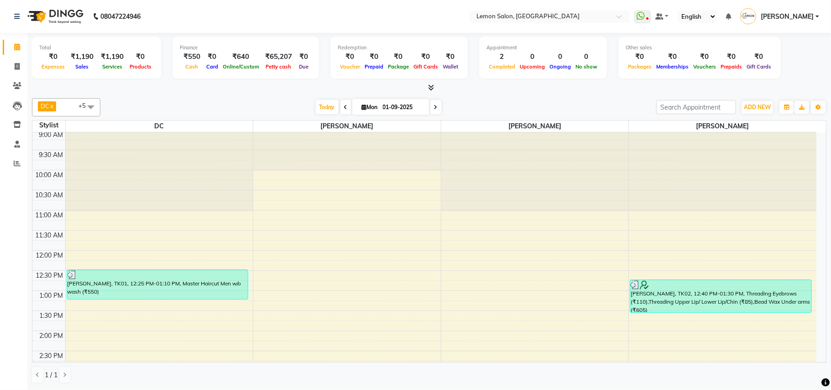
scroll to position [0, 0]
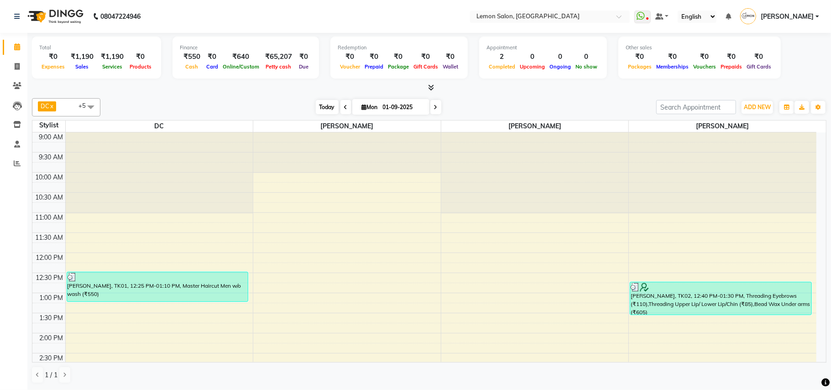
click at [323, 107] on span "Today" at bounding box center [327, 107] width 23 height 14
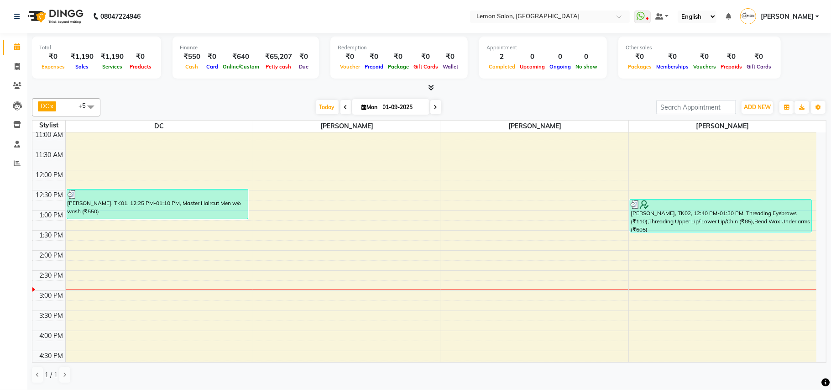
scroll to position [82, 0]
click at [323, 104] on span "Today" at bounding box center [327, 107] width 23 height 14
click at [327, 106] on span "Today" at bounding box center [327, 107] width 23 height 14
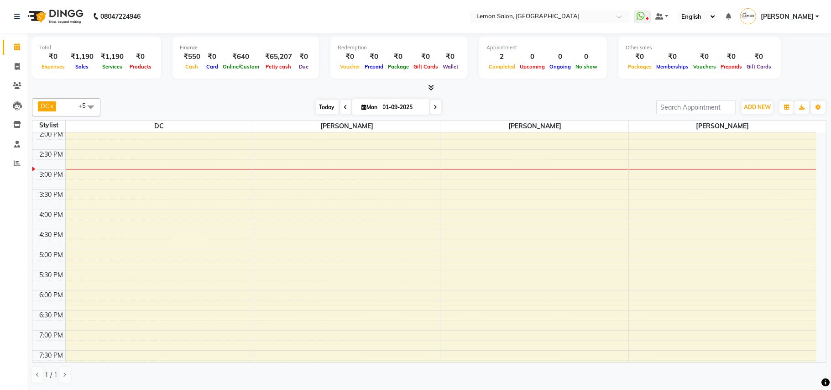
click at [323, 108] on span "Today" at bounding box center [327, 107] width 23 height 14
click at [316, 108] on span "Today" at bounding box center [327, 107] width 23 height 14
click at [327, 109] on span "Today" at bounding box center [327, 107] width 23 height 14
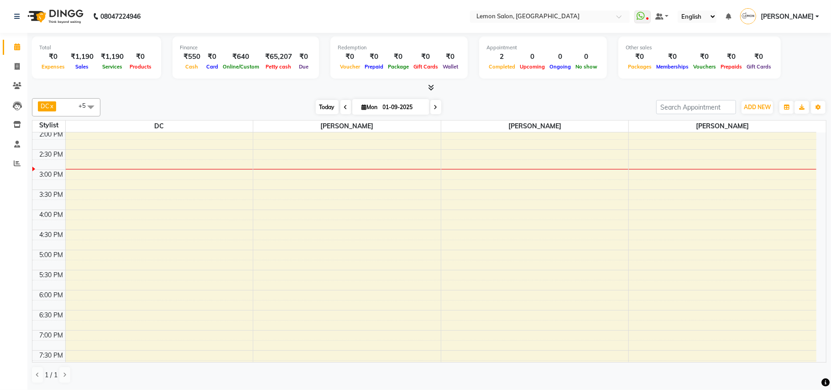
scroll to position [204, 0]
click at [319, 106] on span "Today" at bounding box center [327, 107] width 23 height 14
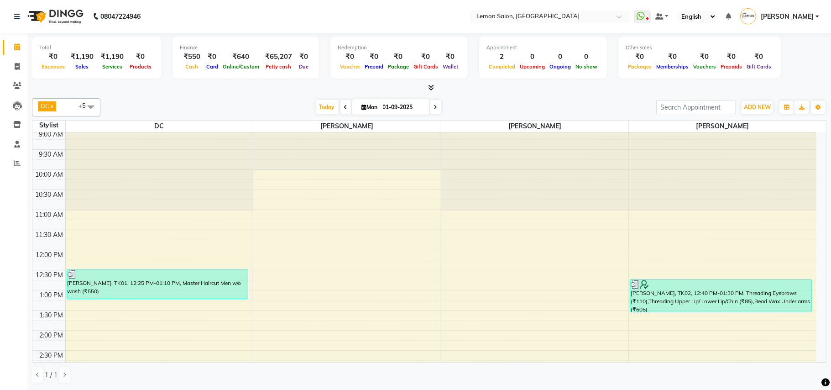
scroll to position [0, 0]
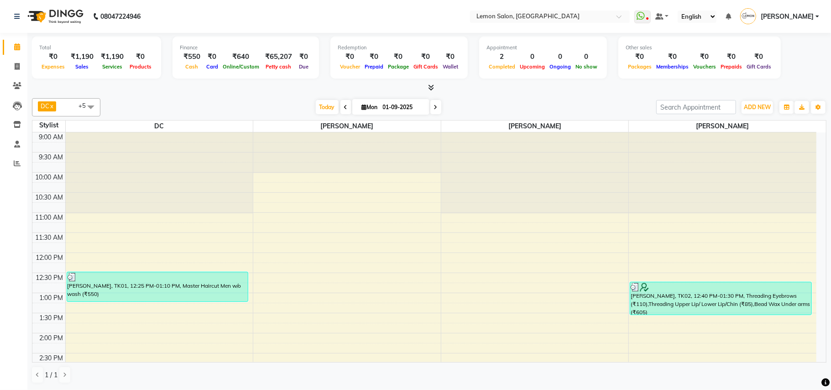
click at [594, 98] on div "DC x [PERSON_NAME] x [PERSON_NAME] x [PERSON_NAME] x [PERSON_NAME] (Talib) x [P…" at bounding box center [429, 107] width 794 height 18
click at [322, 106] on span "Today" at bounding box center [327, 107] width 23 height 14
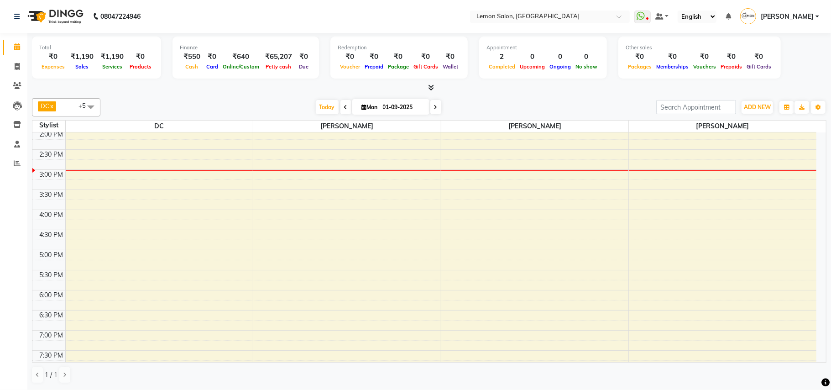
click at [457, 106] on div "[DATE] [DATE]" at bounding box center [378, 107] width 546 height 14
click at [316, 101] on span "Today" at bounding box center [327, 107] width 23 height 14
click at [321, 106] on span "Today" at bounding box center [327, 107] width 23 height 14
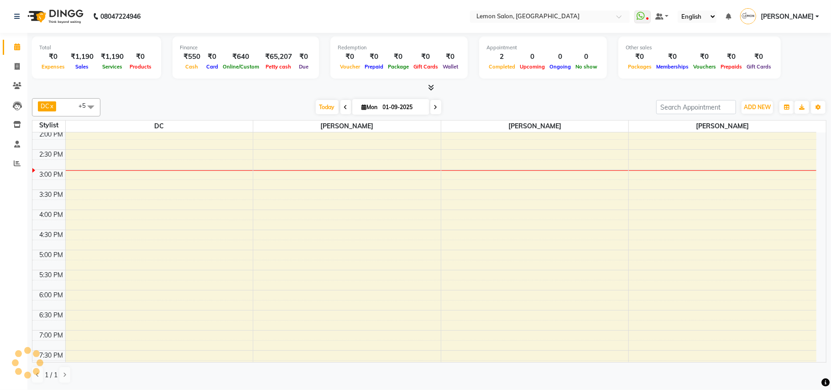
click at [515, 102] on div "[DATE] [DATE]" at bounding box center [378, 107] width 546 height 14
click at [316, 104] on span "Today" at bounding box center [327, 107] width 23 height 14
click at [491, 109] on div "[DATE] [DATE]" at bounding box center [378, 107] width 546 height 14
click at [12, 66] on span at bounding box center [17, 67] width 16 height 10
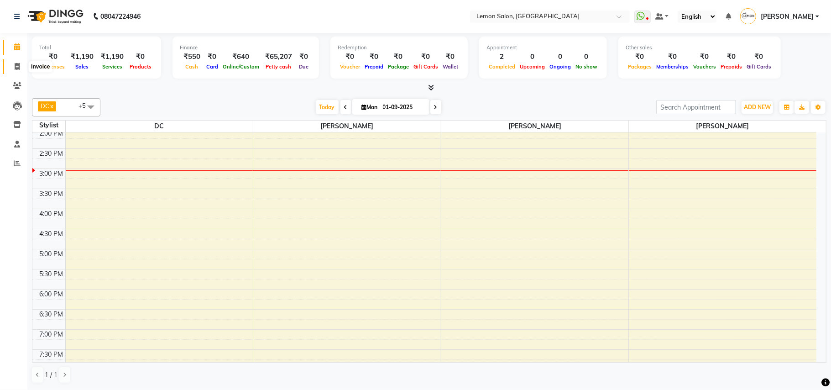
select select "service"
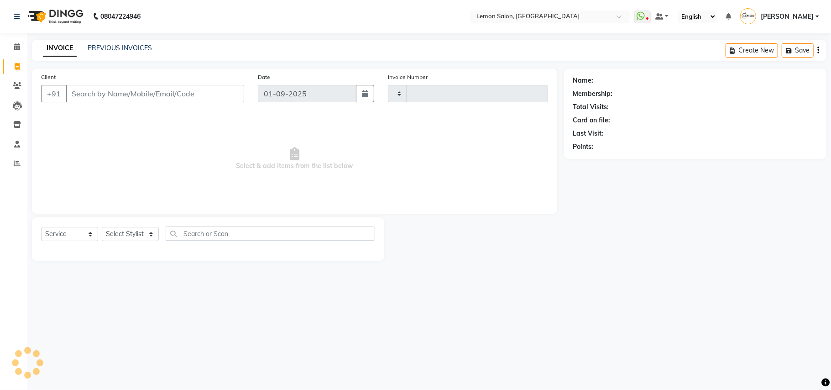
type input "1599"
select select "569"
click at [137, 238] on select "Select Stylist" at bounding box center [130, 234] width 57 height 14
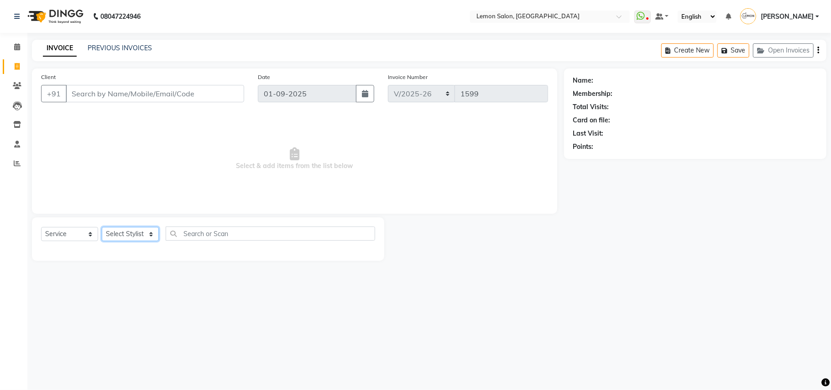
select select "8819"
click at [102, 227] on select "Select Stylist Arun Arndive DC [PERSON_NAME] [PERSON_NAME] [PERSON_NAME] [PERSO…" at bounding box center [130, 234] width 57 height 14
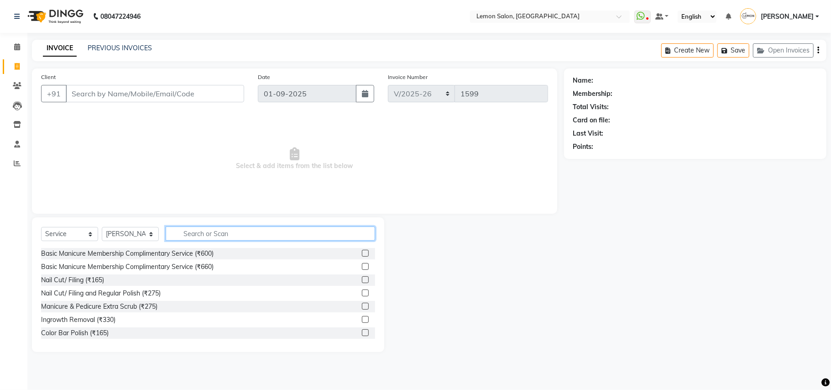
click at [212, 231] on input "text" at bounding box center [270, 233] width 209 height 14
type input "polis"
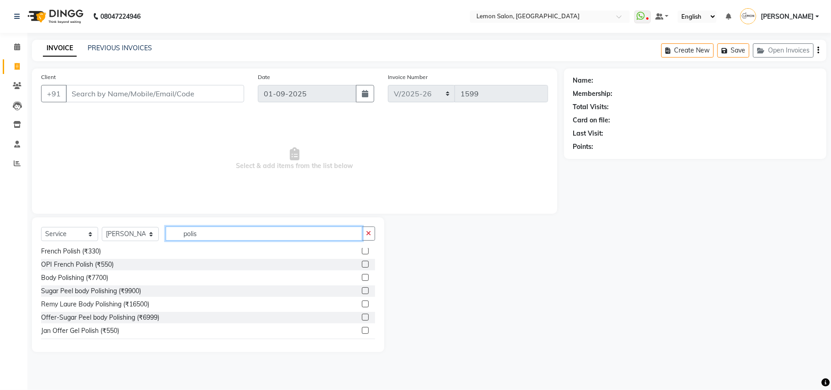
scroll to position [34, 0]
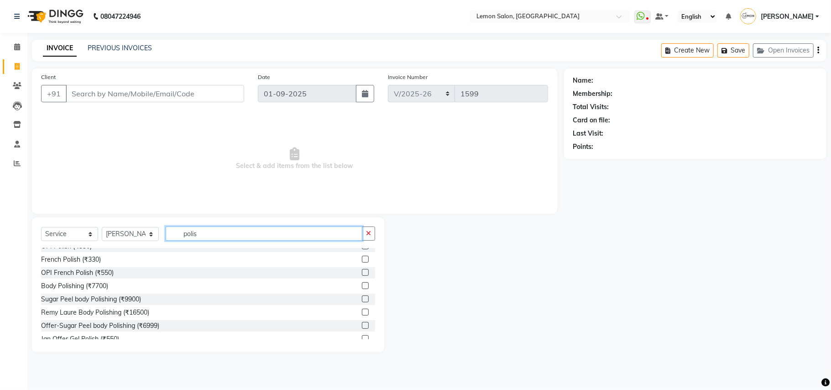
click at [203, 232] on input "polis" at bounding box center [264, 233] width 197 height 14
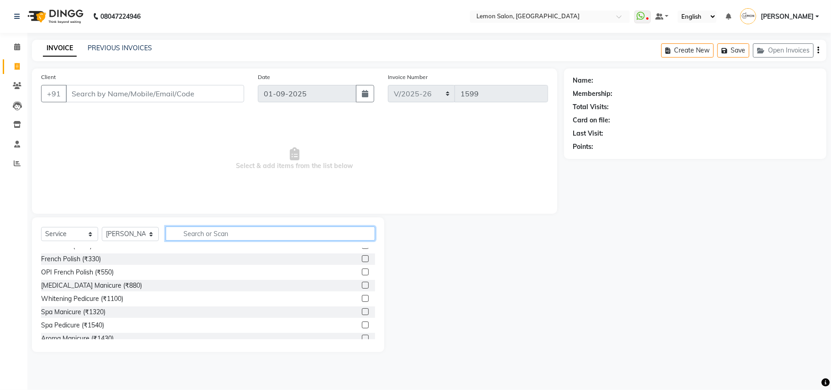
click at [203, 232] on input "text" at bounding box center [270, 233] width 209 height 14
click at [201, 179] on span "Select & add items from the list below" at bounding box center [294, 158] width 507 height 91
click at [15, 47] on icon at bounding box center [17, 46] width 6 height 7
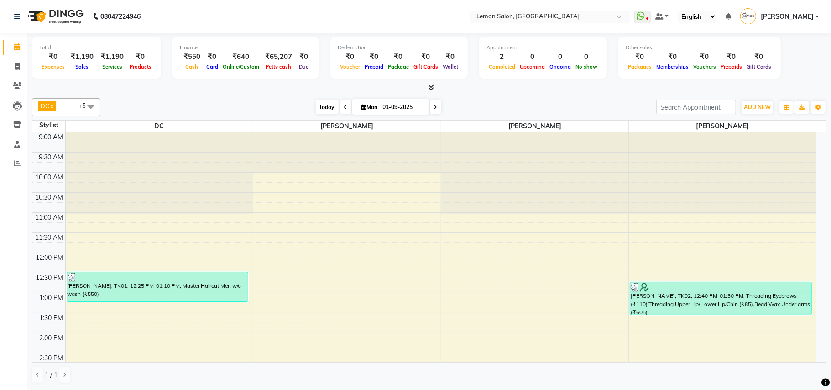
click at [321, 104] on span "Today" at bounding box center [327, 107] width 23 height 14
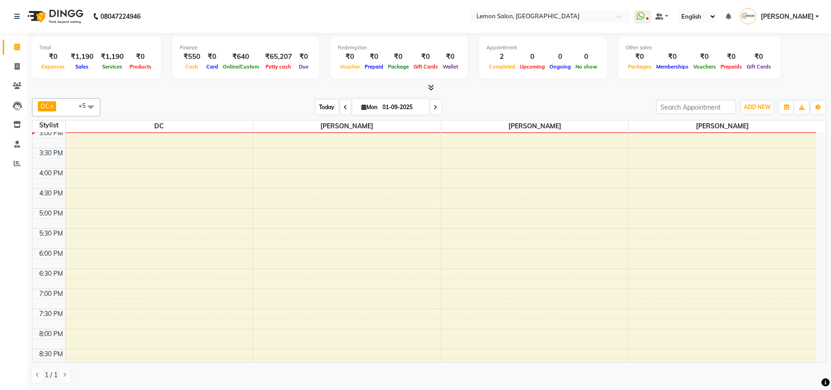
click at [322, 105] on span "Today" at bounding box center [327, 107] width 23 height 14
click at [281, 101] on div "[DATE] [DATE]" at bounding box center [378, 107] width 546 height 14
click at [320, 107] on span "Today" at bounding box center [327, 107] width 23 height 14
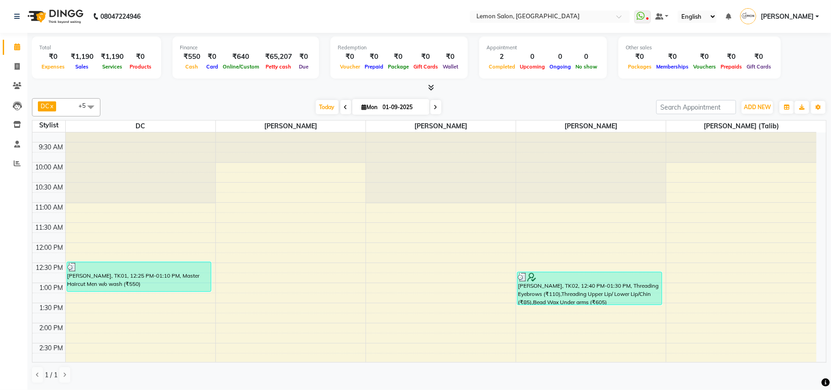
scroll to position [0, 0]
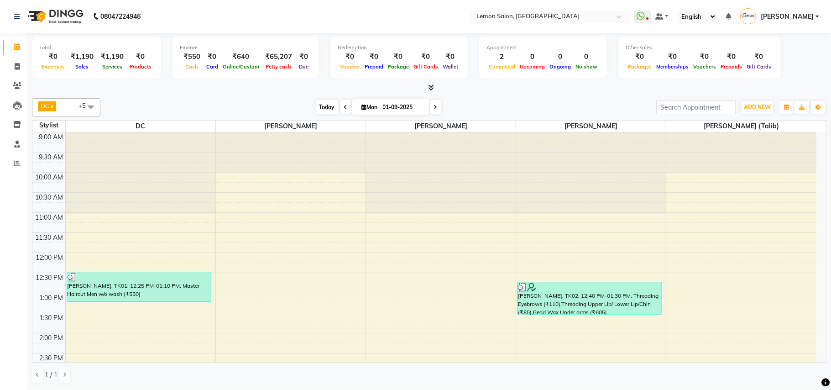
click at [328, 104] on span "Today" at bounding box center [327, 107] width 23 height 14
click at [14, 47] on icon at bounding box center [17, 46] width 6 height 7
click at [320, 104] on span "Today" at bounding box center [327, 107] width 23 height 14
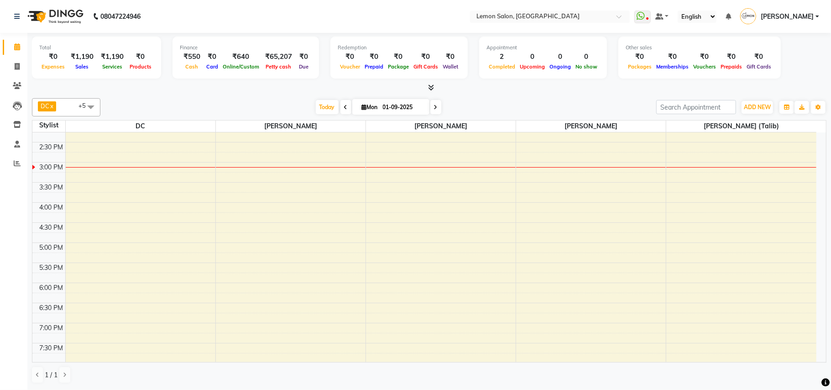
scroll to position [184, 0]
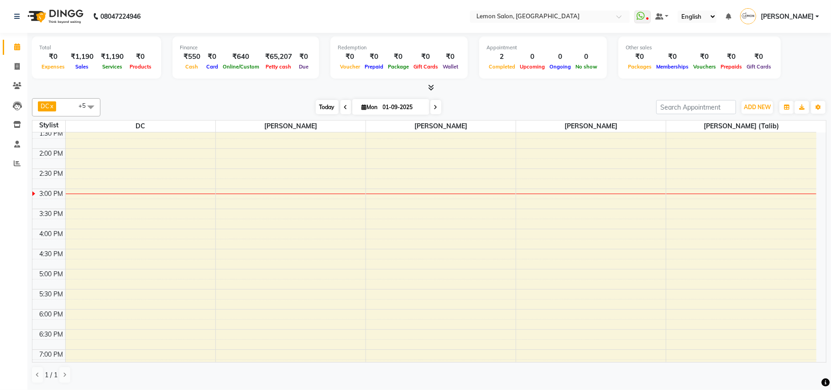
click at [322, 104] on span "Today" at bounding box center [327, 107] width 23 height 14
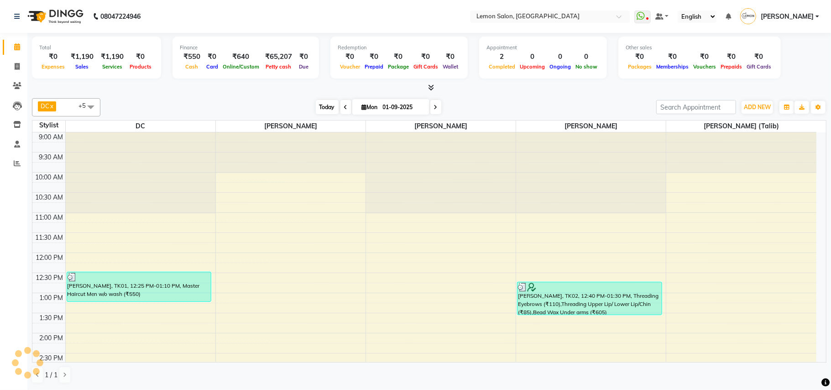
click at [322, 104] on span "Today" at bounding box center [327, 107] width 23 height 14
click at [18, 42] on span at bounding box center [17, 47] width 16 height 10
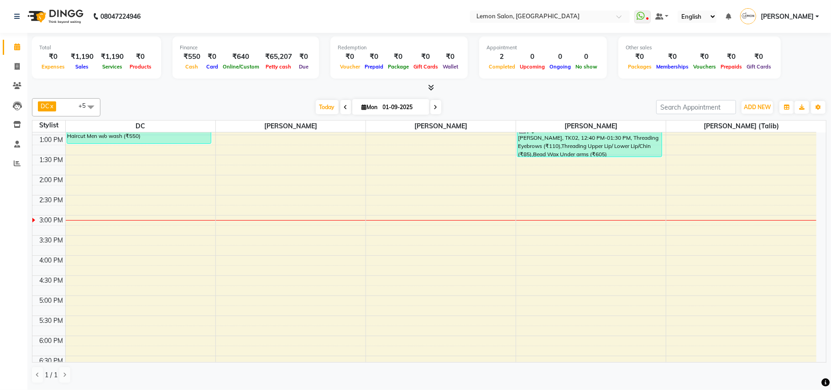
scroll to position [182, 0]
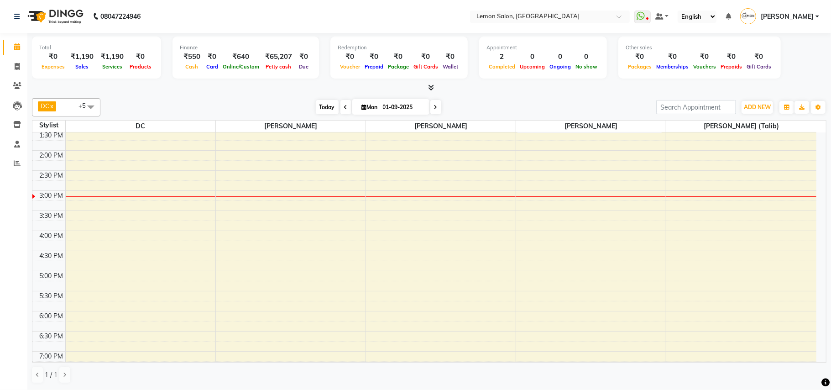
click at [319, 102] on span "Today" at bounding box center [327, 107] width 23 height 14
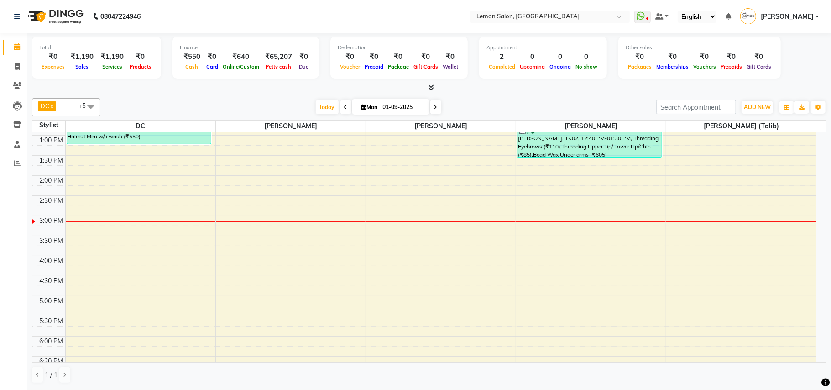
scroll to position [158, 0]
click at [317, 104] on span "Today" at bounding box center [327, 107] width 23 height 14
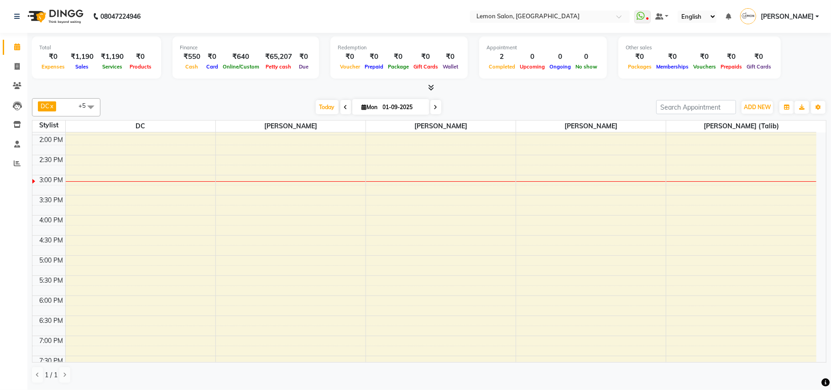
scroll to position [208, 0]
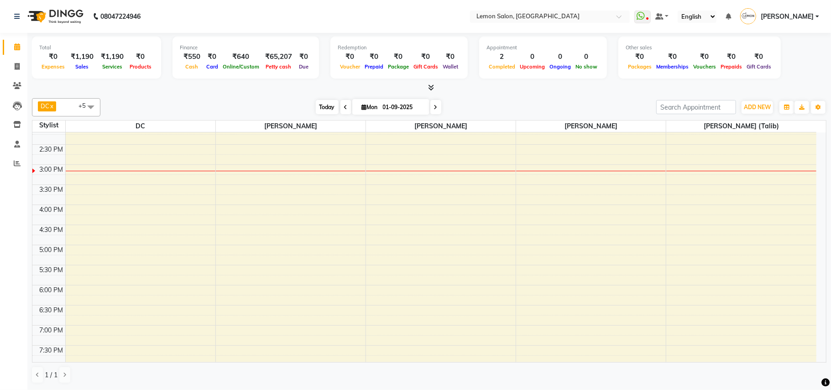
click at [317, 106] on span "Today" at bounding box center [327, 107] width 23 height 14
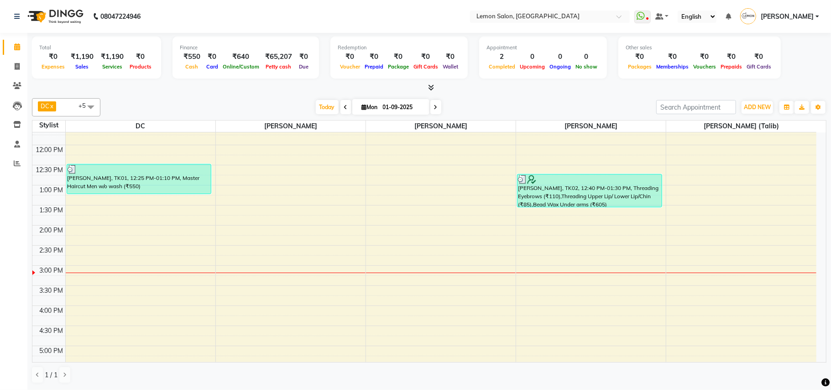
scroll to position [97, 0]
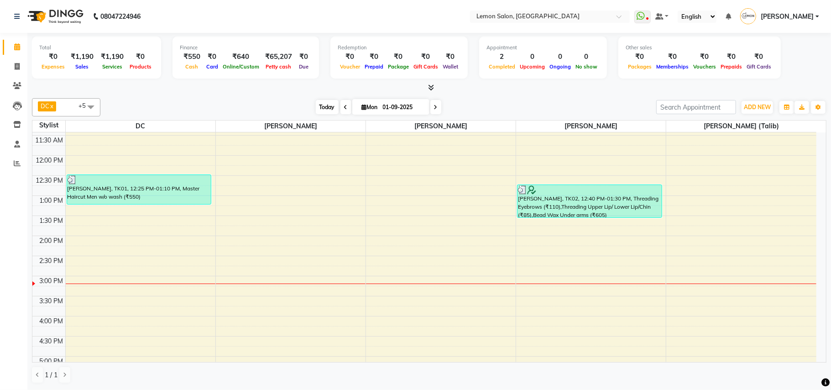
click at [322, 108] on span "Today" at bounding box center [327, 107] width 23 height 14
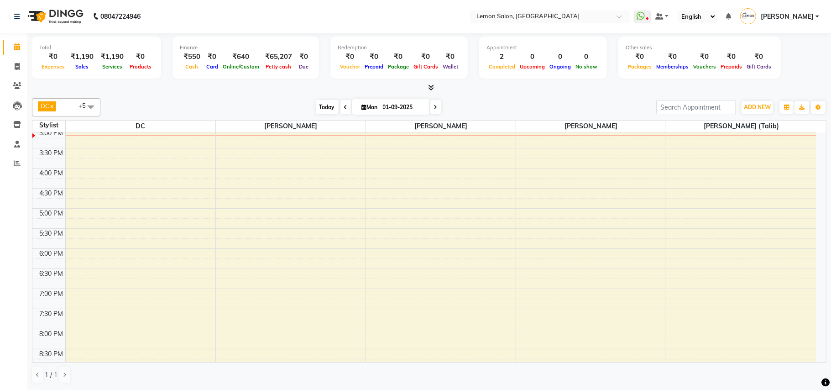
click at [322, 108] on span "Today" at bounding box center [327, 107] width 23 height 14
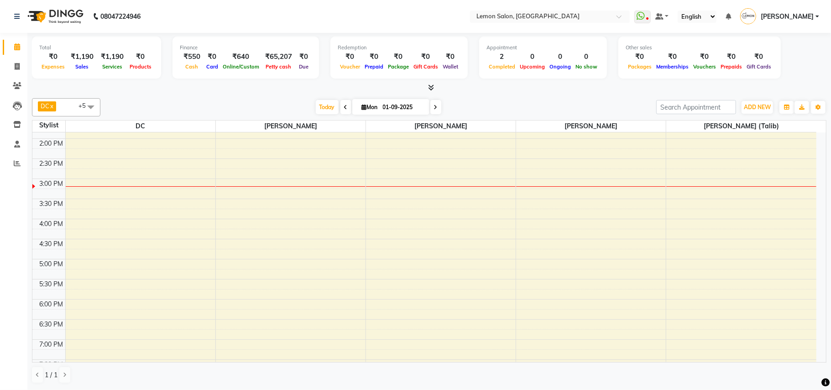
scroll to position [170, 0]
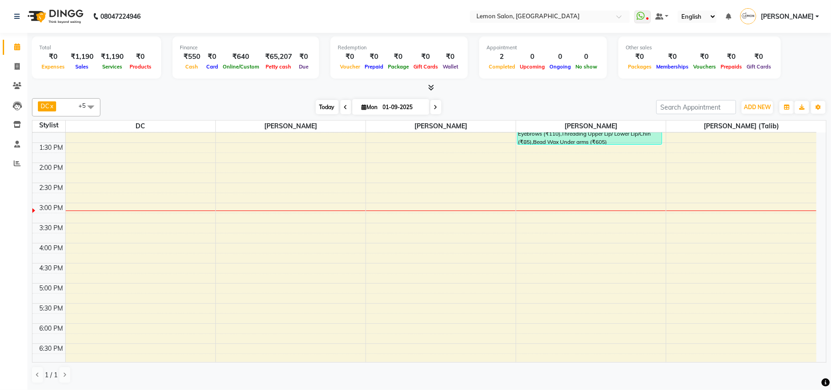
click at [317, 102] on span "Today" at bounding box center [327, 107] width 23 height 14
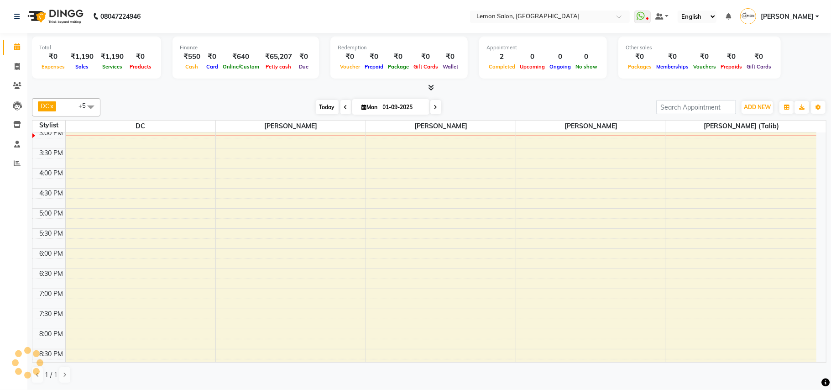
click at [317, 102] on span "Today" at bounding box center [327, 107] width 23 height 14
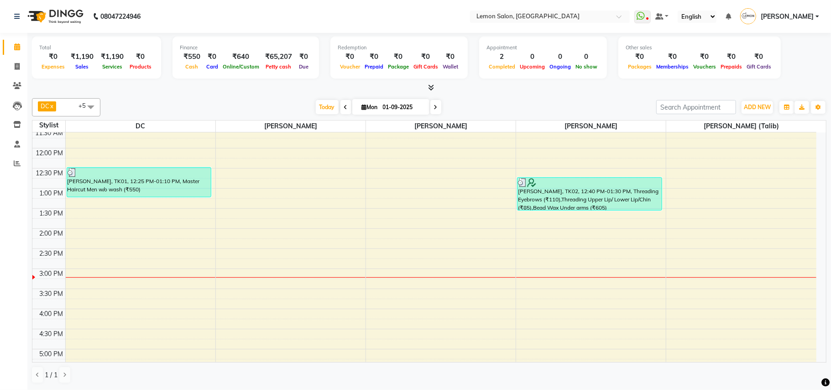
scroll to position [97, 0]
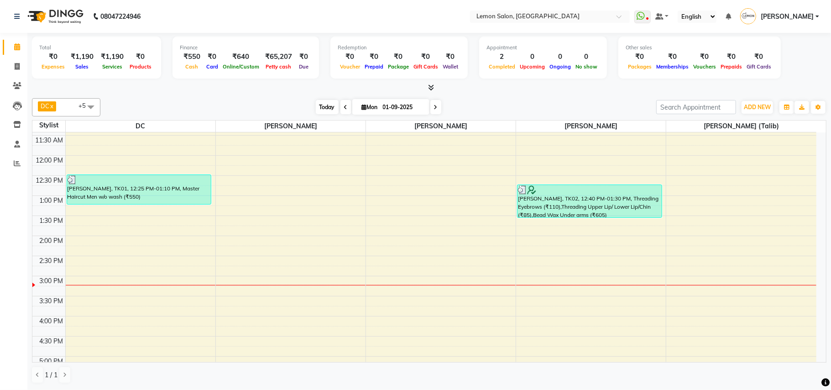
click at [322, 108] on span "Today" at bounding box center [327, 107] width 23 height 14
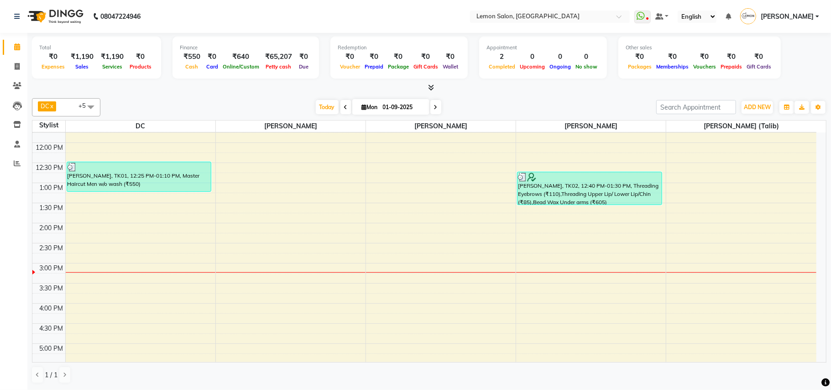
scroll to position [121, 0]
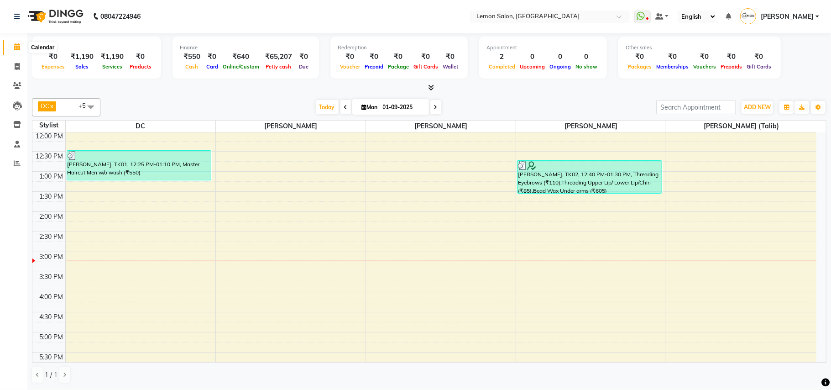
click at [17, 46] on icon at bounding box center [17, 46] width 6 height 7
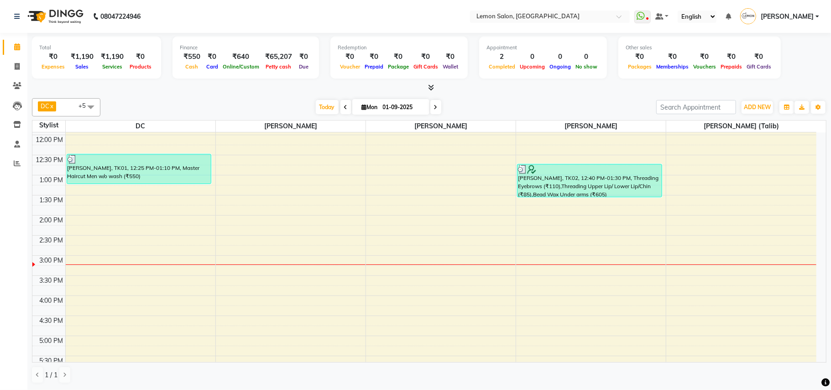
scroll to position [122, 0]
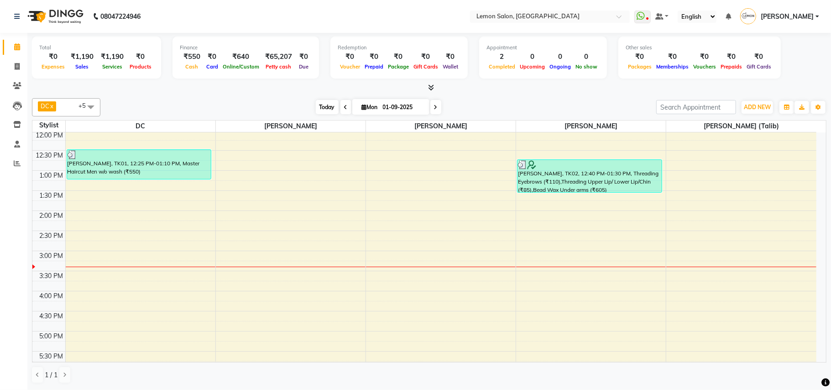
click at [327, 103] on span "Today" at bounding box center [327, 107] width 23 height 14
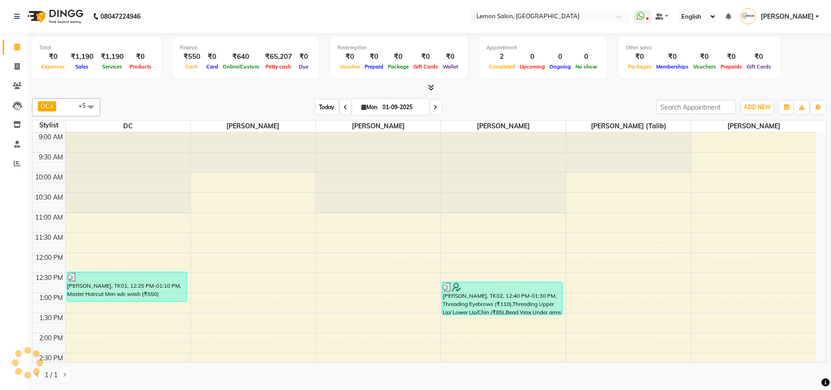
scroll to position [245, 0]
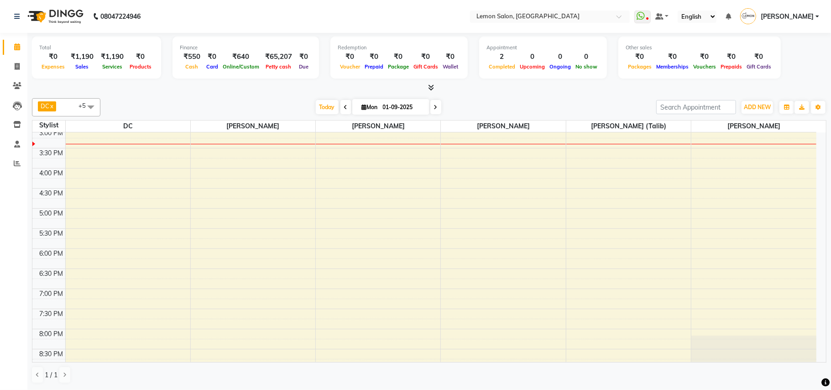
click at [258, 95] on div "DC x Faheem Malik x Manisha Malviya x Payal Maurya x Salman Shah (Talib) x Zish…" at bounding box center [429, 240] width 794 height 292
click at [324, 107] on span "Today" at bounding box center [327, 107] width 23 height 14
click at [240, 90] on div at bounding box center [429, 88] width 794 height 10
click at [320, 104] on span "Today" at bounding box center [327, 107] width 23 height 14
click at [20, 68] on span at bounding box center [17, 67] width 16 height 10
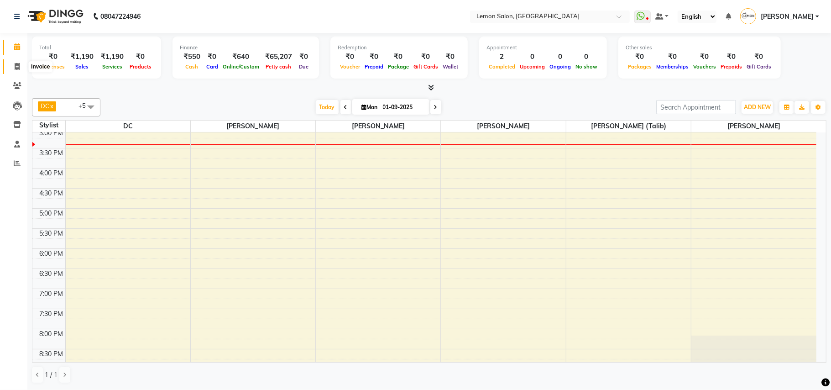
select select "569"
select select "service"
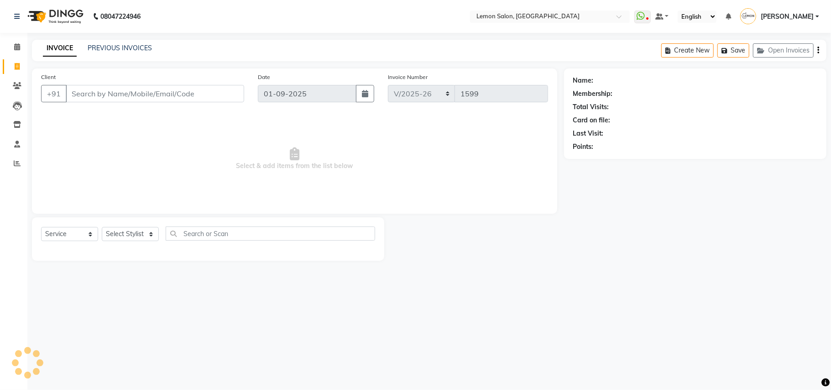
click at [104, 93] on input "Client" at bounding box center [155, 93] width 178 height 17
click at [99, 95] on input "91372 59202" at bounding box center [132, 93] width 132 height 17
type input "9137259202"
click at [220, 90] on span "Add Client" at bounding box center [221, 93] width 36 height 9
select select "22"
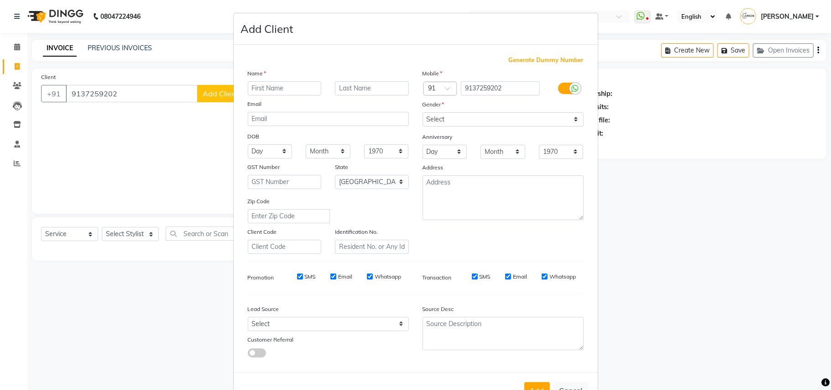
click at [287, 88] on input "text" at bounding box center [285, 88] width 74 height 14
type input "Anjali"
click at [446, 118] on select "Select Male Female Other Prefer Not To Say" at bounding box center [502, 119] width 161 height 14
select select "[DEMOGRAPHIC_DATA]"
click at [422, 112] on select "Select Male Female Other Prefer Not To Say" at bounding box center [502, 119] width 161 height 14
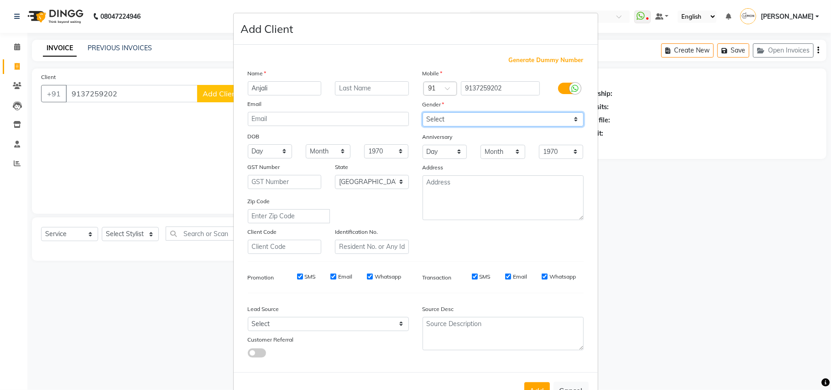
scroll to position [29, 0]
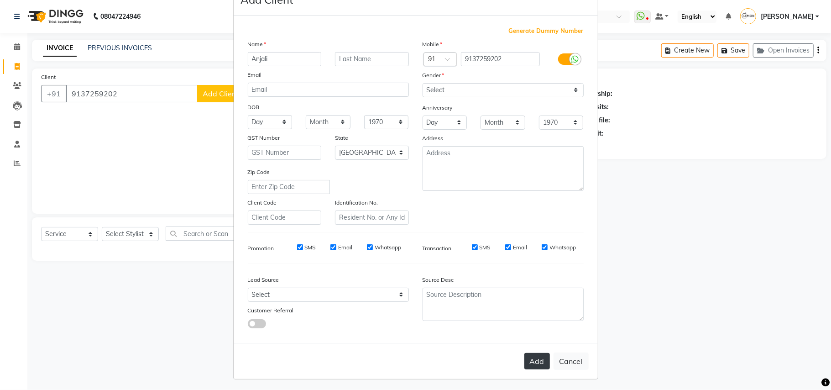
click at [537, 364] on button "Add" at bounding box center [537, 361] width 26 height 16
select select
select select "null"
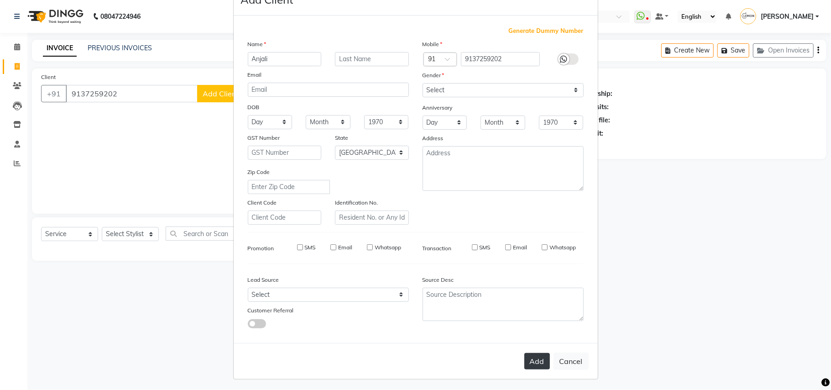
select select
checkbox input "false"
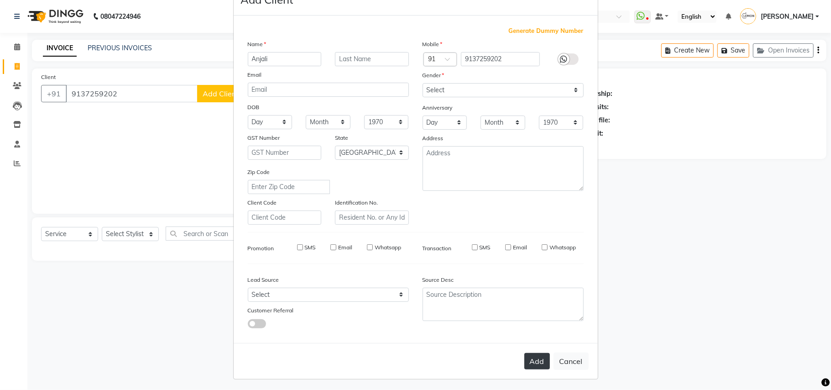
checkbox input "false"
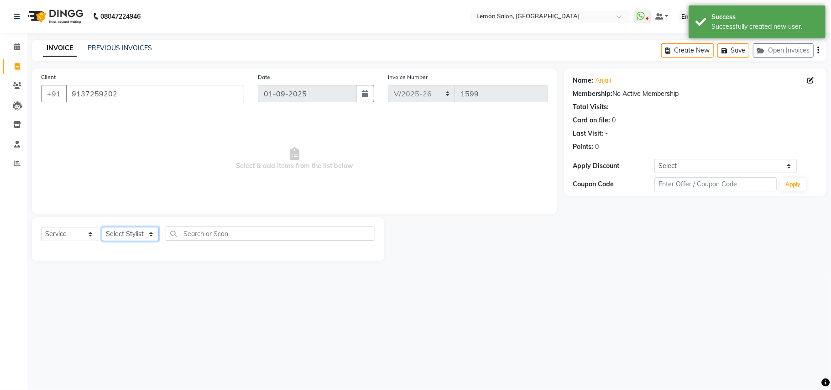
click at [127, 233] on select "Select Stylist Arun Arndive Danish Mansoori DC Faheem Malik Kajal Pawar Manisha…" at bounding box center [130, 234] width 57 height 14
select select "62741"
click at [102, 227] on select "Select Stylist Arun Arndive Danish Mansoori DC Faheem Malik Kajal Pawar Manisha…" at bounding box center [130, 234] width 57 height 14
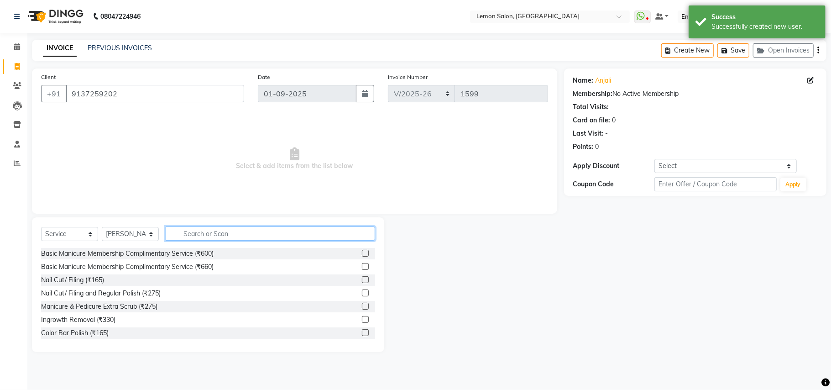
click at [212, 230] on input "text" at bounding box center [270, 233] width 209 height 14
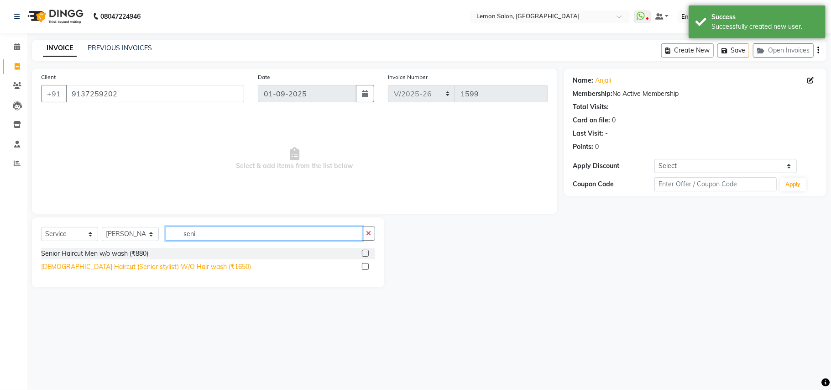
type input "seni"
click at [170, 267] on div "[DEMOGRAPHIC_DATA] Haircut (Senior stylist) W/O Hair wash (₹1650)" at bounding box center [146, 267] width 210 height 10
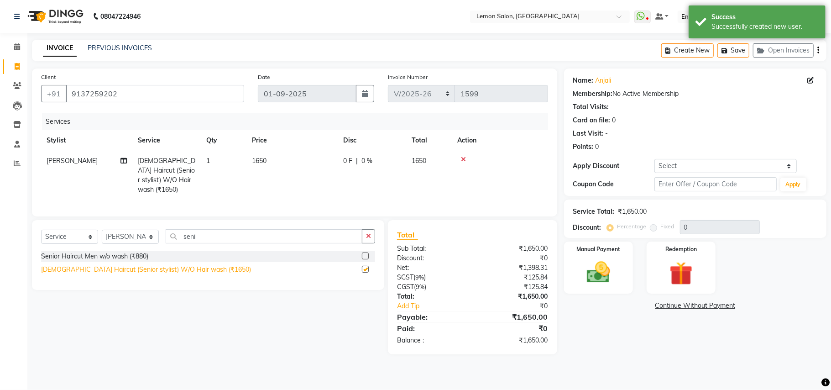
checkbox input "false"
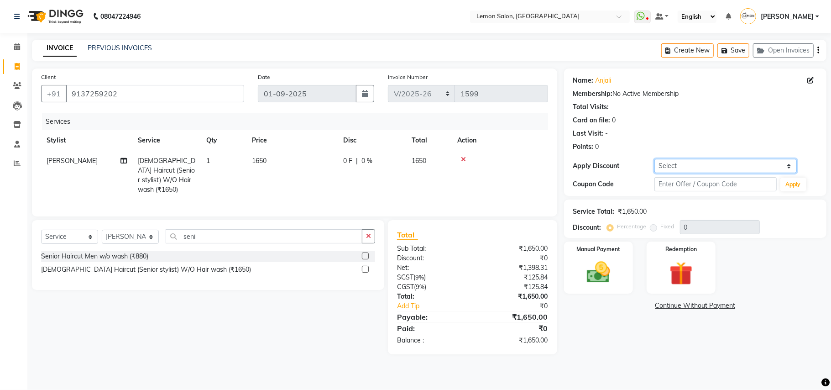
drag, startPoint x: 682, startPoint y: 165, endPoint x: 679, endPoint y: 171, distance: 6.3
click at [682, 165] on select "Select Coupon → Abc" at bounding box center [725, 166] width 142 height 14
select select "1: Object"
click at [654, 159] on select "Select Coupon → Abc" at bounding box center [725, 166] width 142 height 14
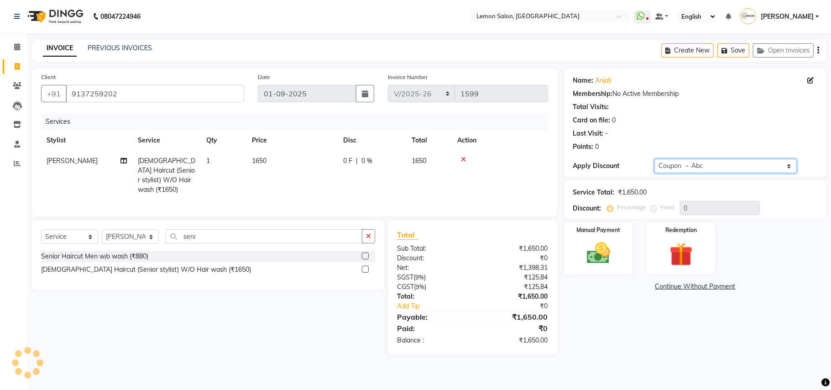
type input "20"
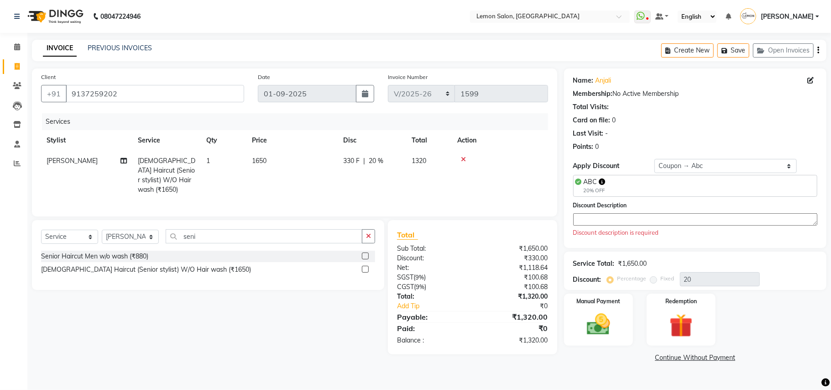
click at [647, 219] on textarea at bounding box center [695, 219] width 244 height 12
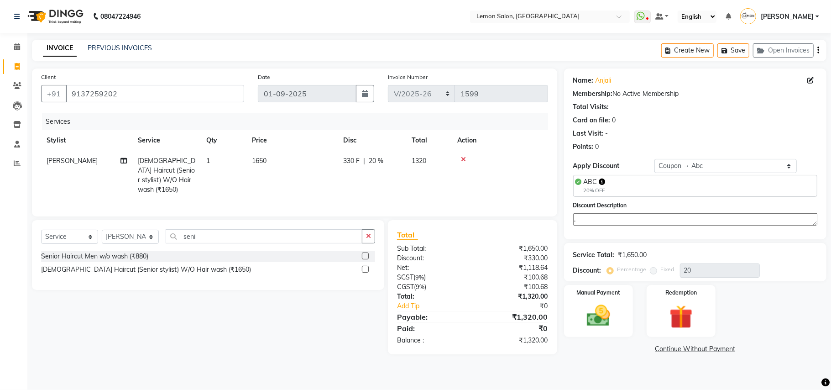
type textarea "."
click at [629, 237] on div "Name: Anjali Membership: No Active Membership Total Visits: Card on file: 0 Las…" at bounding box center [695, 153] width 262 height 171
click at [570, 361] on main "INVOICE PREVIOUS INVOICES Create New Save Open Invoices Client +91 9137259202 D…" at bounding box center [428, 204] width 803 height 329
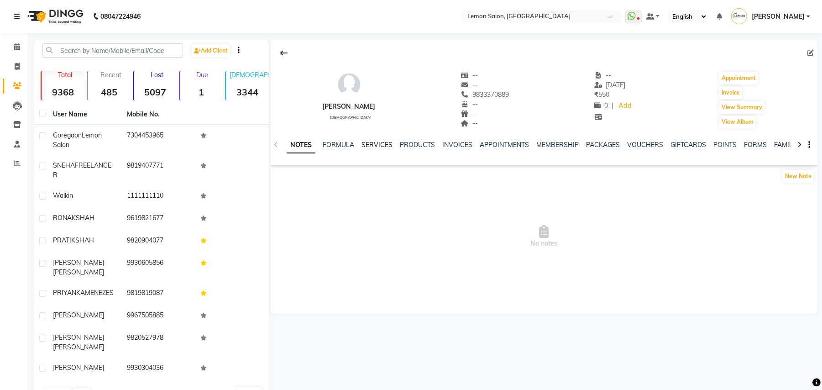
click at [365, 145] on link "SERVICES" at bounding box center [376, 144] width 31 height 8
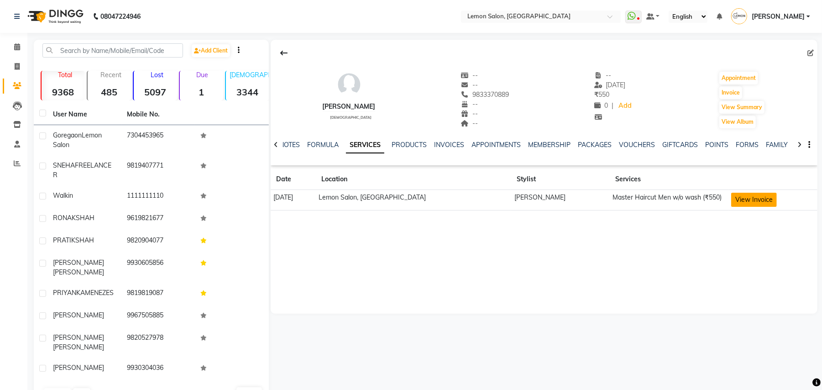
click at [752, 202] on button "View Invoice" at bounding box center [754, 199] width 46 height 14
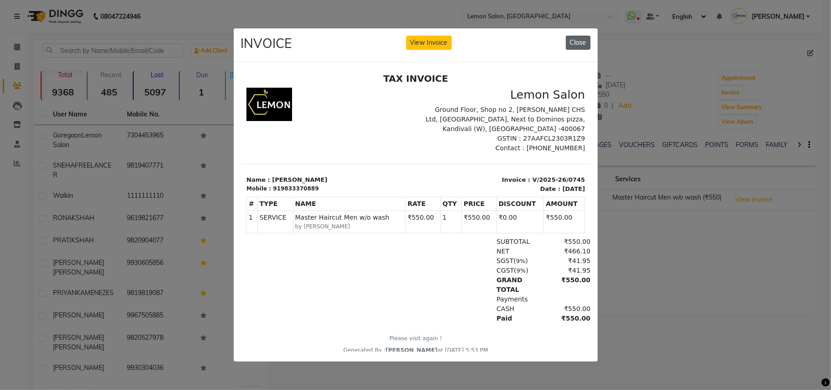
click at [577, 38] on button "Close" at bounding box center [578, 43] width 25 height 14
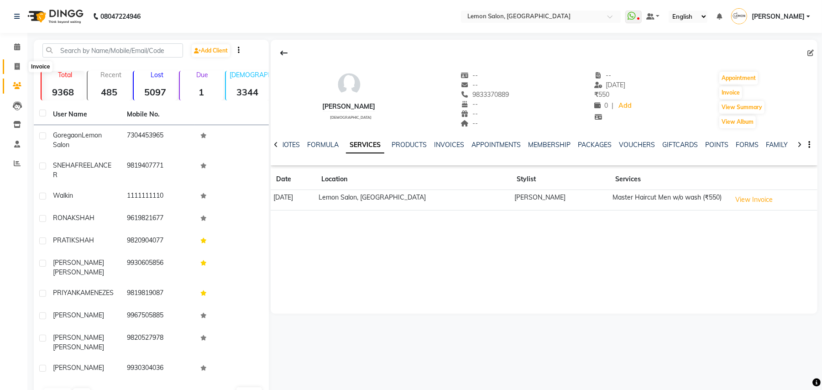
click at [20, 62] on span at bounding box center [17, 67] width 16 height 10
select select "service"
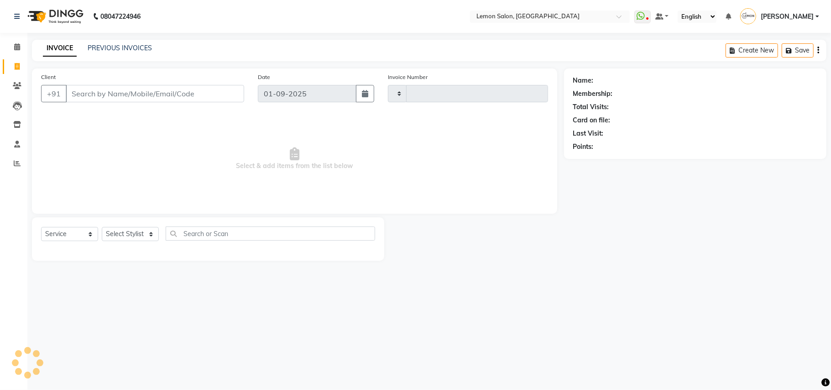
click at [140, 94] on input "Client" at bounding box center [155, 93] width 178 height 17
type input "1598"
select select "569"
click at [133, 232] on select "Select Stylist" at bounding box center [130, 234] width 57 height 14
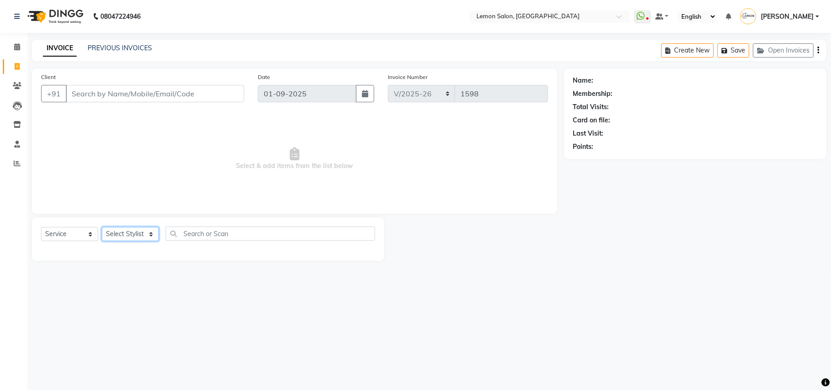
select select "66497"
click at [102, 227] on select "Select Stylist Arun Arndive DC [PERSON_NAME] [PERSON_NAME] [PERSON_NAME] [PERSO…" at bounding box center [130, 234] width 57 height 14
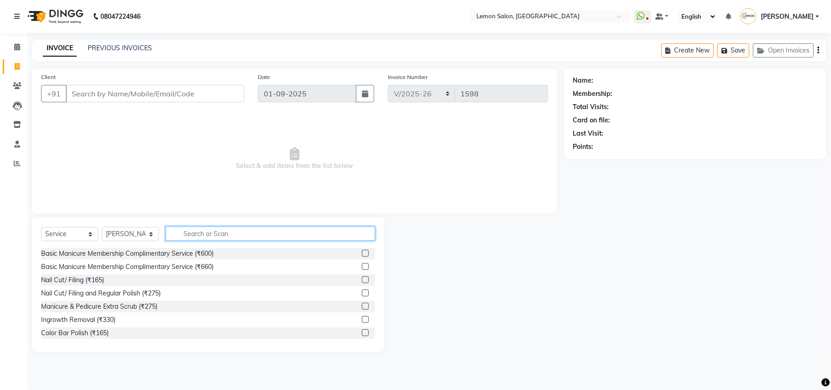
click at [226, 234] on input "text" at bounding box center [270, 233] width 209 height 14
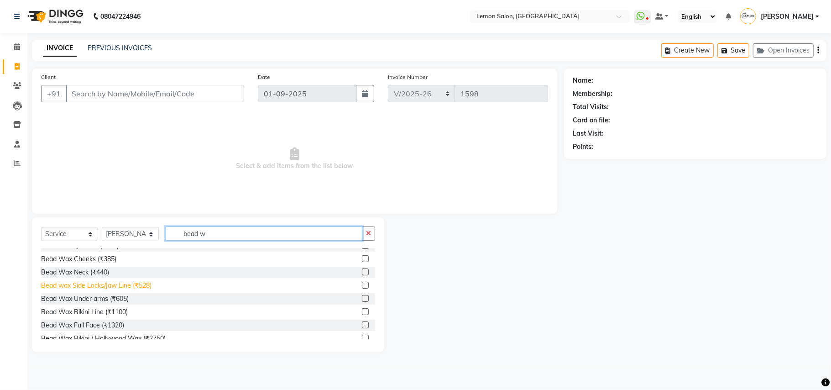
type input "bead w"
click at [126, 288] on div "Bead wax Side Locks/Jaw Line (₹528)" at bounding box center [96, 286] width 110 height 10
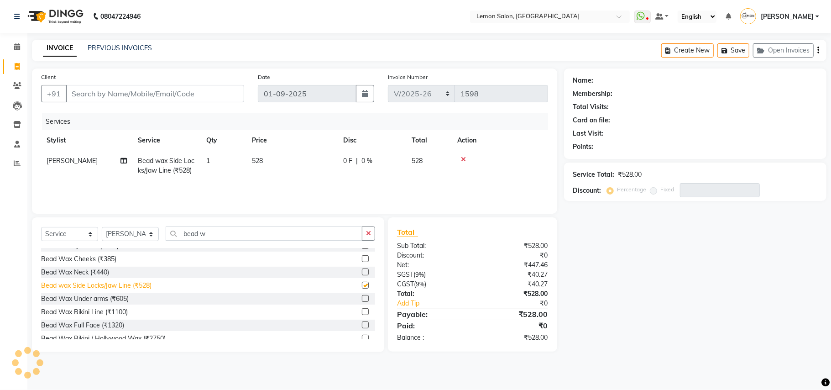
checkbox input "false"
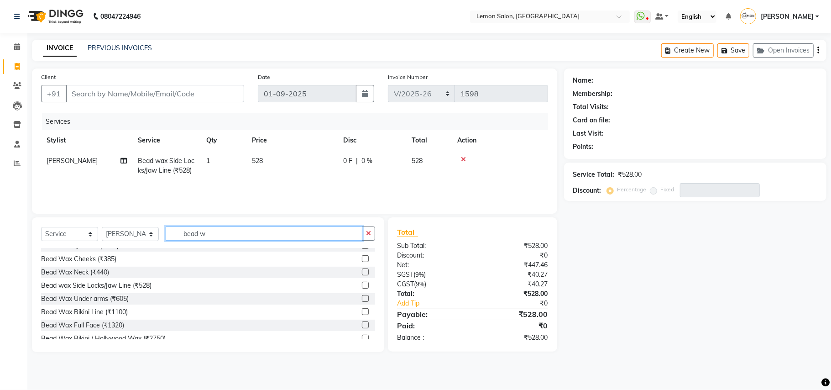
click at [219, 230] on input "bead w" at bounding box center [264, 233] width 197 height 14
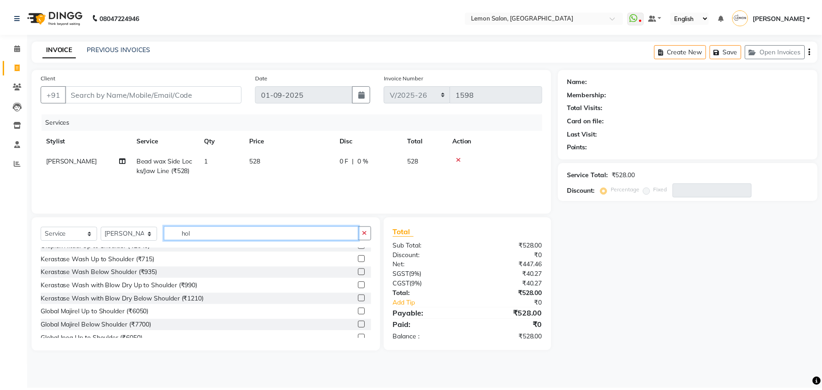
scroll to position [0, 0]
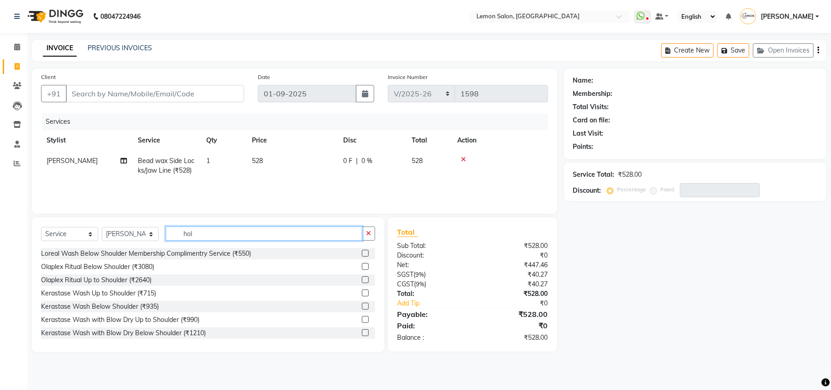
type input "[PERSON_NAME]"
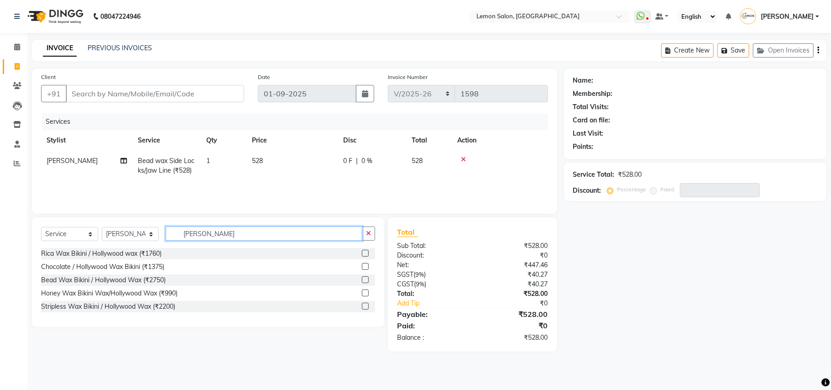
click at [207, 232] on input "[PERSON_NAME]" at bounding box center [264, 233] width 197 height 14
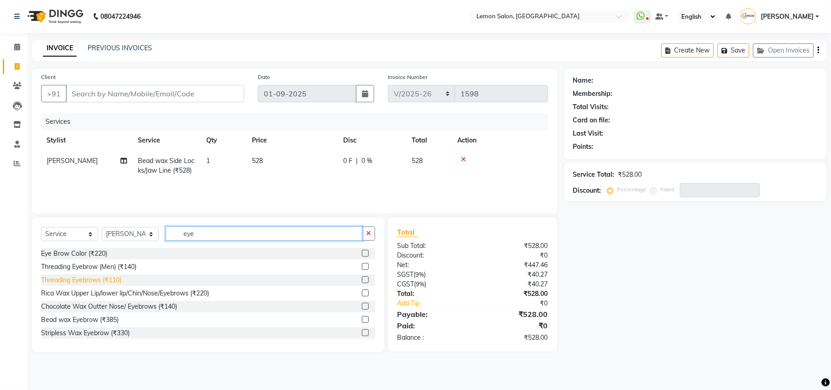
type input "eye"
click at [97, 276] on div "Threading Eyebrows (₹110)" at bounding box center [81, 280] width 80 height 10
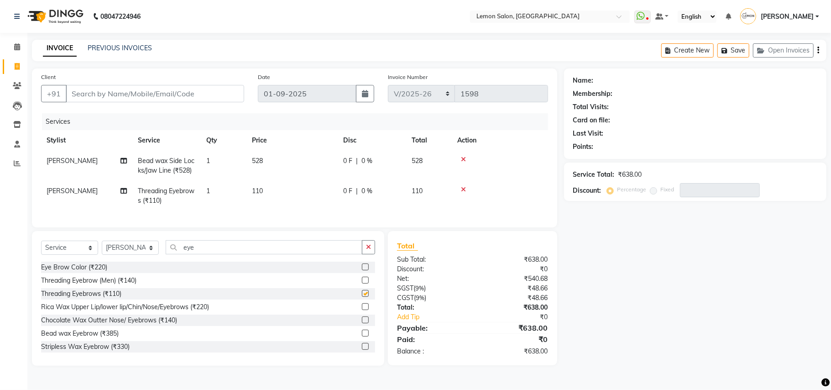
checkbox input "false"
click at [201, 250] on input "eye" at bounding box center [264, 247] width 197 height 14
type input "e"
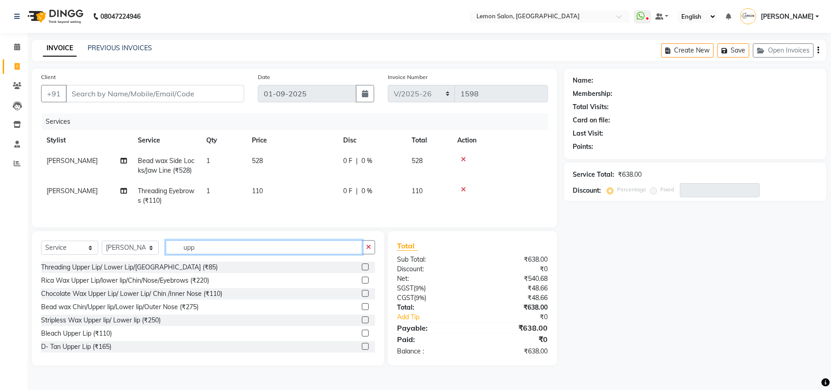
type input "upp"
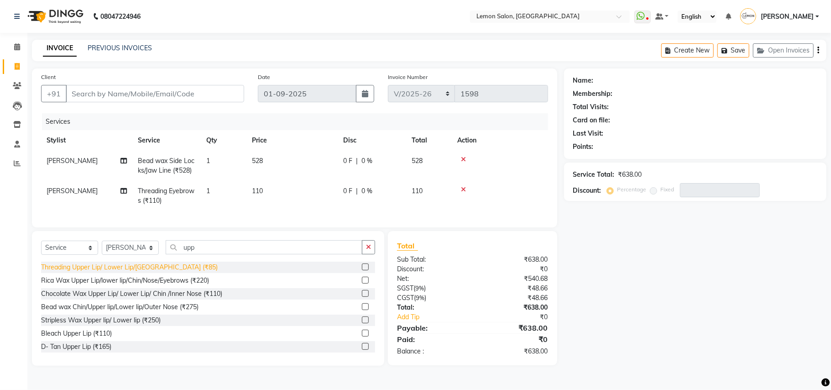
drag, startPoint x: 168, startPoint y: 276, endPoint x: 160, endPoint y: 277, distance: 8.3
click at [166, 273] on div "Threading Upper Lip/ Lower Lip/[GEOGRAPHIC_DATA] (₹85)" at bounding box center [208, 266] width 334 height 11
click at [155, 272] on div "Threading Upper Lip/ Lower Lip/[GEOGRAPHIC_DATA] (₹85)" at bounding box center [129, 267] width 177 height 10
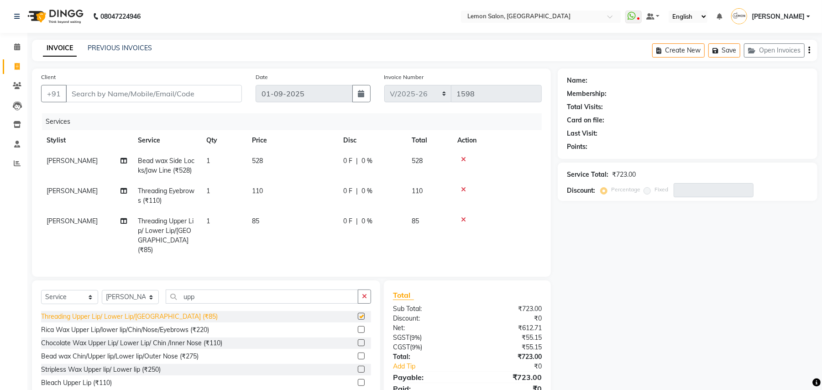
checkbox input "false"
click at [462, 159] on icon at bounding box center [463, 159] width 5 height 6
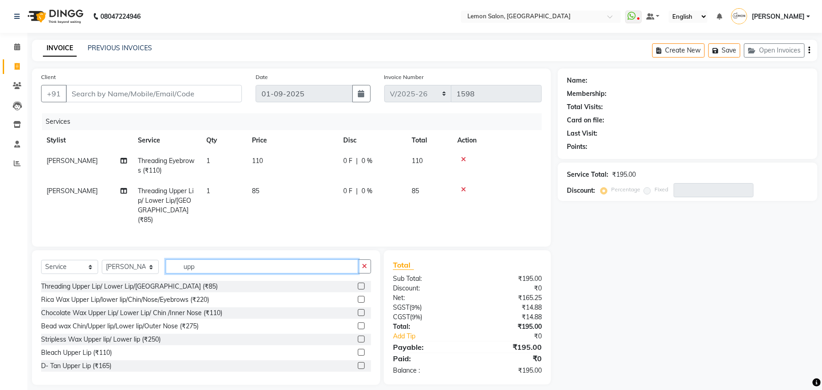
click at [258, 267] on input "upp" at bounding box center [262, 266] width 192 height 14
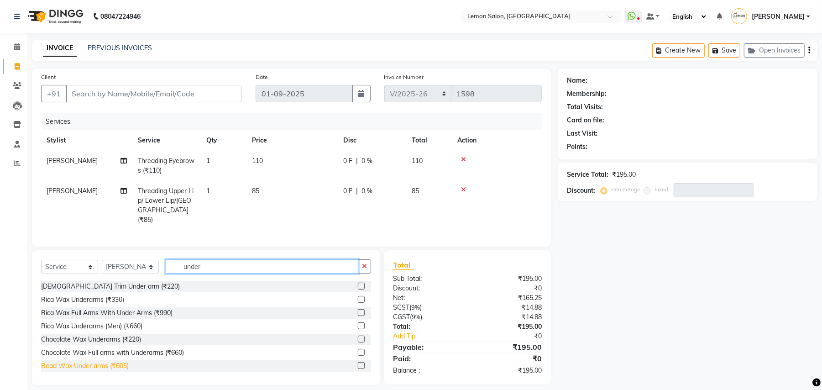
type input "under"
click at [103, 367] on div "Bead Wax Under arms (₹605)" at bounding box center [85, 366] width 88 height 10
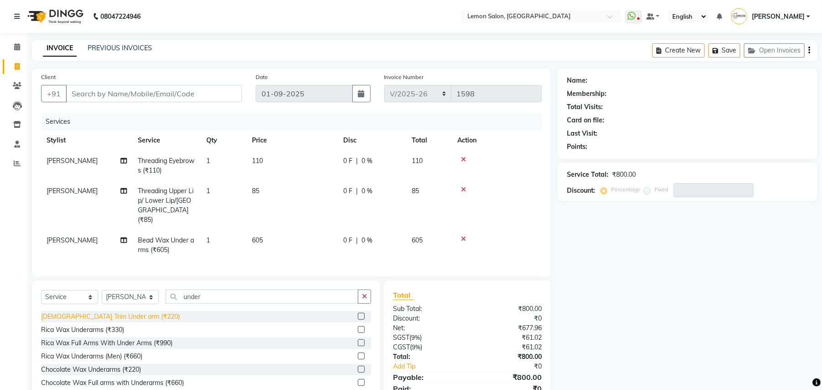
checkbox input "false"
click at [163, 95] on input "Client" at bounding box center [154, 93] width 176 height 17
type input "9"
type input "0"
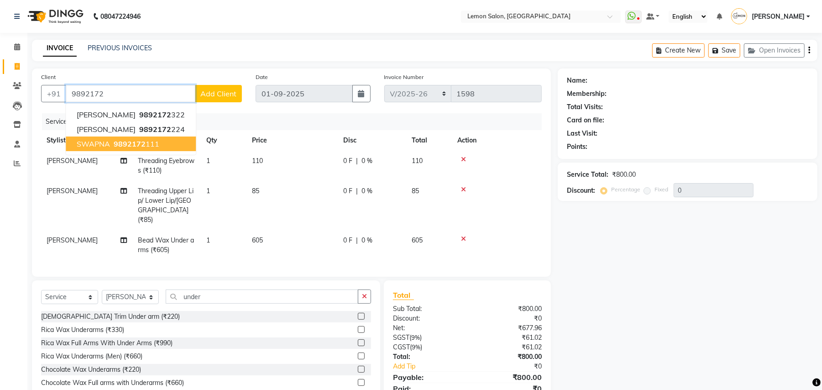
click at [148, 143] on ngb-highlight "9892172 111" at bounding box center [135, 143] width 47 height 9
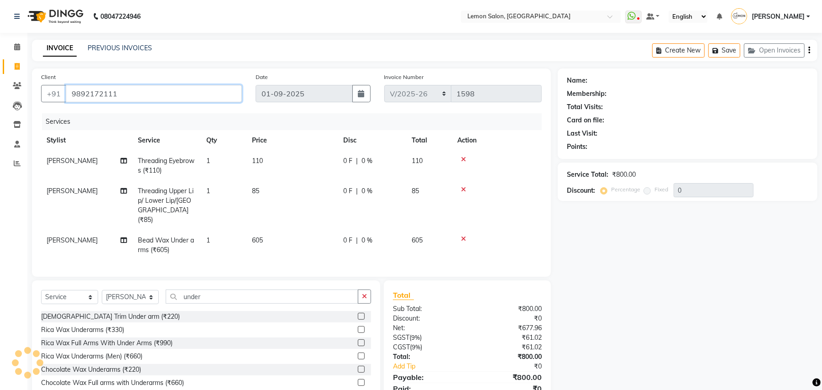
type input "9892172111"
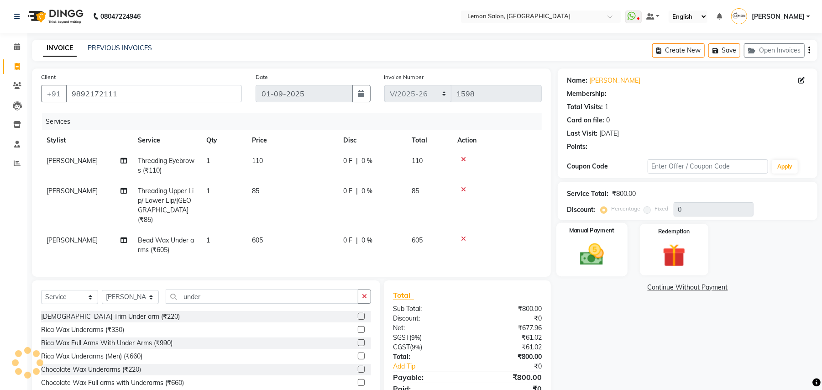
select select "1: Object"
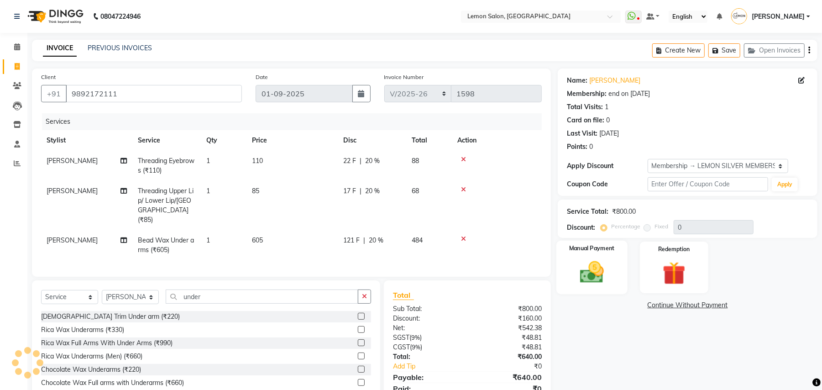
type input "20"
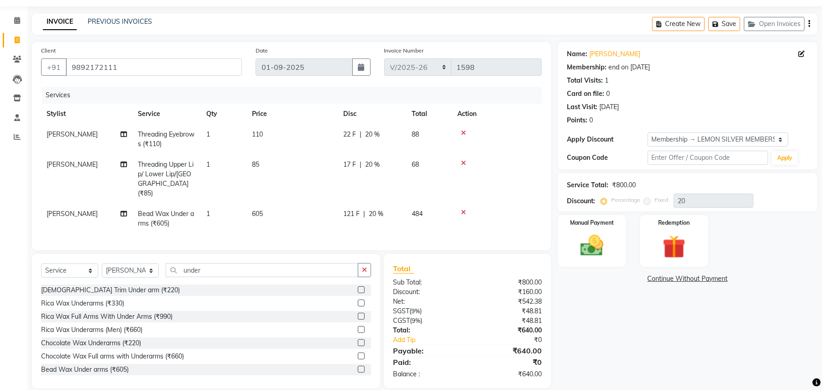
scroll to position [38, 0]
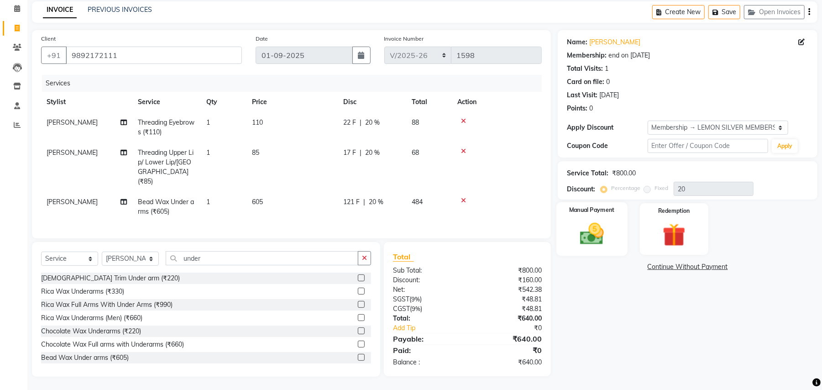
click at [588, 238] on img at bounding box center [591, 234] width 39 height 28
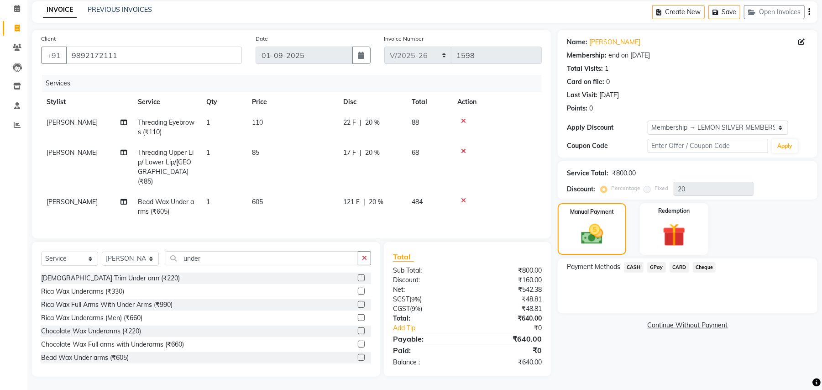
click at [653, 264] on span "GPay" at bounding box center [656, 267] width 19 height 10
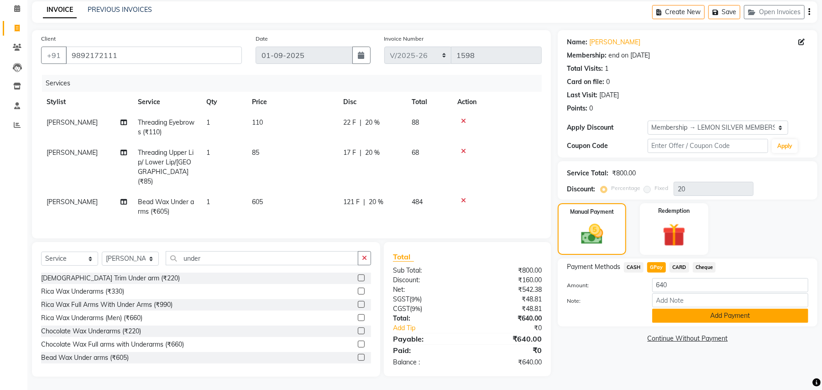
click at [697, 312] on button "Add Payment" at bounding box center [730, 315] width 156 height 14
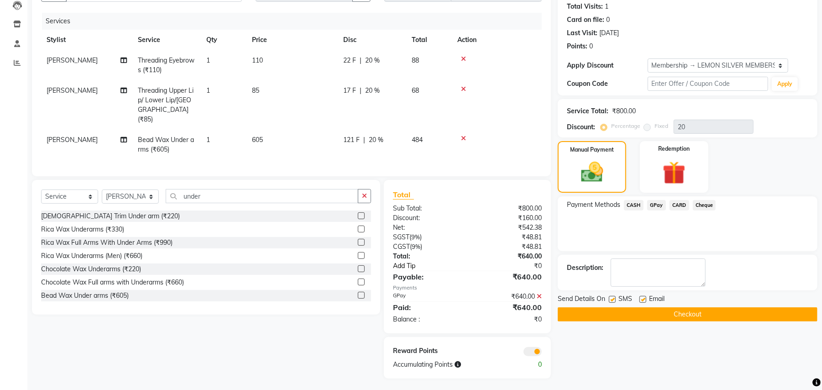
scroll to position [101, 0]
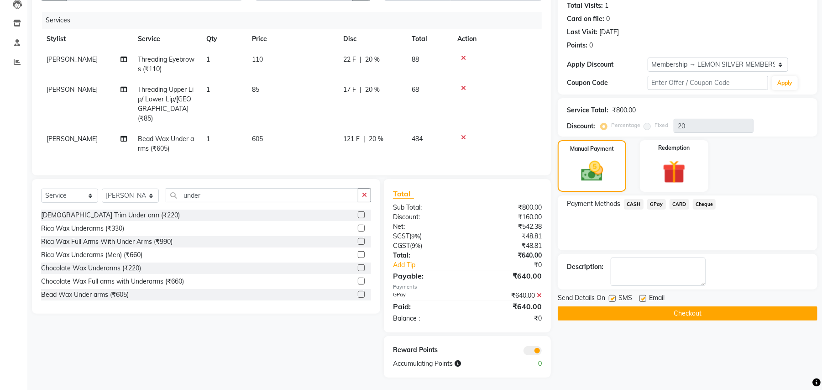
click at [610, 296] on label at bounding box center [611, 298] width 7 height 7
click at [610, 296] on input "checkbox" at bounding box center [611, 299] width 6 height 6
checkbox input "false"
click at [643, 296] on label at bounding box center [642, 298] width 7 height 7
click at [643, 296] on input "checkbox" at bounding box center [642, 299] width 6 height 6
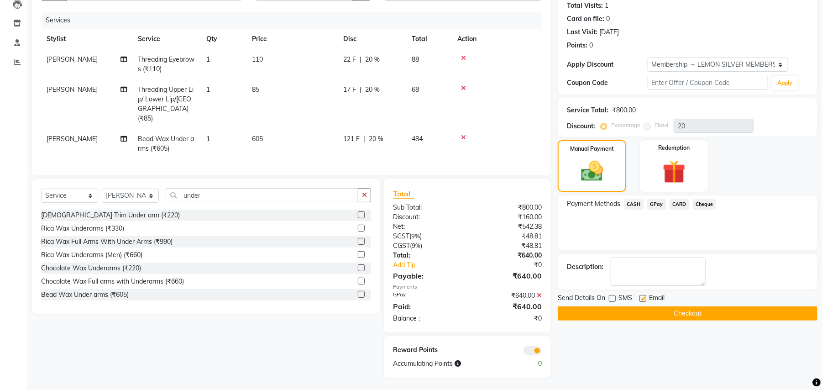
checkbox input "false"
click at [617, 315] on button "Checkout" at bounding box center [687, 313] width 260 height 14
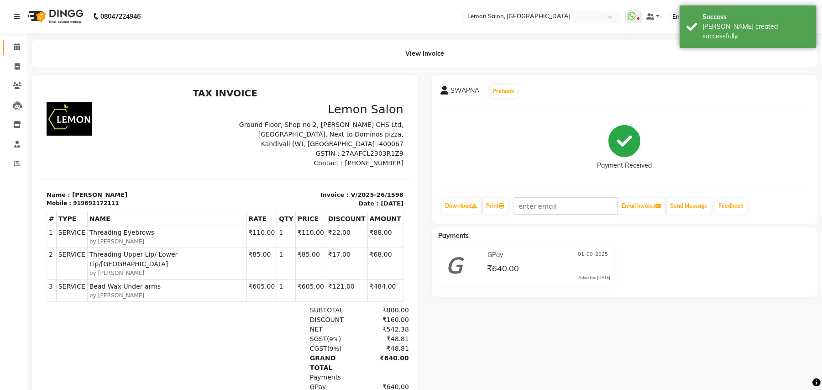
click at [17, 40] on link "Calendar" at bounding box center [14, 47] width 22 height 15
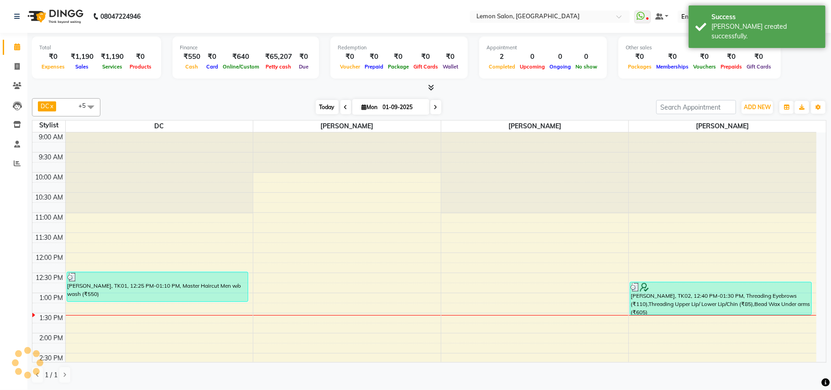
click at [322, 109] on span "Today" at bounding box center [327, 107] width 23 height 14
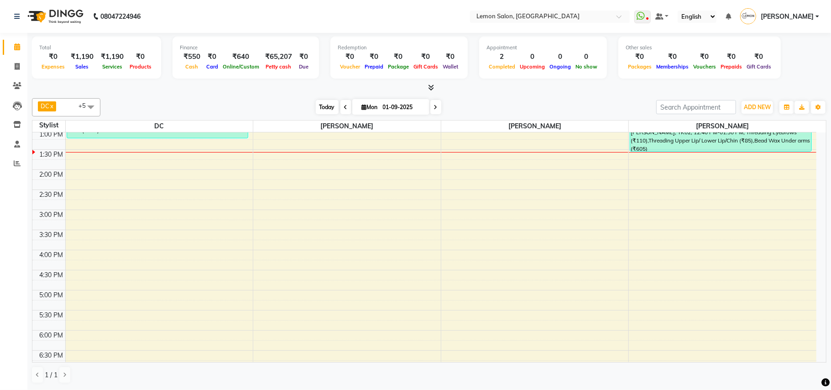
click at [322, 109] on span "Today" at bounding box center [327, 107] width 23 height 14
click at [263, 99] on div "DC x [PERSON_NAME] x [PERSON_NAME] x [PERSON_NAME] x [PERSON_NAME] (Talib) x [P…" at bounding box center [429, 107] width 794 height 18
click at [10, 42] on span at bounding box center [17, 47] width 16 height 10
click at [324, 107] on span "Today" at bounding box center [327, 107] width 23 height 14
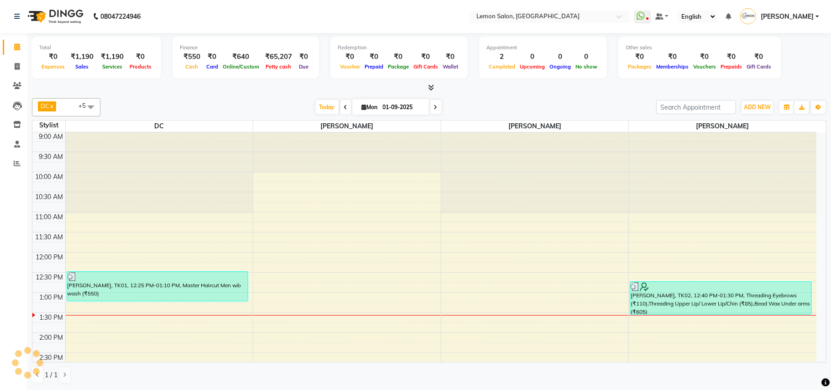
scroll to position [0, 0]
click at [322, 108] on span "Today" at bounding box center [327, 107] width 23 height 14
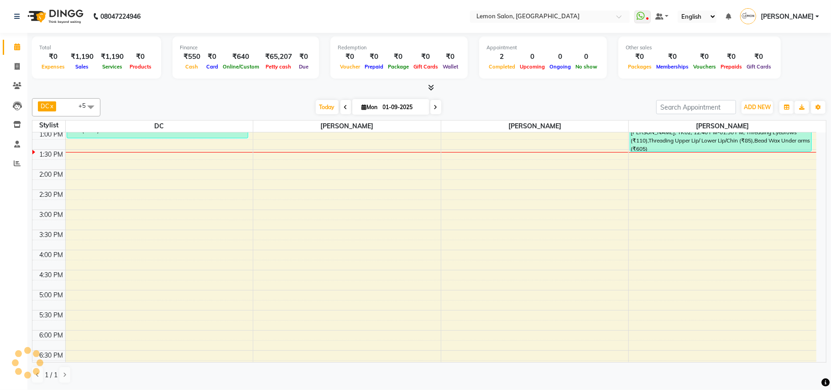
click at [182, 105] on div "[DATE] [DATE]" at bounding box center [378, 107] width 546 height 14
click at [322, 109] on span "Today" at bounding box center [327, 107] width 23 height 14
click at [229, 100] on div "[DATE] [DATE]" at bounding box center [378, 107] width 546 height 14
click at [318, 108] on span "Today" at bounding box center [327, 107] width 23 height 14
click at [170, 109] on div "[DATE] [DATE]" at bounding box center [378, 107] width 546 height 14
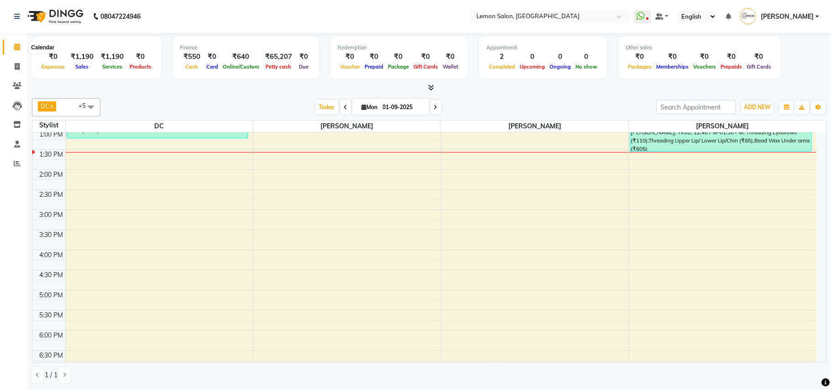
click at [14, 48] on icon at bounding box center [17, 46] width 6 height 7
